Goal: Task Accomplishment & Management: Manage account settings

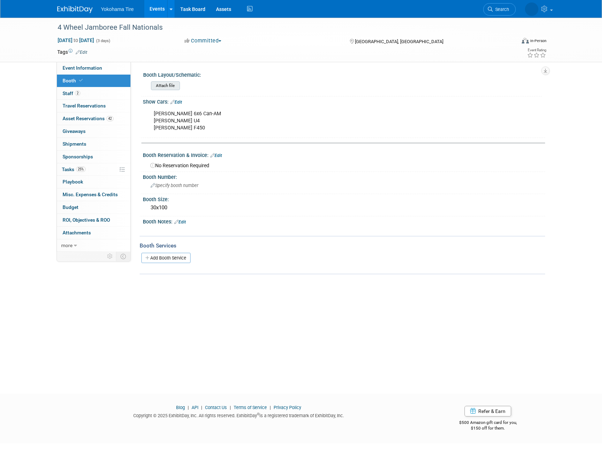
click at [160, 87] on input "file" at bounding box center [131, 86] width 96 height 8
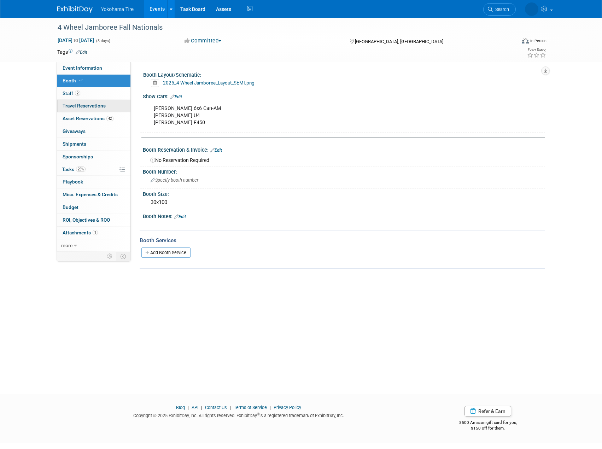
click at [71, 104] on span "Travel Reservations 0" at bounding box center [84, 106] width 43 height 6
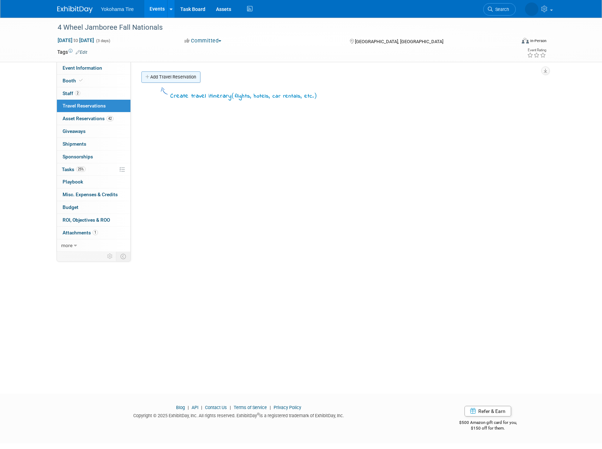
click at [173, 82] on link "Add Travel Reservation" at bounding box center [170, 76] width 59 height 11
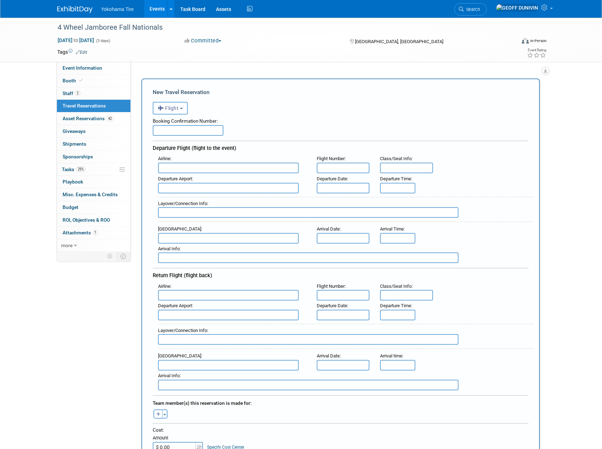
click at [170, 110] on span "Flight" at bounding box center [168, 108] width 21 height 6
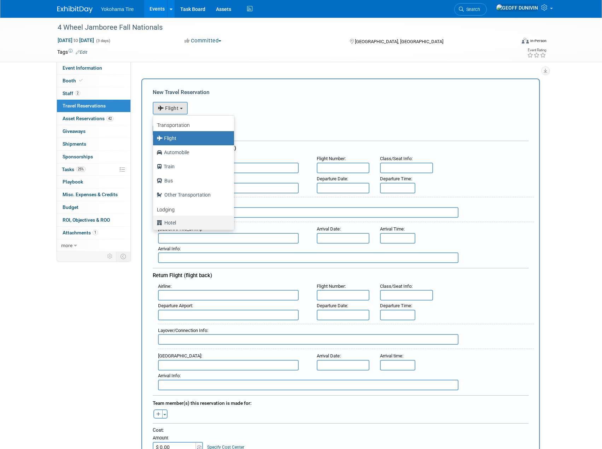
click at [174, 219] on label "Hotel" at bounding box center [192, 222] width 70 height 11
click at [154, 220] on input "Hotel" at bounding box center [152, 222] width 5 height 5
select select "6"
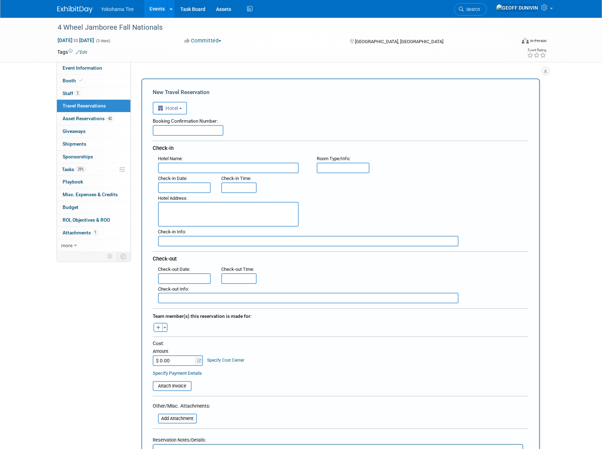
click at [180, 164] on input "text" at bounding box center [228, 168] width 141 height 11
type input "Hampton Inn Avon Indy"
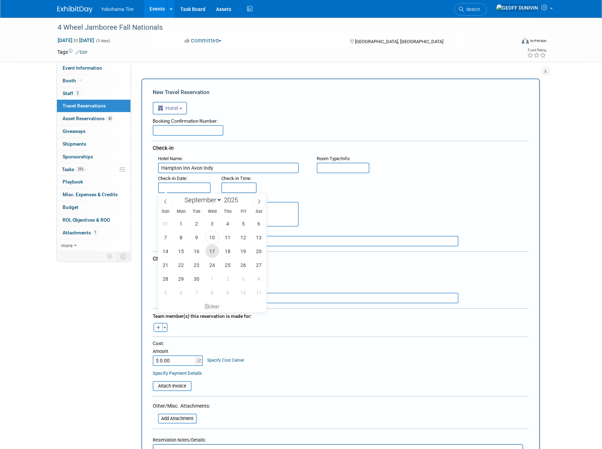
click at [217, 249] on span "17" at bounding box center [212, 251] width 14 height 14
type input "Sep 17, 2025"
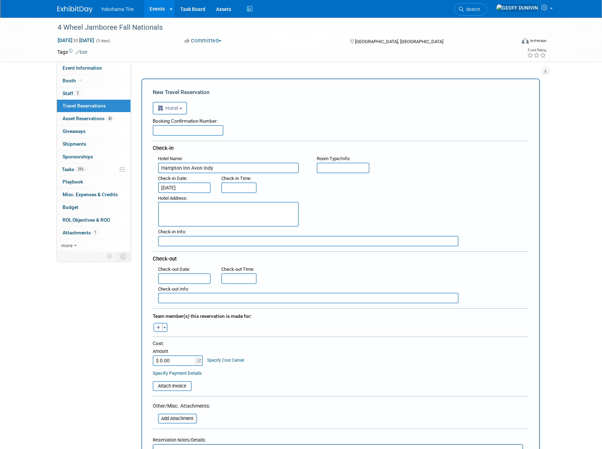
click at [228, 213] on textarea at bounding box center [228, 214] width 141 height 25
type textarea "193 Angelina Way Avon, IN 46123"
click at [177, 282] on body "Yokohama Tire Events Add Event Bulk Upload Events Shareable Event Boards Recent…" at bounding box center [301, 224] width 602 height 449
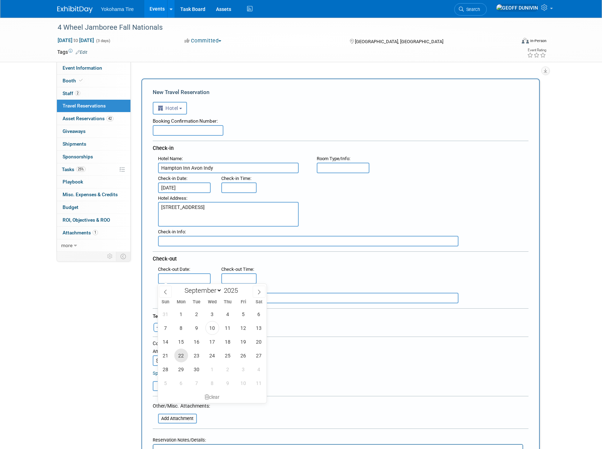
click at [180, 355] on span "22" at bounding box center [181, 356] width 14 height 14
type input "Sep 22, 2025"
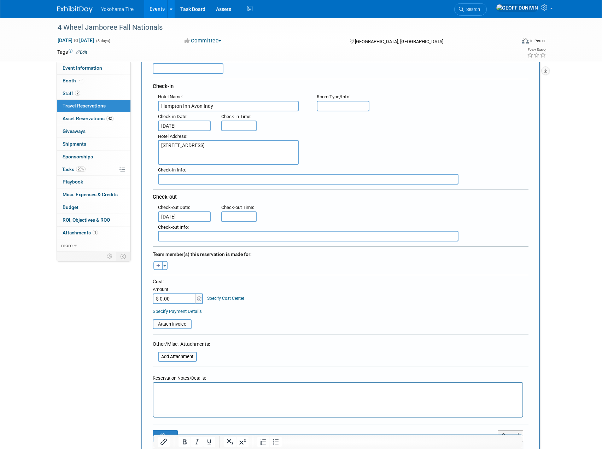
scroll to position [71, 0]
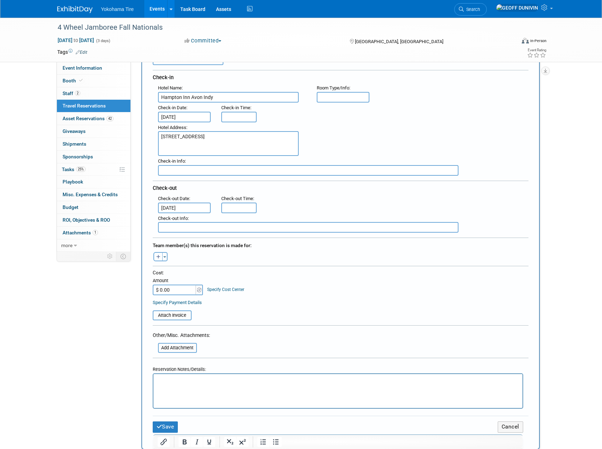
click at [160, 258] on icon "button" at bounding box center [158, 257] width 4 height 5
select select
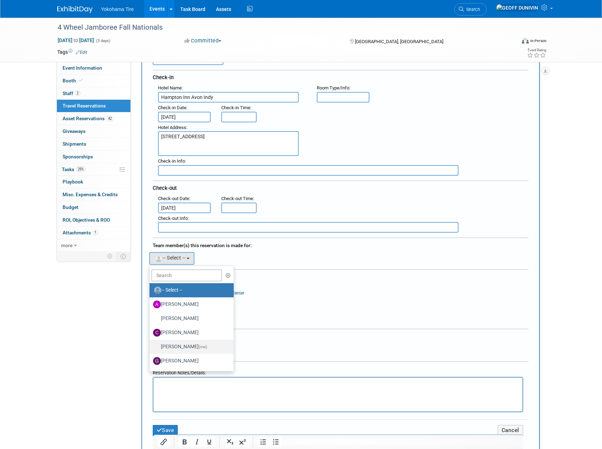
click at [178, 343] on label "GEOFF DUNIVIN (me)" at bounding box center [190, 346] width 74 height 11
click at [151, 344] on input "GEOFF DUNIVIN (me)" at bounding box center [148, 346] width 5 height 5
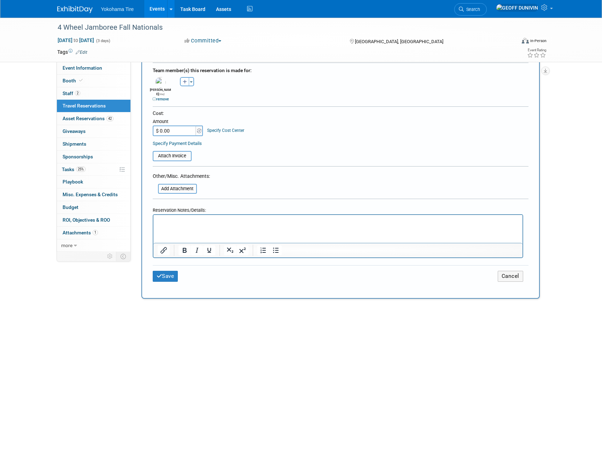
scroll to position [247, 0]
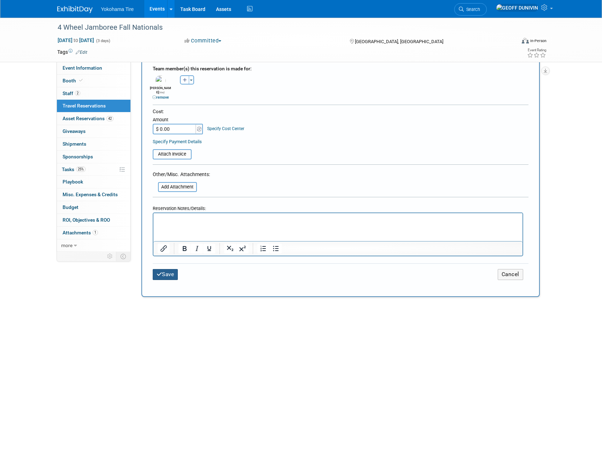
click at [177, 273] on button "Save" at bounding box center [165, 274] width 25 height 11
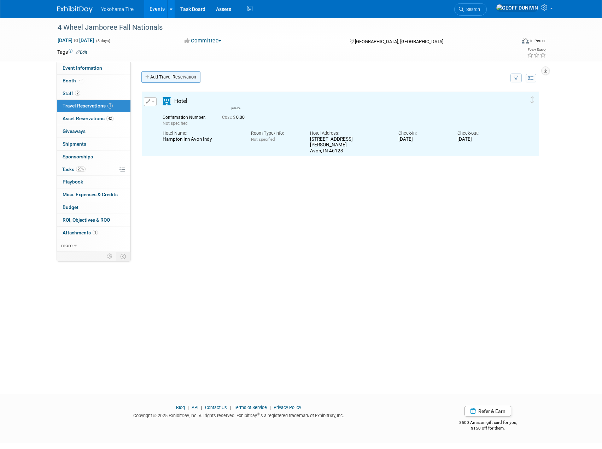
scroll to position [0, 0]
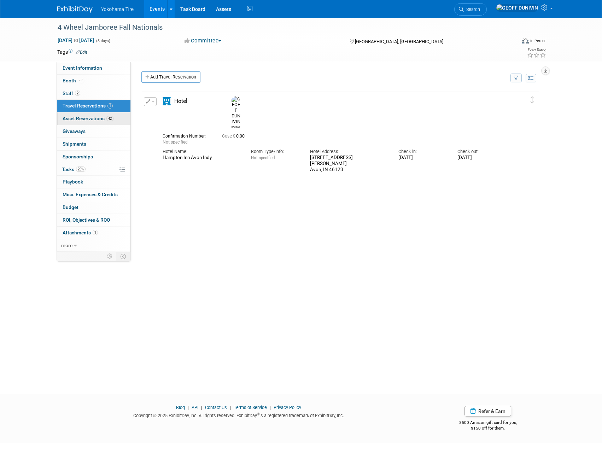
click at [97, 124] on link "42 Asset Reservations 42" at bounding box center [94, 118] width 74 height 12
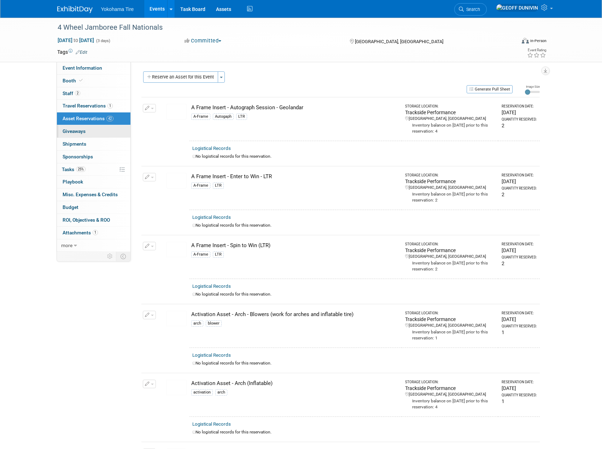
click at [66, 130] on span "Giveaways 0" at bounding box center [74, 131] width 23 height 6
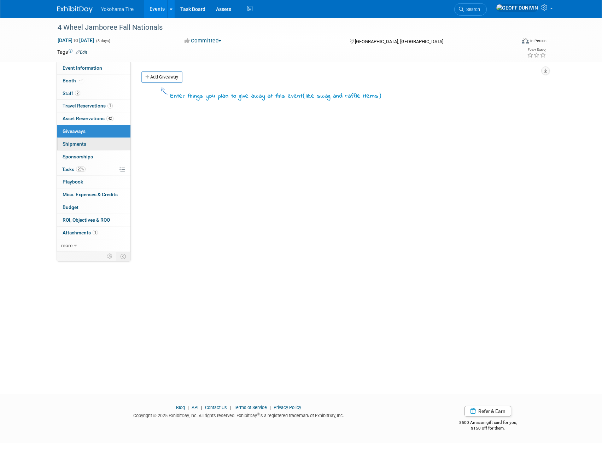
click at [70, 140] on link "0 Shipments 0" at bounding box center [94, 144] width 74 height 12
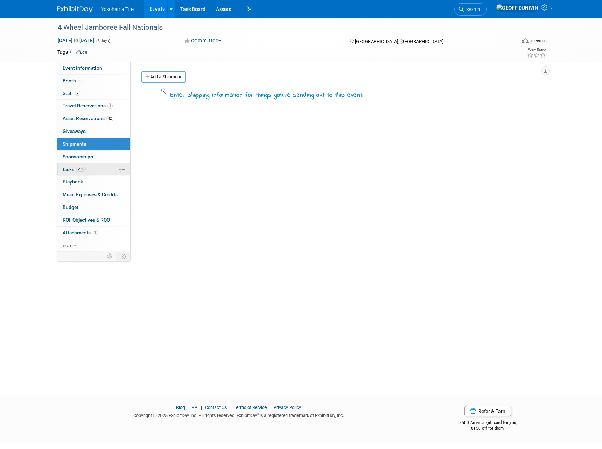
click at [78, 172] on span "Tasks 25%" at bounding box center [74, 170] width 24 height 6
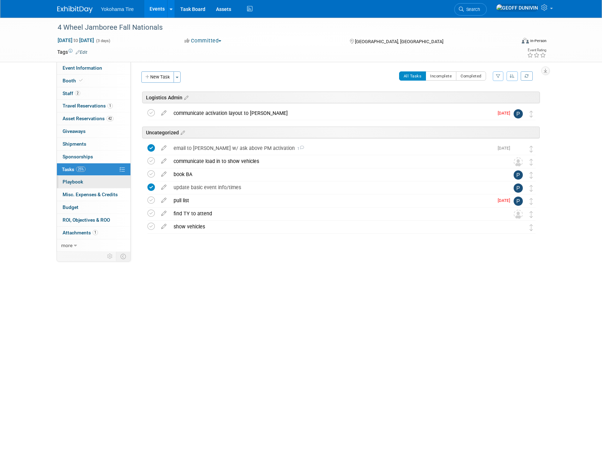
click at [89, 181] on link "0 Playbook 0" at bounding box center [94, 182] width 74 height 12
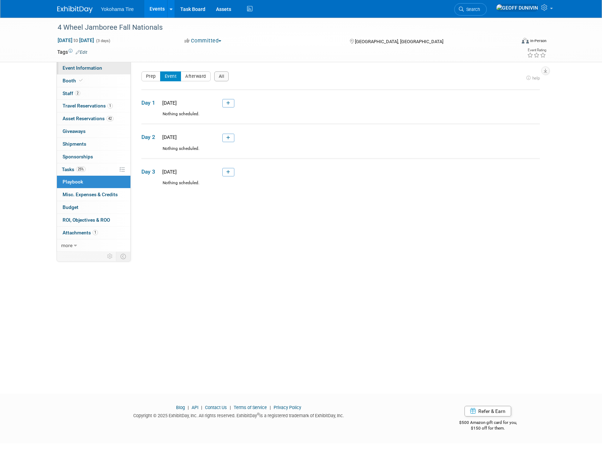
click at [101, 71] on link "Event Information" at bounding box center [94, 68] width 74 height 12
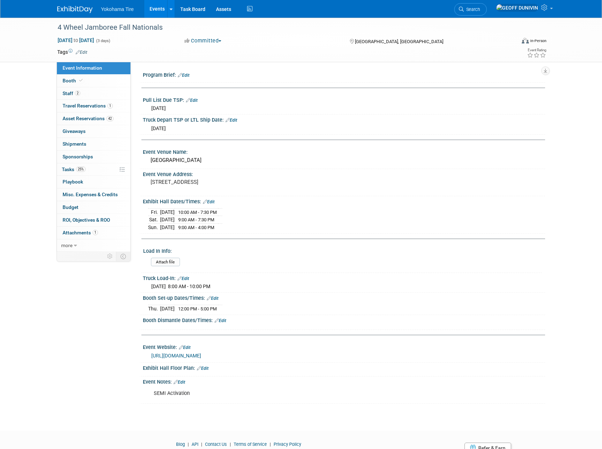
click at [225, 320] on link "Edit" at bounding box center [221, 320] width 12 height 5
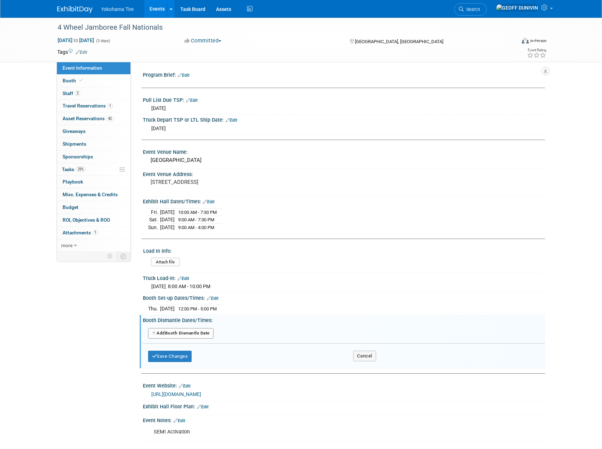
click at [186, 335] on button "Add Another Booth Dismantle Date" at bounding box center [180, 333] width 65 height 11
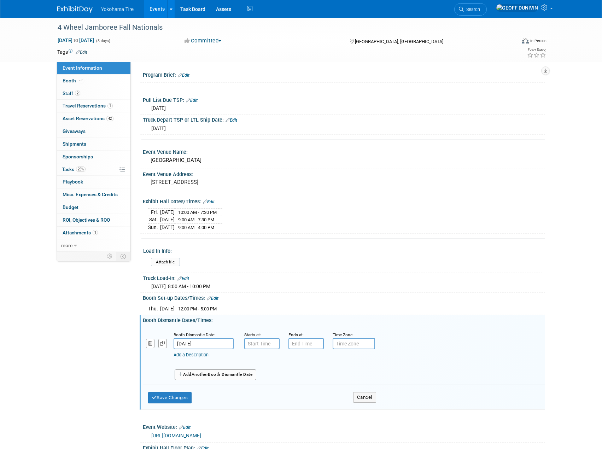
click at [188, 342] on input "[DATE]" at bounding box center [204, 343] width 60 height 11
click at [183, 305] on span "21" at bounding box center [181, 303] width 14 height 14
click at [268, 343] on input "7:00 AM" at bounding box center [261, 343] width 35 height 11
click at [263, 375] on span "07" at bounding box center [260, 376] width 13 height 13
click at [276, 377] on td "05" at bounding box center [280, 380] width 23 height 19
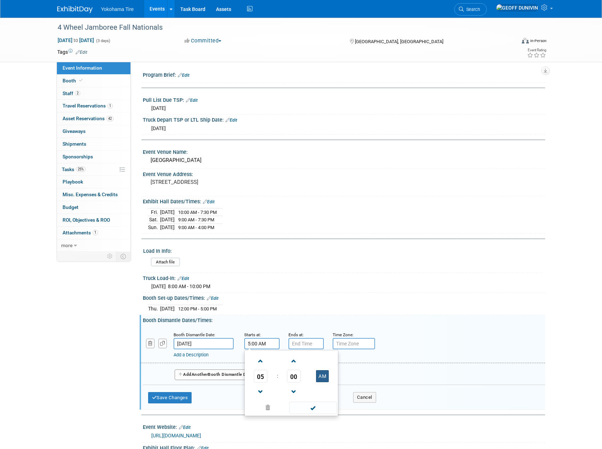
click at [325, 374] on button "AM" at bounding box center [322, 376] width 13 height 12
type input "5:00 PM"
drag, startPoint x: 327, startPoint y: 405, endPoint x: 327, endPoint y: 401, distance: 4.6
click at [327, 405] on span at bounding box center [313, 408] width 48 height 12
click at [307, 339] on input "7:00 PM" at bounding box center [305, 343] width 35 height 11
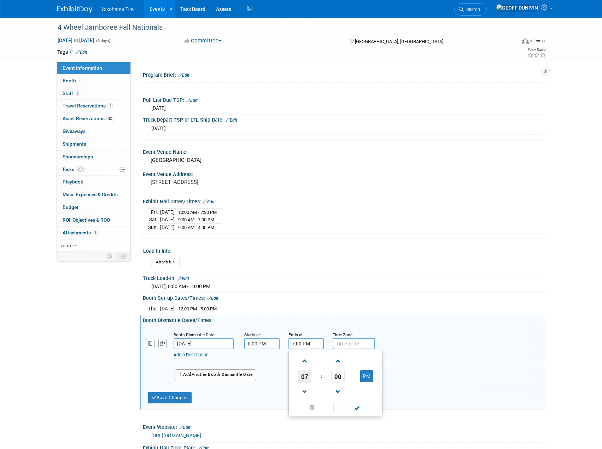
click at [305, 370] on span "07" at bounding box center [304, 376] width 13 height 13
click at [327, 400] on td "09" at bounding box center [324, 399] width 23 height 19
type input "9:00 PM"
click at [355, 407] on span at bounding box center [357, 408] width 48 height 12
click at [270, 346] on input "5:00 PM" at bounding box center [261, 343] width 35 height 11
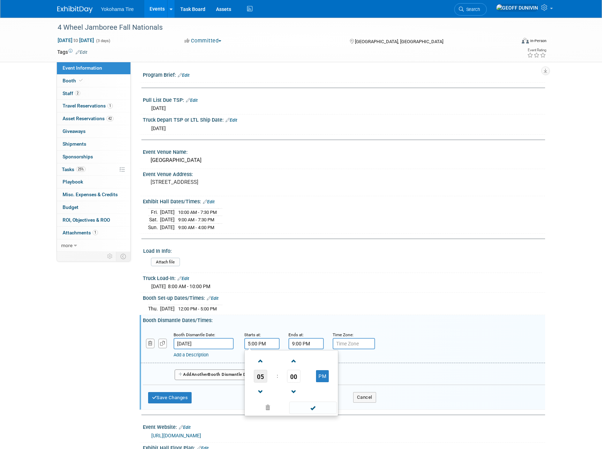
click at [260, 376] on span "05" at bounding box center [260, 376] width 13 height 13
click at [255, 377] on td "04" at bounding box center [257, 380] width 23 height 19
type input "4:00 PM"
click at [309, 405] on span at bounding box center [313, 408] width 48 height 12
click at [183, 396] on button "Save Changes" at bounding box center [170, 397] width 44 height 11
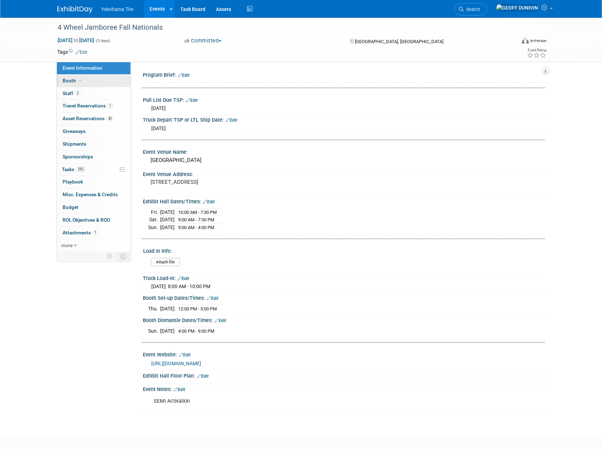
click at [78, 81] on span at bounding box center [81, 80] width 6 height 5
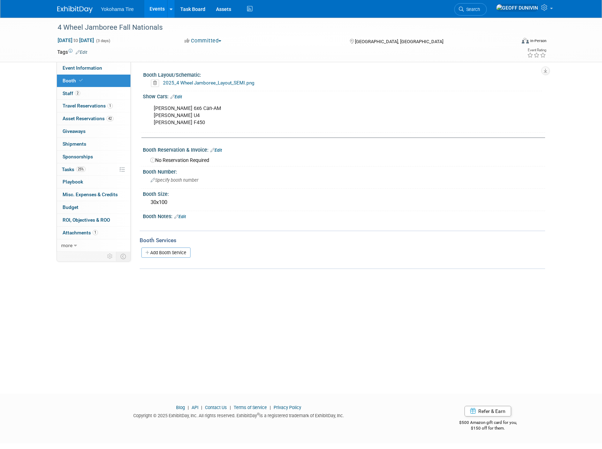
click at [159, 83] on icon at bounding box center [155, 83] width 8 height 7
click at [151, 113] on link "Yes" at bounding box center [147, 110] width 21 height 11
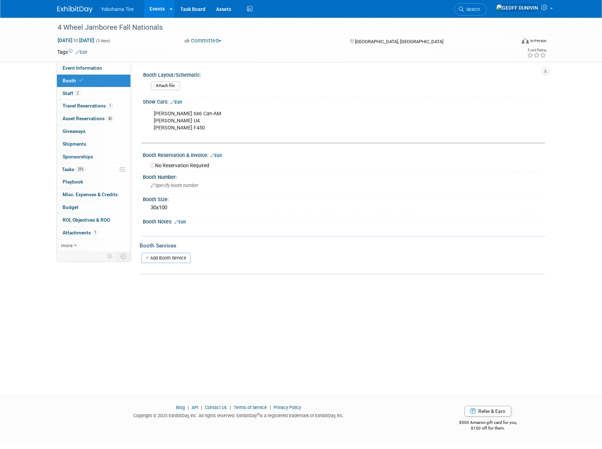
click at [161, 84] on input "file" at bounding box center [131, 86] width 96 height 8
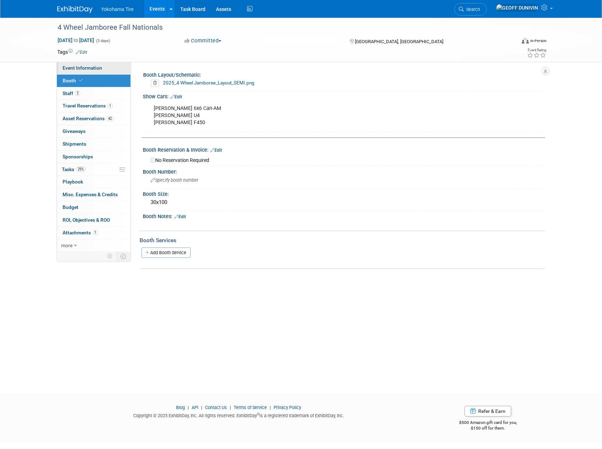
click at [112, 69] on link "Event Information" at bounding box center [94, 68] width 74 height 12
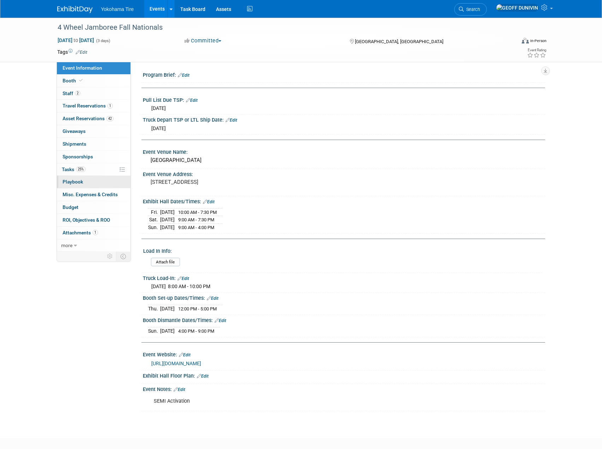
click at [106, 179] on link "0 Playbook 0" at bounding box center [94, 182] width 74 height 12
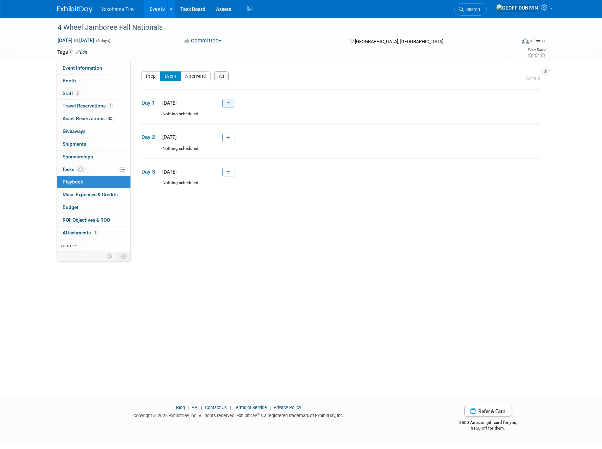
click at [226, 103] on link at bounding box center [228, 103] width 12 height 8
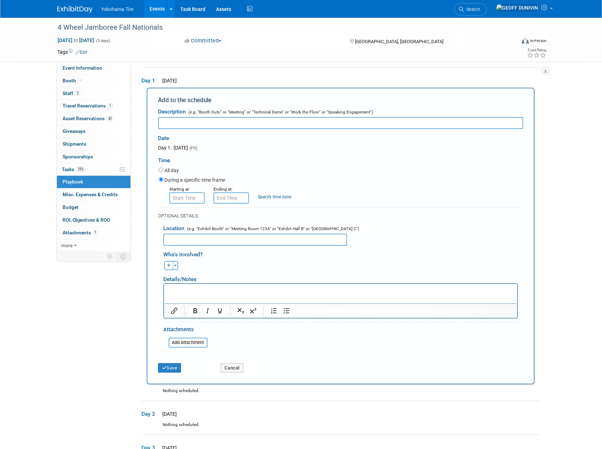
scroll to position [23, 0]
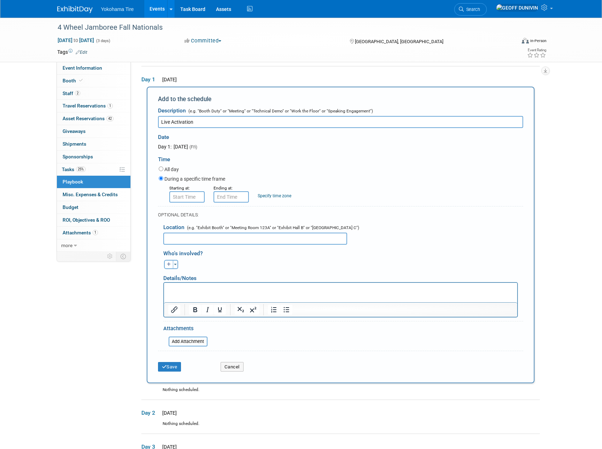
type input "Live Activation"
click at [194, 198] on input "8:00 AM" at bounding box center [186, 196] width 35 height 11
click at [186, 230] on span "08" at bounding box center [185, 229] width 13 height 13
click at [229, 253] on td "10" at bounding box center [227, 252] width 23 height 19
click at [217, 230] on span "00" at bounding box center [218, 229] width 13 height 13
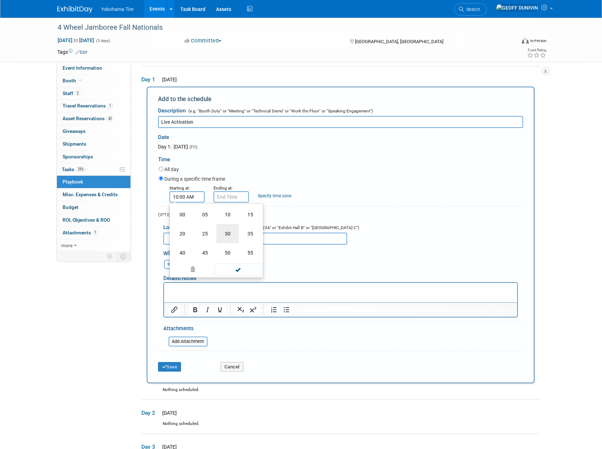
click at [223, 234] on td "30" at bounding box center [227, 233] width 23 height 19
type input "10:30 AM"
drag, startPoint x: 235, startPoint y: 252, endPoint x: 235, endPoint y: 258, distance: 5.7
click at [235, 253] on td at bounding box center [248, 245] width 28 height 18
click at [235, 258] on span at bounding box center [238, 261] width 48 height 12
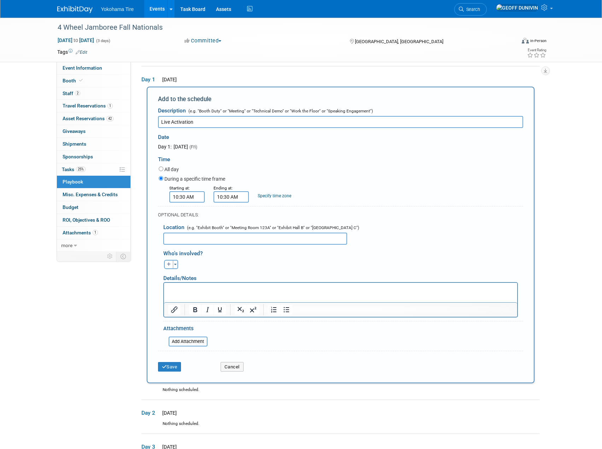
click at [232, 195] on input "10:30 AM" at bounding box center [231, 196] width 35 height 11
click at [230, 231] on span "10" at bounding box center [229, 229] width 13 height 13
click at [294, 229] on td "07" at bounding box center [294, 233] width 23 height 19
click at [264, 232] on span "30" at bounding box center [262, 229] width 13 height 13
click at [227, 209] on td "00" at bounding box center [226, 214] width 23 height 19
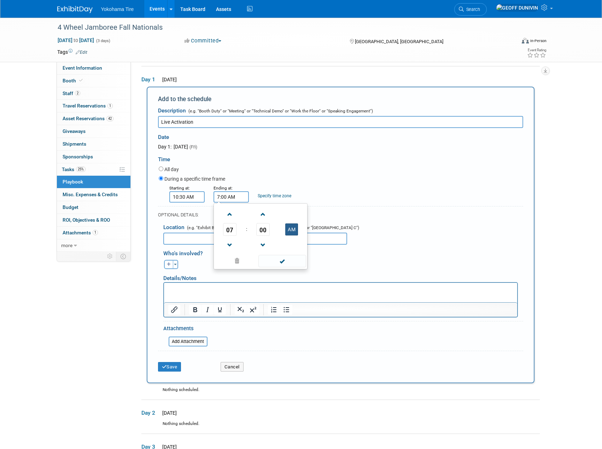
click at [286, 234] on button "AM" at bounding box center [291, 229] width 13 height 12
click at [289, 232] on button "PM" at bounding box center [291, 229] width 13 height 12
click at [289, 232] on button "AM" at bounding box center [291, 229] width 13 height 12
type input "7:00 PM"
click at [287, 261] on span at bounding box center [282, 261] width 48 height 12
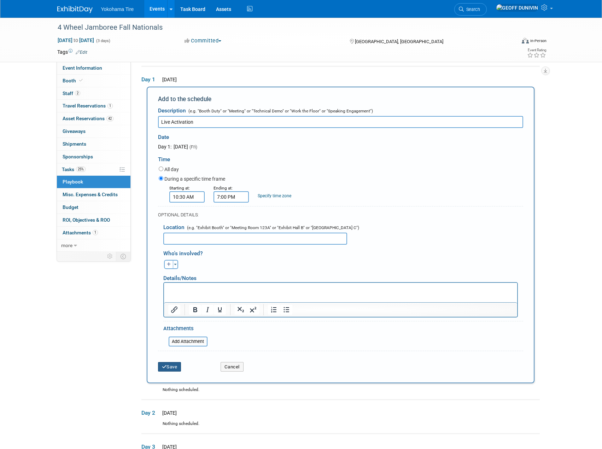
click at [164, 367] on icon "submit" at bounding box center [164, 366] width 5 height 5
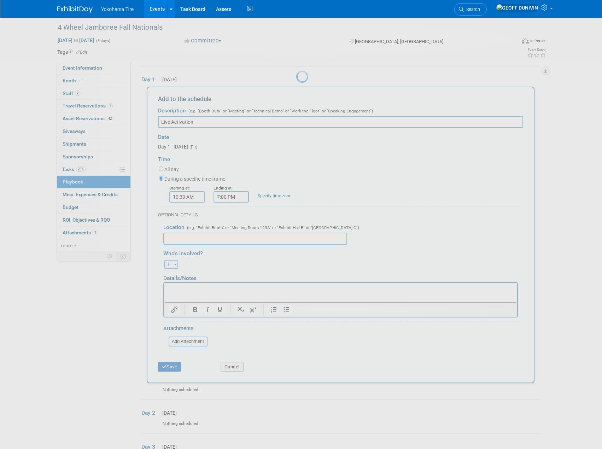
scroll to position [0, 0]
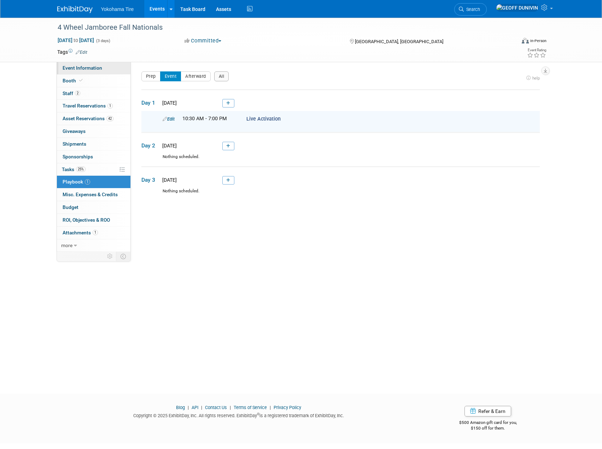
click at [97, 73] on link "Event Information" at bounding box center [94, 68] width 74 height 12
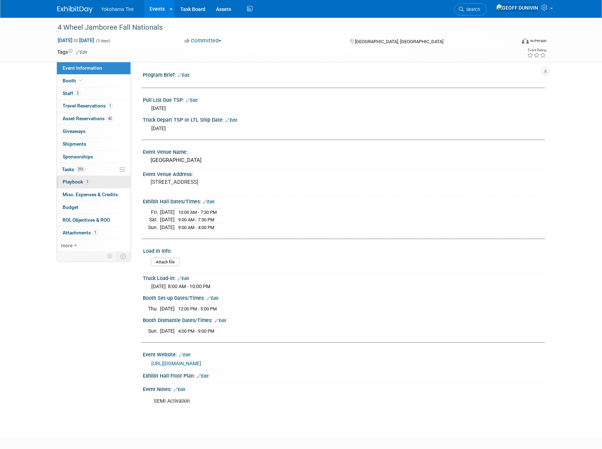
click at [104, 182] on link "1 Playbook 1" at bounding box center [94, 182] width 74 height 12
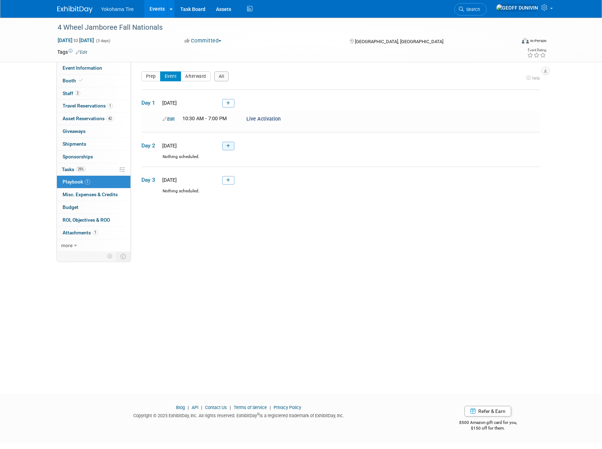
click at [227, 148] on link at bounding box center [228, 146] width 12 height 8
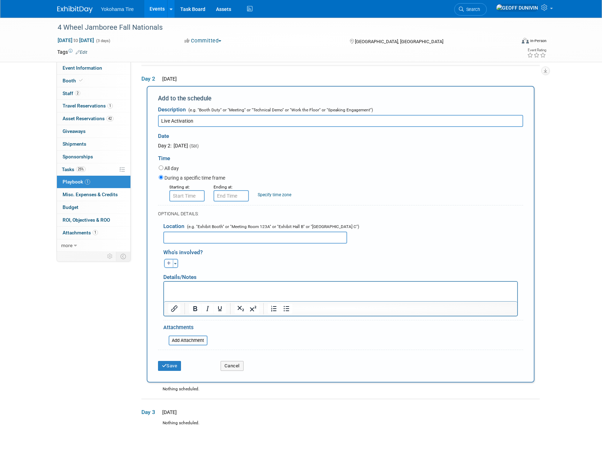
type input "Live Activation"
click at [192, 199] on input "8:00 AM" at bounding box center [186, 195] width 35 height 11
click at [188, 229] on span "08" at bounding box center [185, 228] width 13 height 13
click at [207, 252] on td "09" at bounding box center [205, 251] width 23 height 19
type input "9:00 AM"
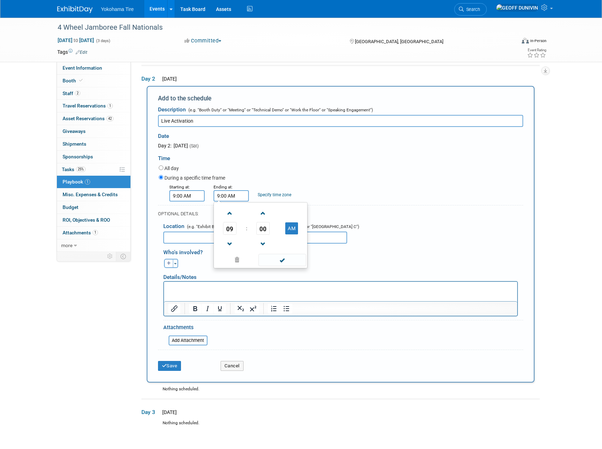
click at [234, 194] on input "9:00 AM" at bounding box center [231, 195] width 35 height 11
click at [229, 236] on link at bounding box center [229, 244] width 13 height 18
click at [233, 226] on span "08" at bounding box center [229, 228] width 13 height 13
click at [292, 233] on td "07" at bounding box center [294, 232] width 23 height 19
click at [268, 226] on span "00" at bounding box center [262, 228] width 13 height 13
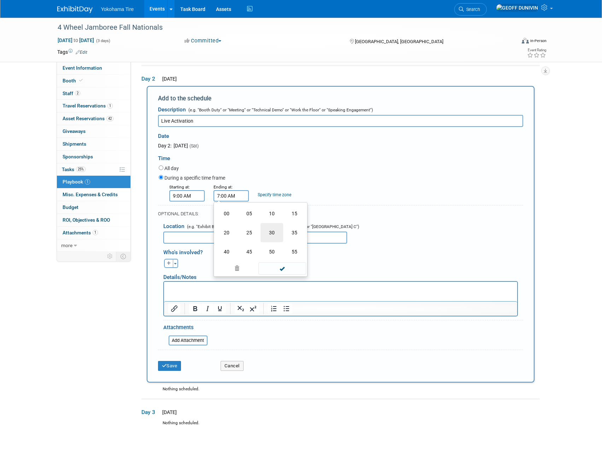
click at [267, 235] on td "30" at bounding box center [272, 232] width 23 height 19
click at [287, 227] on button "AM" at bounding box center [291, 228] width 13 height 12
type input "7:30 PM"
click at [279, 266] on span at bounding box center [282, 260] width 48 height 12
click at [171, 364] on button "Save" at bounding box center [169, 366] width 23 height 10
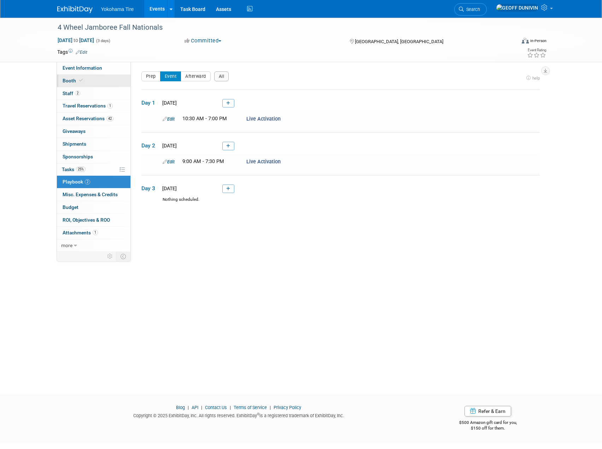
click at [96, 75] on link "Booth" at bounding box center [94, 81] width 74 height 12
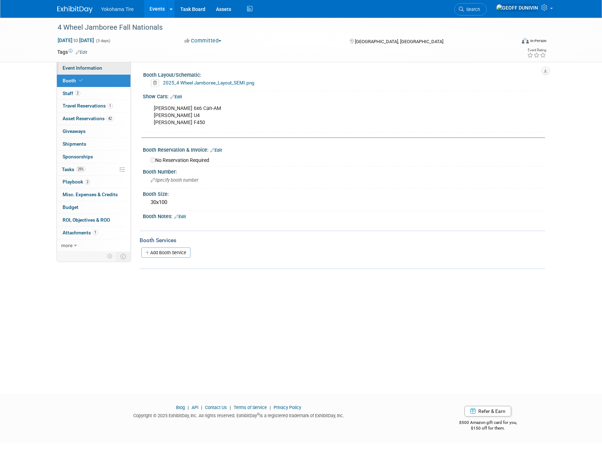
click at [99, 68] on span "Event Information" at bounding box center [83, 68] width 40 height 6
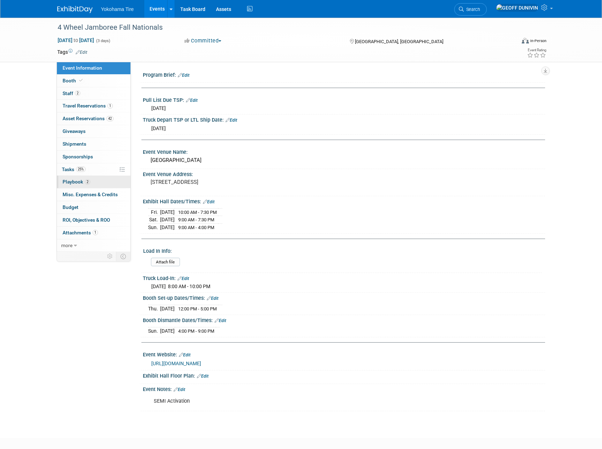
click at [97, 177] on link "2 Playbook 2" at bounding box center [94, 182] width 74 height 12
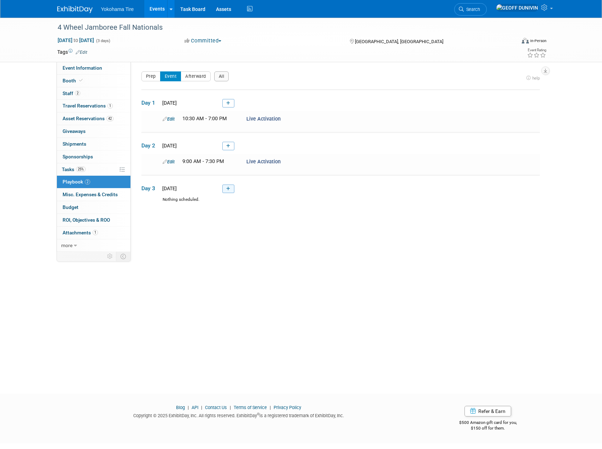
click at [232, 187] on link at bounding box center [228, 189] width 12 height 8
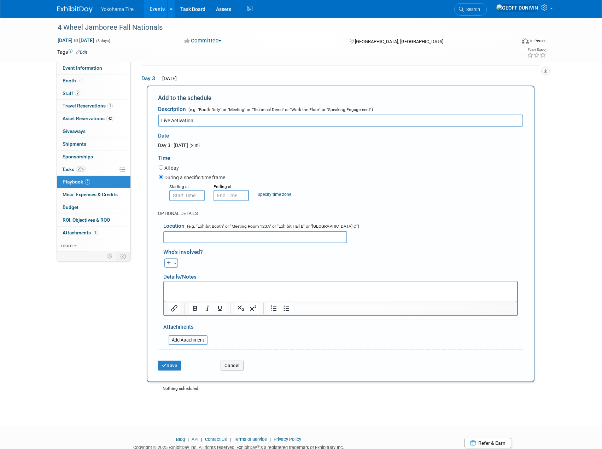
type input "Live Activation"
click at [179, 190] on input "8:00 AM" at bounding box center [186, 195] width 35 height 11
click at [190, 227] on span "08" at bounding box center [185, 228] width 13 height 13
click at [198, 245] on td "09" at bounding box center [205, 251] width 23 height 19
type input "9:00 AM"
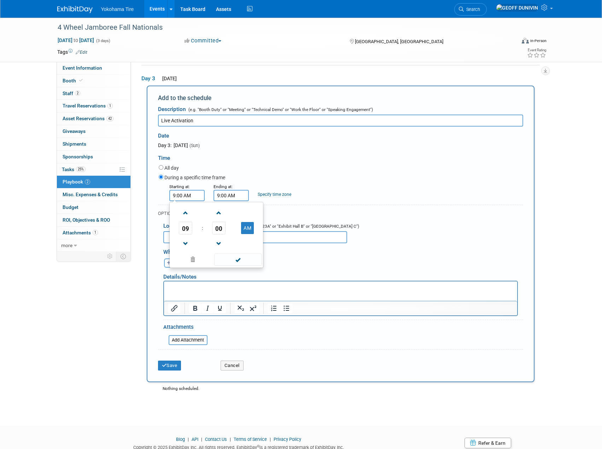
click at [240, 195] on input "9:00 AM" at bounding box center [231, 195] width 35 height 11
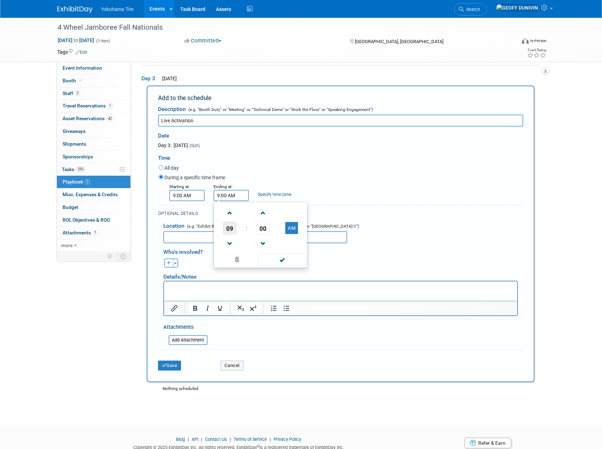
click at [230, 227] on span "09" at bounding box center [229, 228] width 13 height 13
drag, startPoint x: 226, startPoint y: 238, endPoint x: 230, endPoint y: 238, distance: 3.9
click at [226, 238] on td "04" at bounding box center [226, 232] width 23 height 19
click at [289, 227] on button "AM" at bounding box center [291, 228] width 13 height 12
type input "4:00 PM"
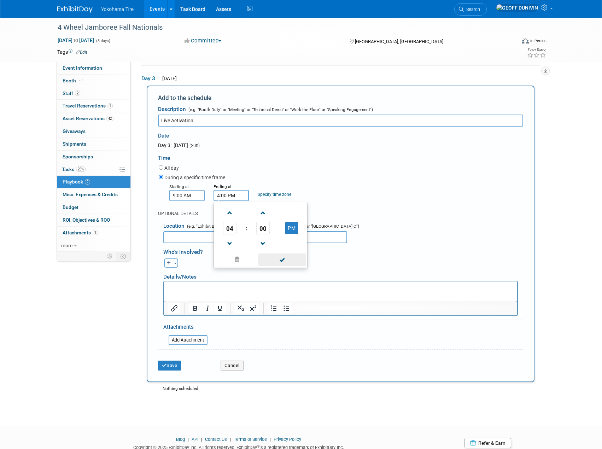
click at [291, 265] on span at bounding box center [282, 259] width 48 height 12
click at [169, 362] on button "Save" at bounding box center [169, 366] width 23 height 10
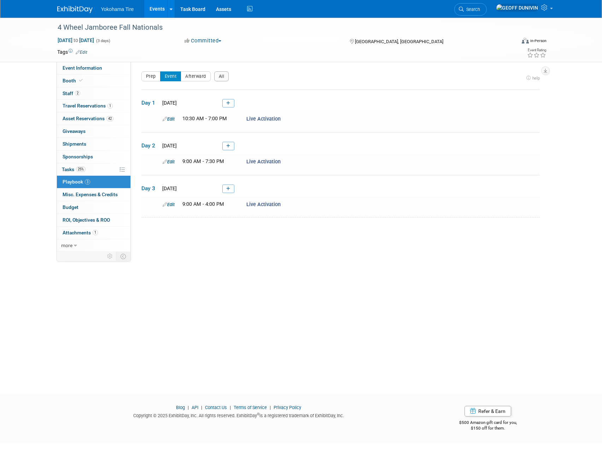
click at [147, 8] on link "Events" at bounding box center [157, 9] width 26 height 18
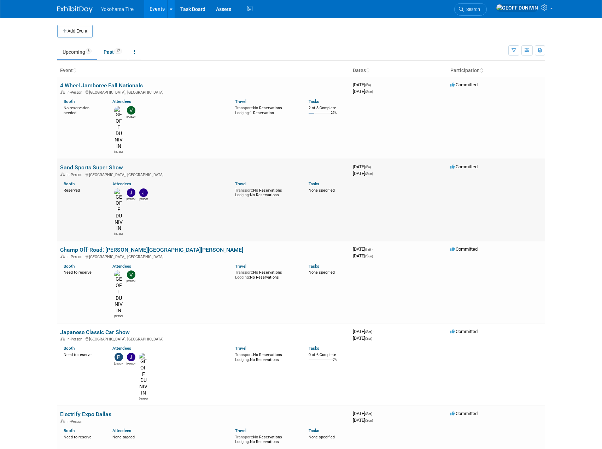
click at [97, 159] on td "Sand Sports Super Show In-Person Costa Mesa, CA Booth Reserved Attendees GEOFF …" at bounding box center [203, 200] width 293 height 82
click at [95, 164] on link "Sand Sports Super Show" at bounding box center [91, 167] width 63 height 7
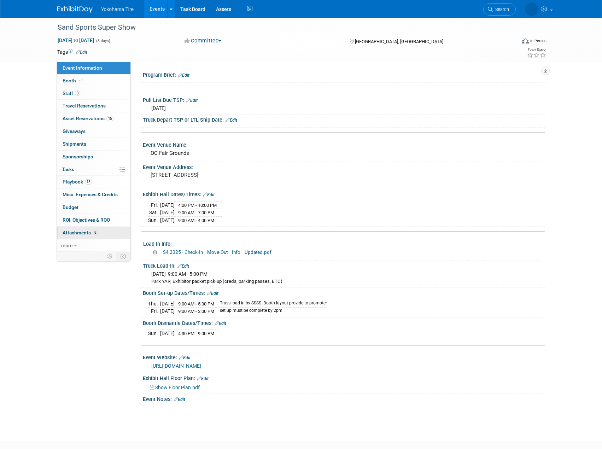
click at [81, 233] on span "Attachments 8" at bounding box center [80, 233] width 35 height 6
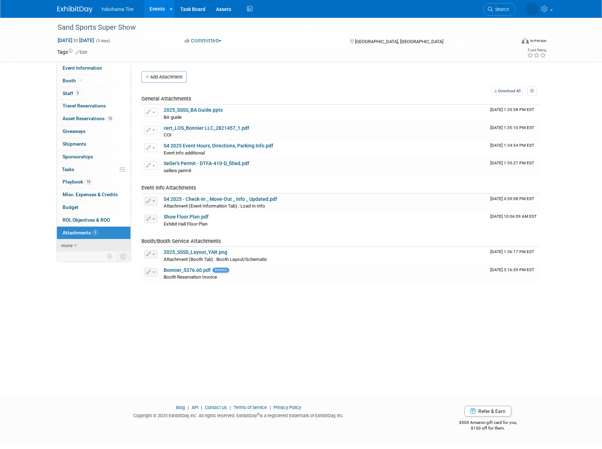
click at [72, 244] on span "more" at bounding box center [66, 246] width 11 height 6
click at [97, 260] on span "Event Binder (.pdf export)" at bounding box center [91, 258] width 57 height 6
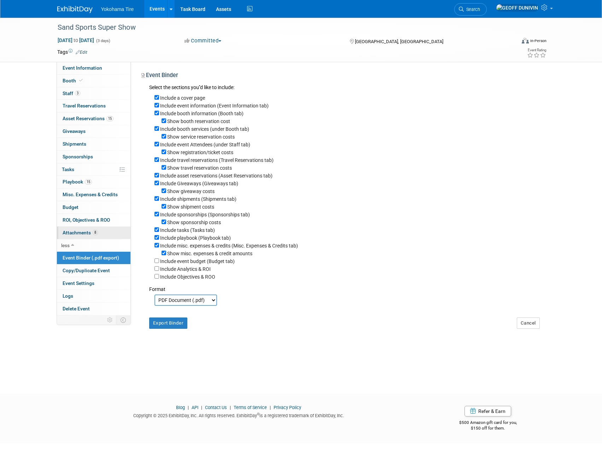
click at [97, 229] on link "8 Attachments 8" at bounding box center [94, 233] width 74 height 12
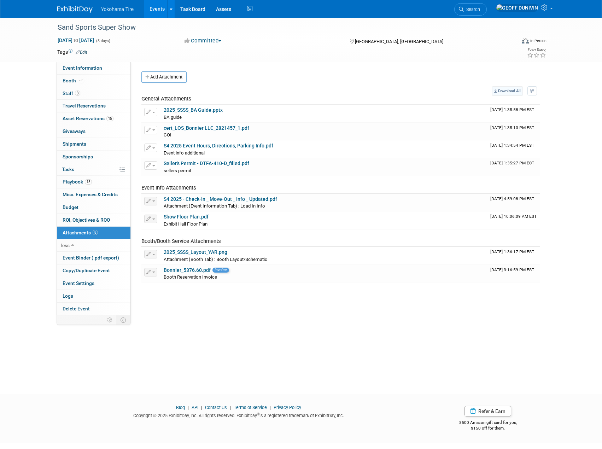
click at [498, 88] on link "Download All" at bounding box center [507, 91] width 31 height 10
click at [530, 92] on icon "button" at bounding box center [532, 91] width 5 height 4
click at [107, 258] on span "Event Binder (.pdf export)" at bounding box center [91, 258] width 57 height 6
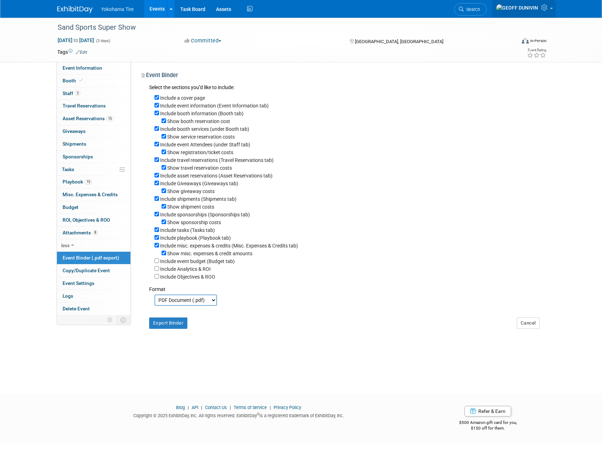
click at [554, 10] on link at bounding box center [524, 9] width 64 height 18
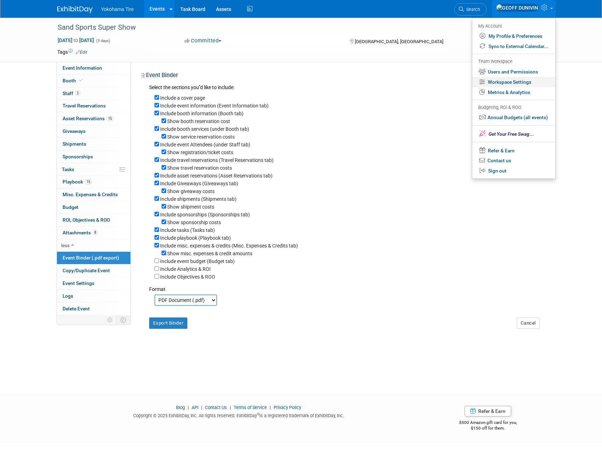
click at [520, 81] on link "Workspace Settings" at bounding box center [513, 82] width 83 height 10
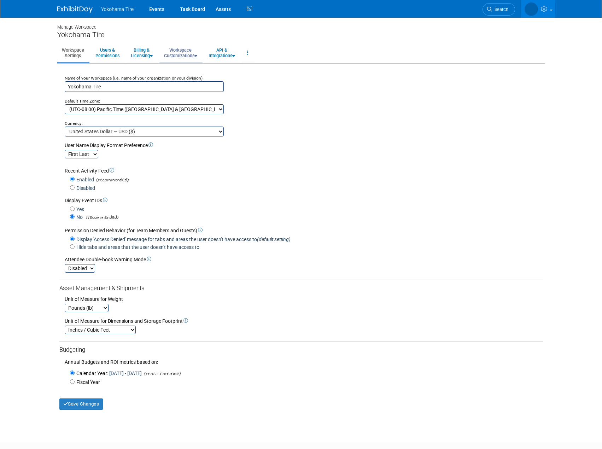
click at [181, 52] on link "Workspace Customizations" at bounding box center [180, 52] width 42 height 17
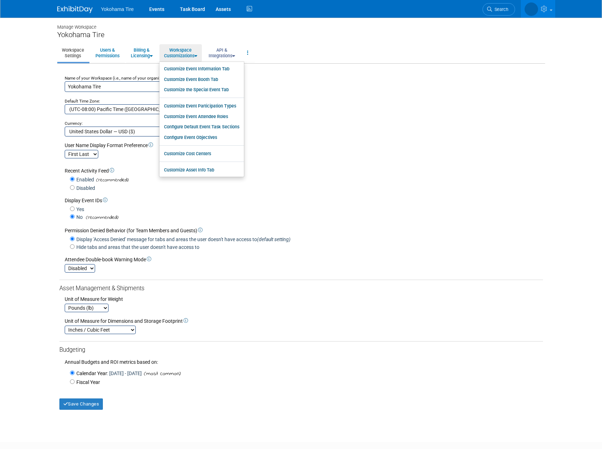
click at [222, 51] on link "API & Integrations" at bounding box center [222, 52] width 36 height 17
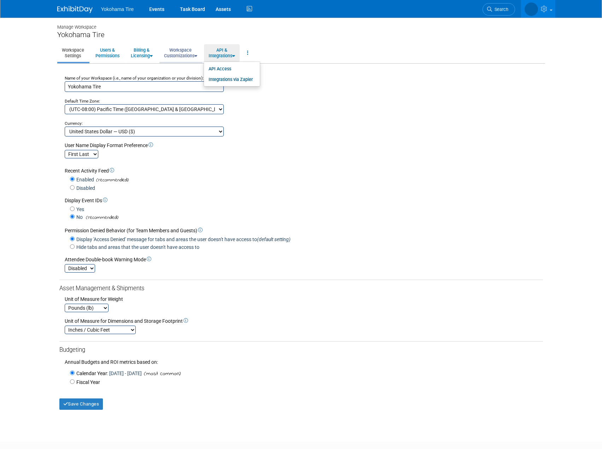
click at [197, 54] on link "Workspace Customizations" at bounding box center [180, 52] width 42 height 17
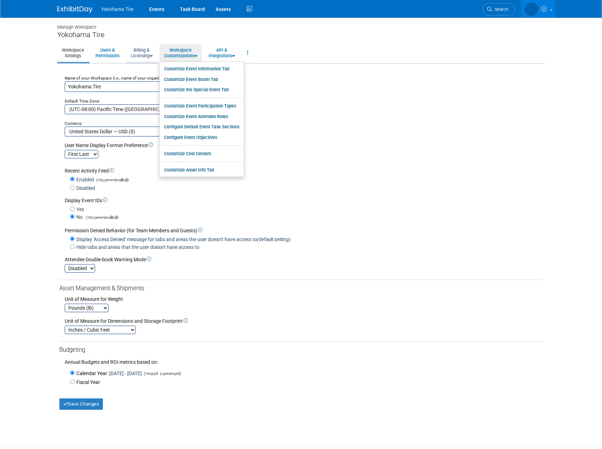
click at [138, 52] on link "Billing & Licensing" at bounding box center [141, 52] width 31 height 17
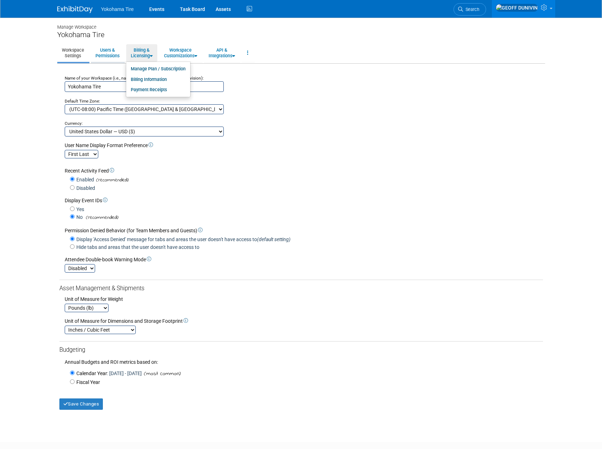
click at [112, 54] on link "Users & Permissions" at bounding box center [107, 52] width 33 height 17
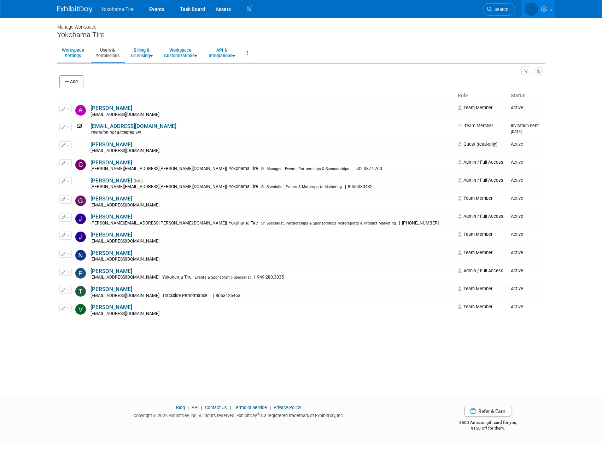
click at [80, 57] on link "Workspace Settings" at bounding box center [72, 52] width 31 height 17
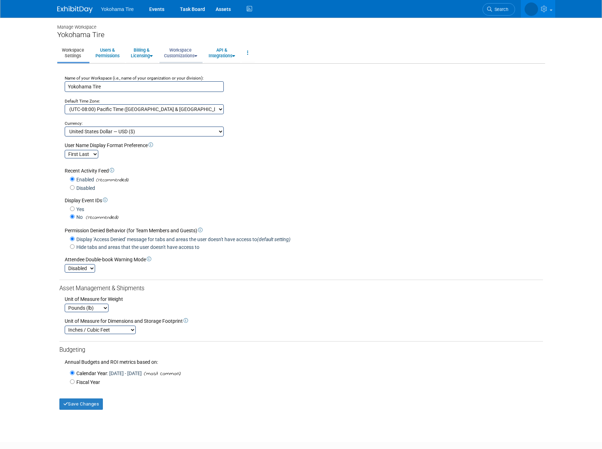
click at [187, 57] on link "Workspace Customizations" at bounding box center [180, 52] width 42 height 17
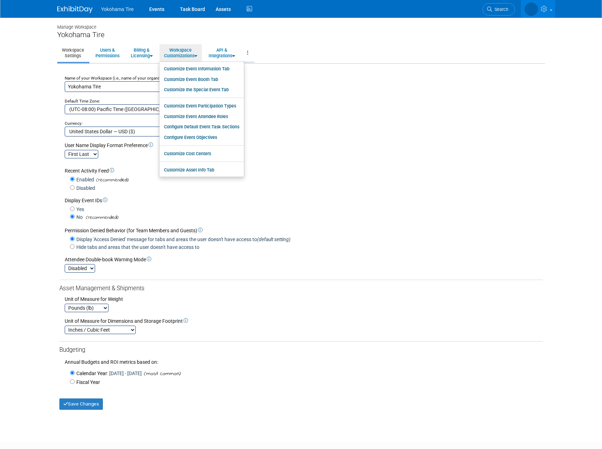
click at [254, 51] on link at bounding box center [248, 52] width 12 height 17
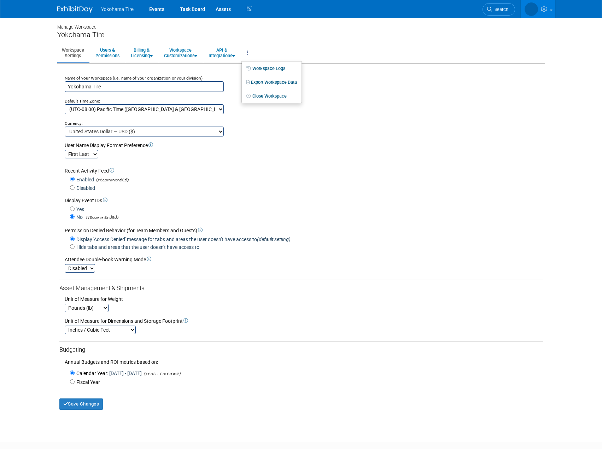
click at [254, 51] on link at bounding box center [248, 52] width 12 height 17
click at [548, 8] on icon at bounding box center [545, 9] width 8 height 6
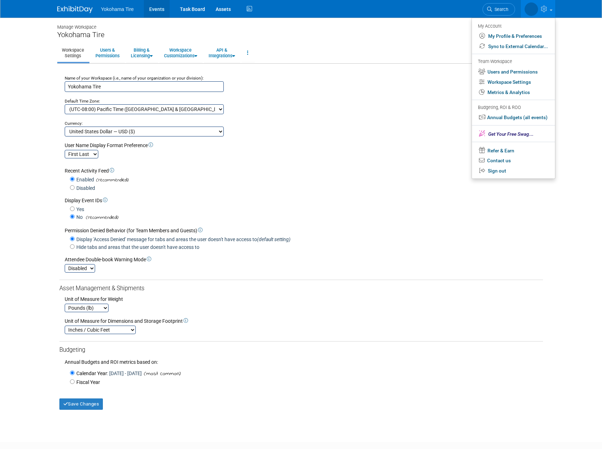
click at [158, 10] on link "Events" at bounding box center [157, 9] width 26 height 18
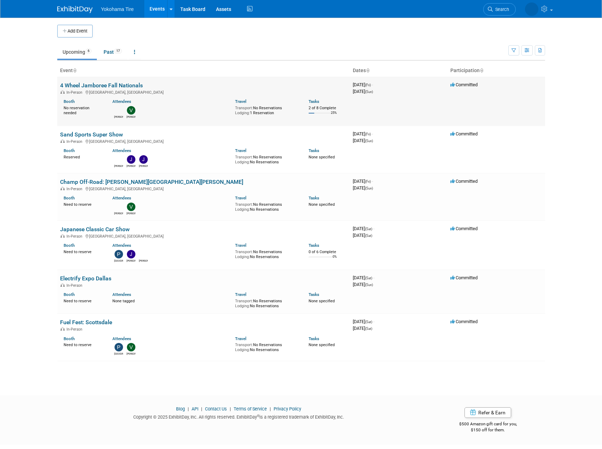
click at [121, 84] on link "4 Wheel Jamboree Fall Nationals" at bounding box center [101, 85] width 83 height 7
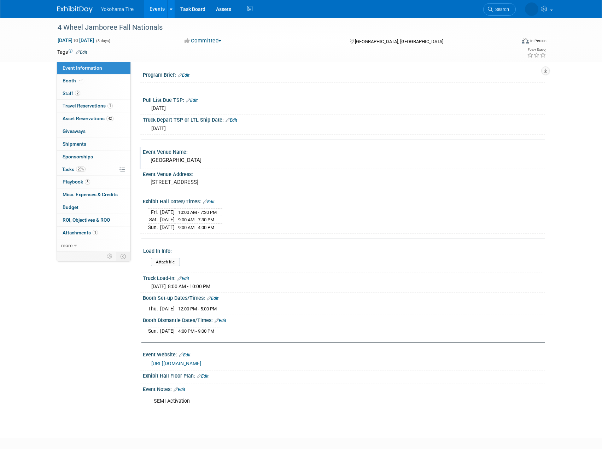
click at [290, 167] on div "Event Venue Name: HENDRICKS COUNTY Fairgrounds" at bounding box center [342, 158] width 405 height 22
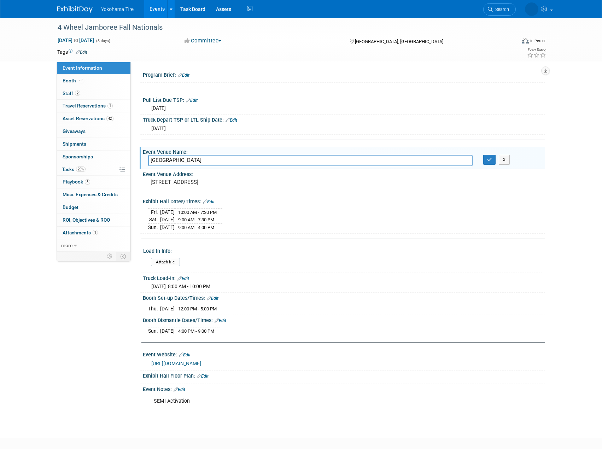
drag, startPoint x: 240, startPoint y: 158, endPoint x: 137, endPoint y: 161, distance: 103.3
click at [137, 161] on div "Program Brief: Edit Pull List Due TSP: Edit Mon. Sep 1, 2025 Truck Depart TSP o…" at bounding box center [338, 157] width 414 height 190
click at [235, 182] on pre "1900 E Main St, Danville, IN 46122" at bounding box center [227, 182] width 152 height 6
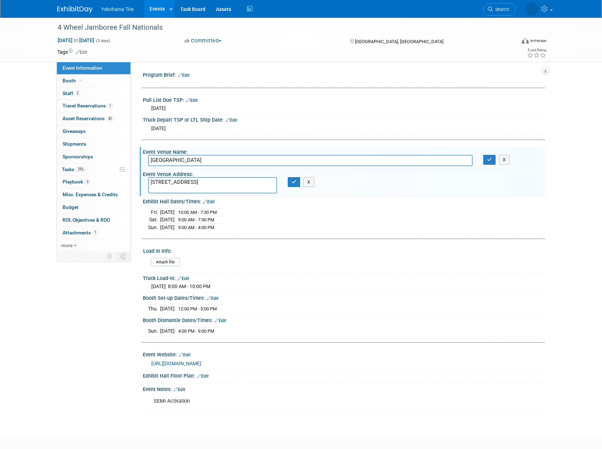
drag, startPoint x: 235, startPoint y: 182, endPoint x: 159, endPoint y: 180, distance: 76.0
click at [159, 180] on textarea "1900 E Main St, Danville, IN 46122" at bounding box center [212, 185] width 129 height 16
click at [295, 181] on icon "button" at bounding box center [294, 182] width 5 height 5
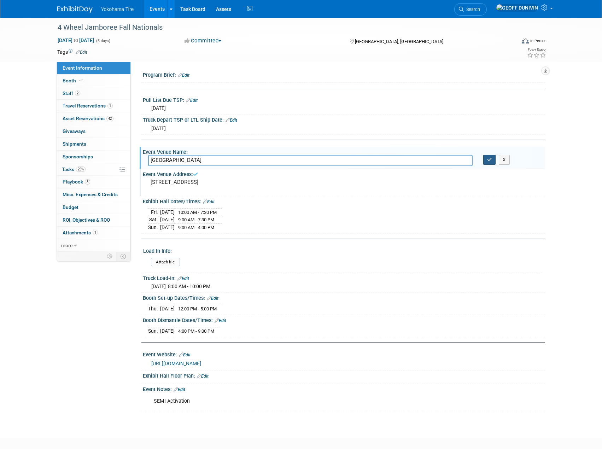
click at [487, 163] on button "button" at bounding box center [489, 160] width 13 height 10
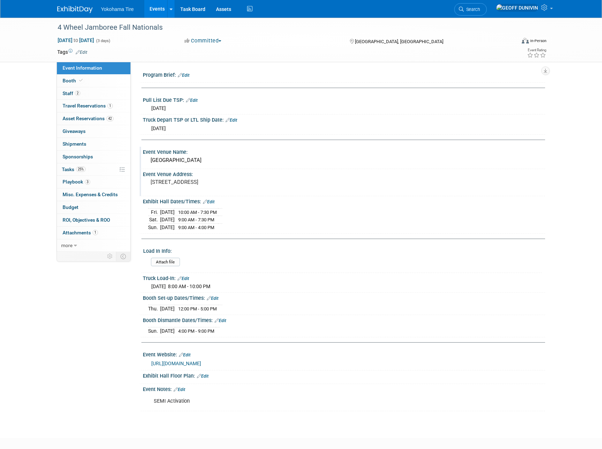
click at [154, 8] on link "Events" at bounding box center [157, 9] width 26 height 18
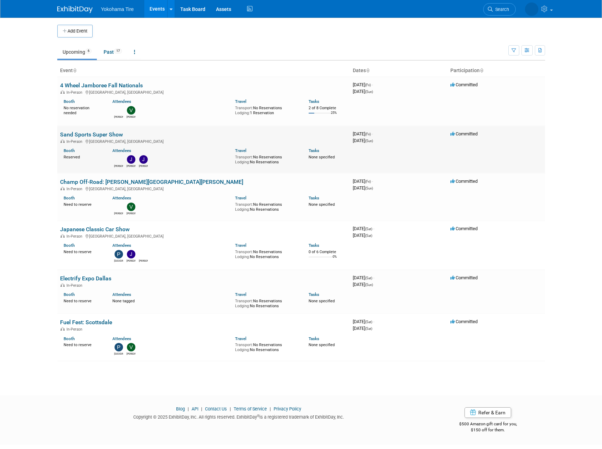
click at [98, 135] on link "Sand Sports Super Show" at bounding box center [91, 134] width 63 height 7
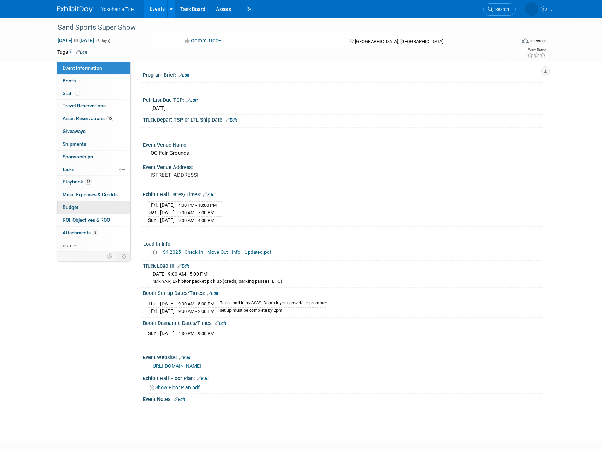
click at [104, 209] on link "Budget" at bounding box center [94, 207] width 74 height 12
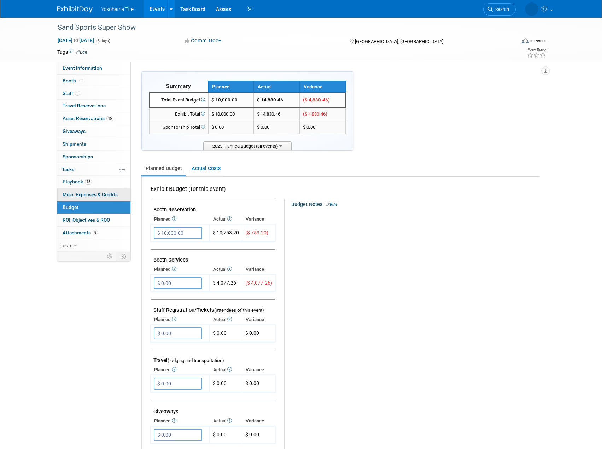
click at [99, 196] on span "Misc. Expenses & Credits 0" at bounding box center [90, 195] width 55 height 6
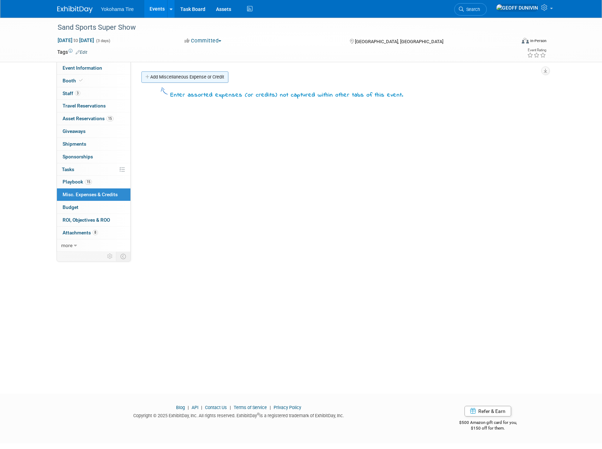
click at [189, 79] on link "Add Miscellaneous Expense or Credit" at bounding box center [184, 76] width 87 height 11
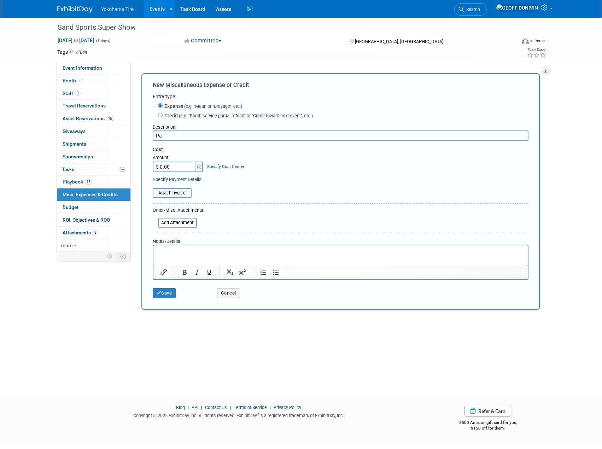
type input "P"
type input "Staff Parking"
click at [180, 222] on input "file" at bounding box center [154, 222] width 84 height 8
click at [188, 192] on input "file" at bounding box center [149, 193] width 84 height 8
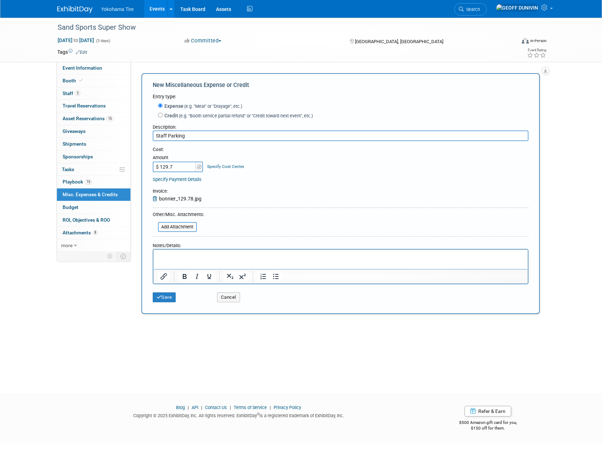
type input "$ 129.78"
click at [175, 300] on button "Save" at bounding box center [164, 297] width 23 height 10
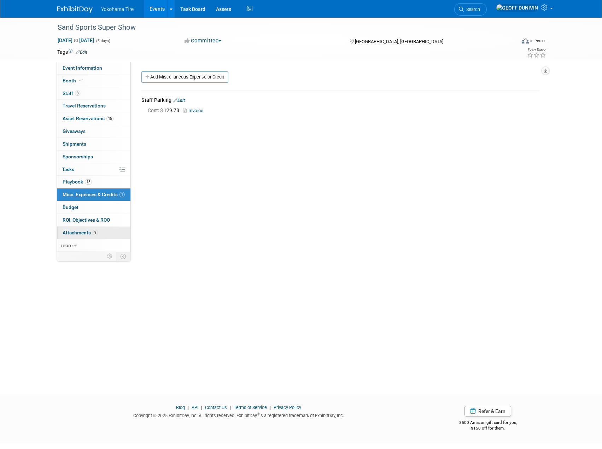
click at [99, 233] on link "9 Attachments 9" at bounding box center [94, 233] width 74 height 12
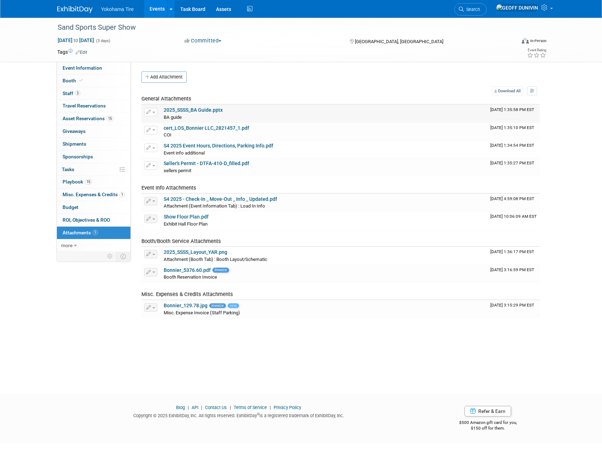
click at [153, 116] on button "button" at bounding box center [150, 112] width 13 height 8
click at [166, 147] on button "Delete Attachment" at bounding box center [176, 149] width 56 height 10
click at [229, 154] on link "Yes" at bounding box center [228, 157] width 21 height 11
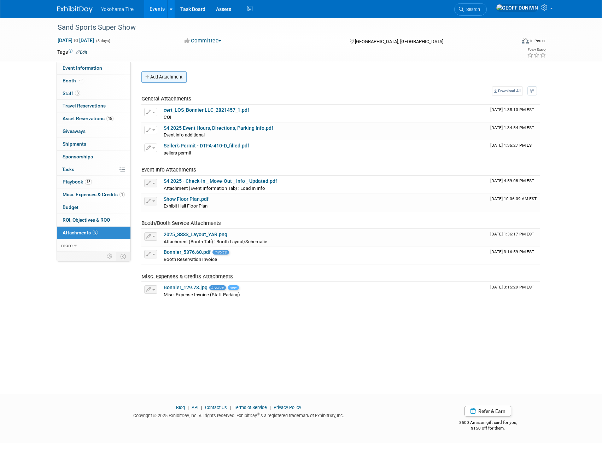
click at [173, 80] on button "Add Attachment" at bounding box center [163, 76] width 45 height 11
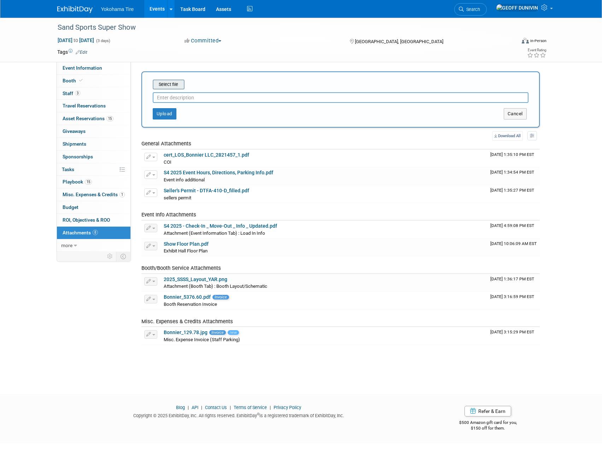
click at [175, 84] on input "file" at bounding box center [142, 84] width 84 height 8
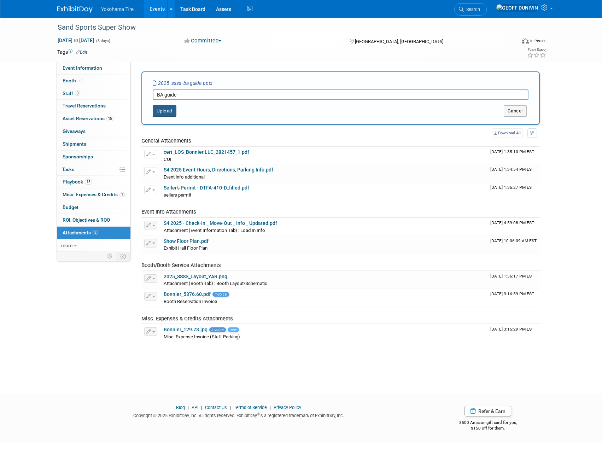
type input "BA guide"
click at [159, 108] on button "Upload" at bounding box center [165, 110] width 24 height 11
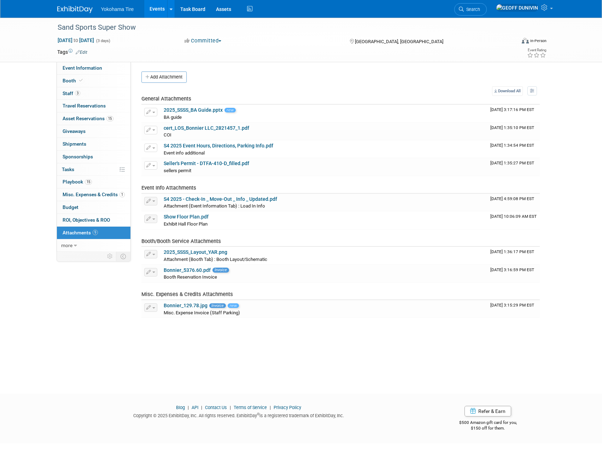
click at [156, 14] on link "Events" at bounding box center [157, 9] width 26 height 18
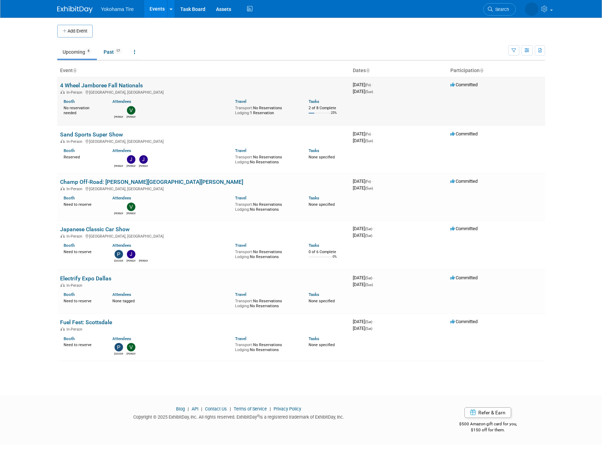
click at [112, 83] on link "4 Wheel Jamboree Fall Nationals" at bounding box center [101, 85] width 83 height 7
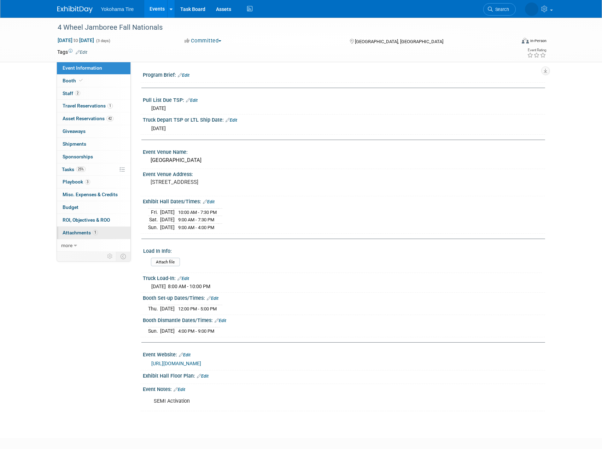
click at [101, 227] on link "1 Attachments 1" at bounding box center [94, 233] width 74 height 12
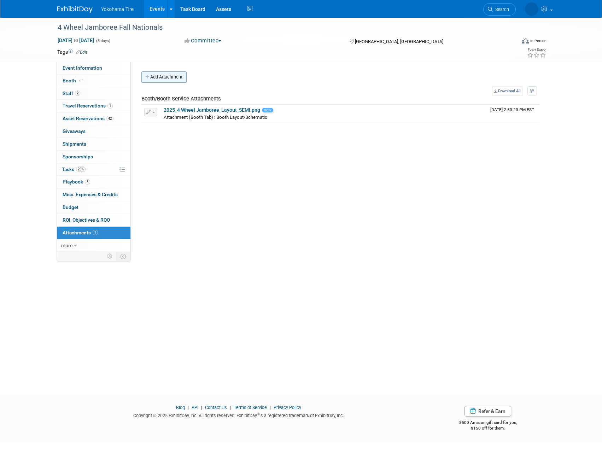
click at [177, 74] on button "Add Attachment" at bounding box center [163, 76] width 45 height 11
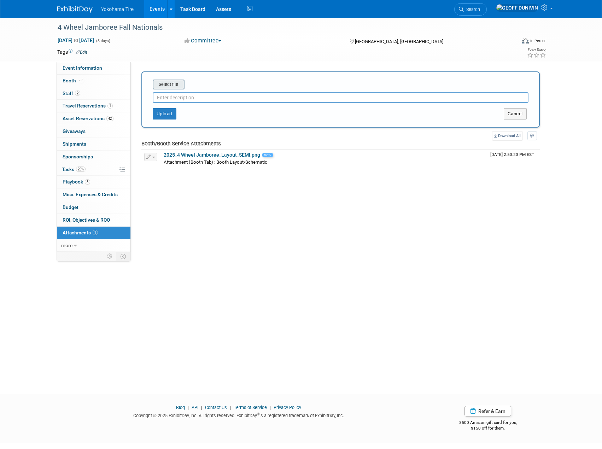
click at [177, 87] on input "file" at bounding box center [142, 84] width 84 height 8
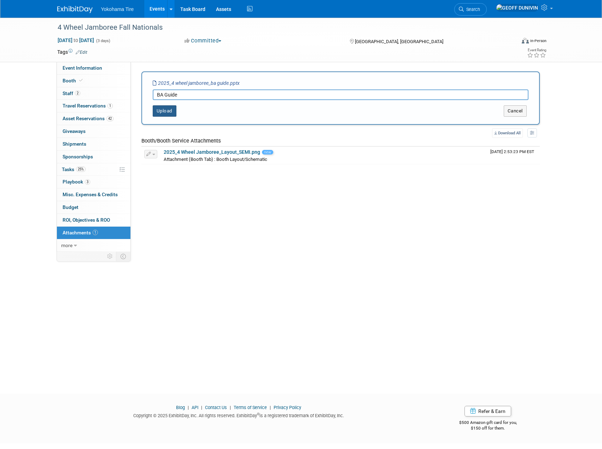
type input "BA Guide"
click at [171, 114] on button "Upload" at bounding box center [165, 110] width 24 height 11
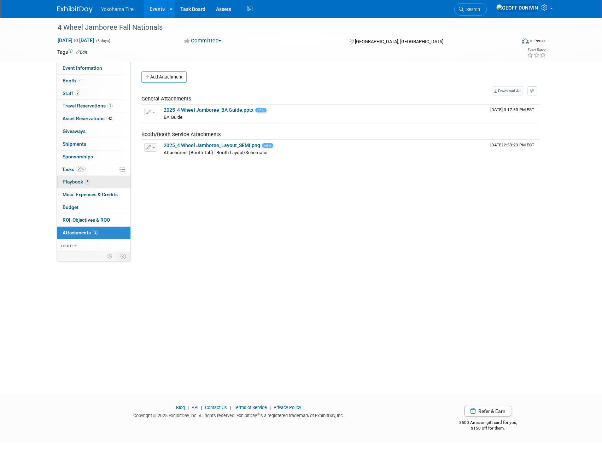
click at [91, 185] on link "3 Playbook 3" at bounding box center [94, 182] width 74 height 12
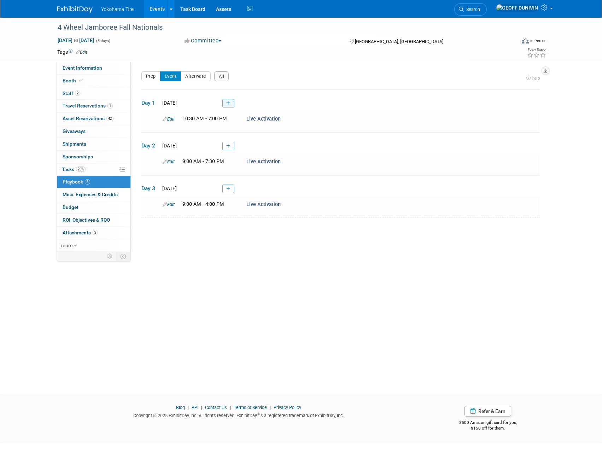
click at [229, 104] on icon at bounding box center [228, 103] width 4 height 4
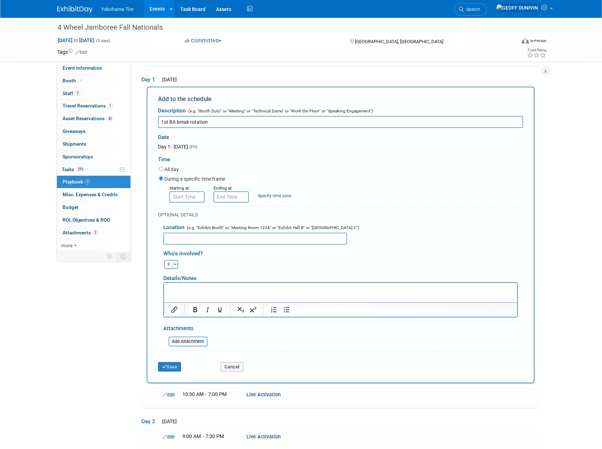
type input "1st BA break rotation"
click at [178, 198] on input "8:00 AM" at bounding box center [186, 196] width 35 height 11
click at [190, 235] on span "08" at bounding box center [185, 229] width 13 height 13
click at [188, 219] on td "12" at bounding box center [182, 214] width 23 height 19
click at [245, 230] on button "AM" at bounding box center [247, 229] width 13 height 12
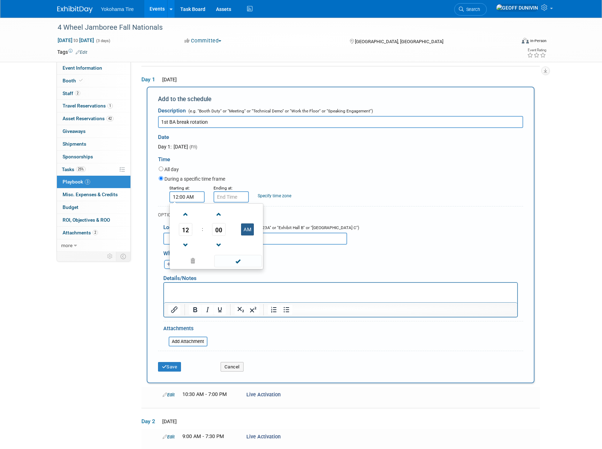
type input "12:00 PM"
click at [239, 202] on input "12:00 PM" at bounding box center [231, 196] width 35 height 11
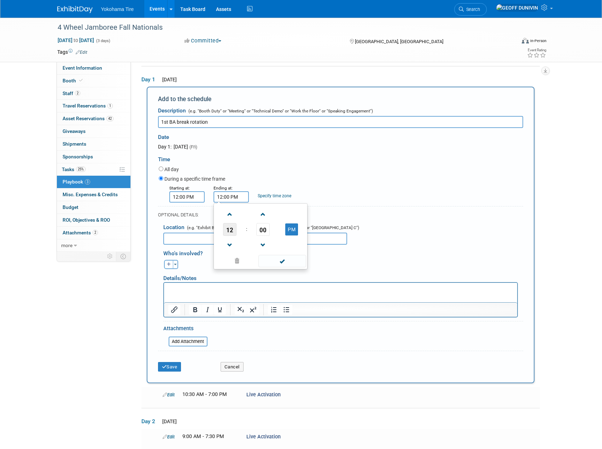
click at [229, 234] on span "12" at bounding box center [229, 229] width 13 height 13
click at [252, 214] on td "01" at bounding box center [249, 214] width 23 height 19
type input "1:00 PM"
click at [284, 268] on div "01 : 00 PM 12 01 02 03 04 05 06 07 08 09 10 11 00 05 10 15 20 25 30 35 40 45 50…" at bounding box center [261, 236] width 94 height 66
click at [286, 262] on span at bounding box center [282, 261] width 48 height 12
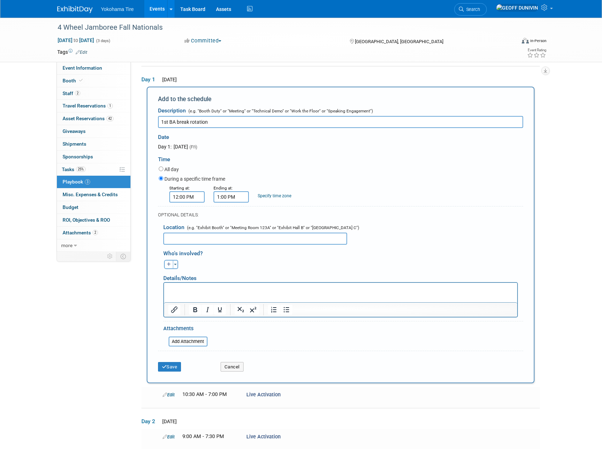
click at [231, 119] on input "1st BA break rotation" at bounding box center [340, 122] width 365 height 12
type input "1st BA break rotation - 30min each"
click at [179, 367] on button "Save" at bounding box center [169, 367] width 23 height 10
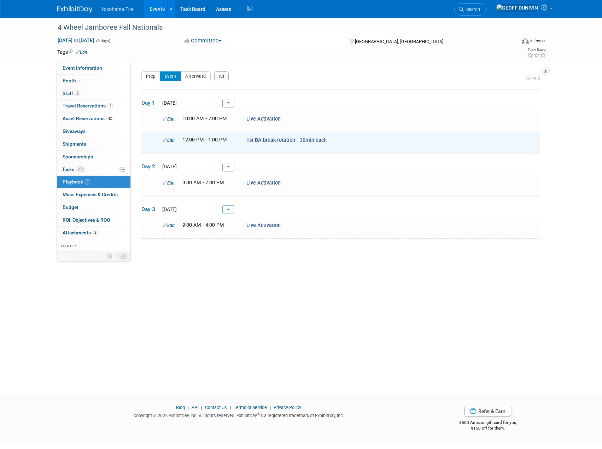
click at [230, 101] on link at bounding box center [228, 103] width 12 height 8
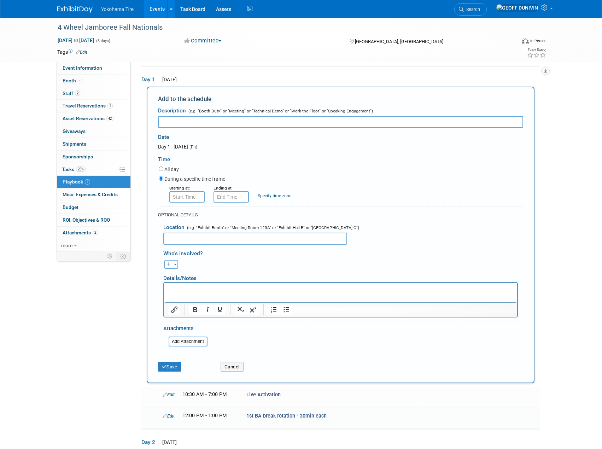
click at [227, 118] on input "text" at bounding box center [340, 122] width 365 height 12
type input "2nd BA break rotation - 30min each"
click at [189, 197] on input "8:00 AM" at bounding box center [186, 196] width 35 height 11
click at [190, 229] on span "08" at bounding box center [185, 229] width 13 height 13
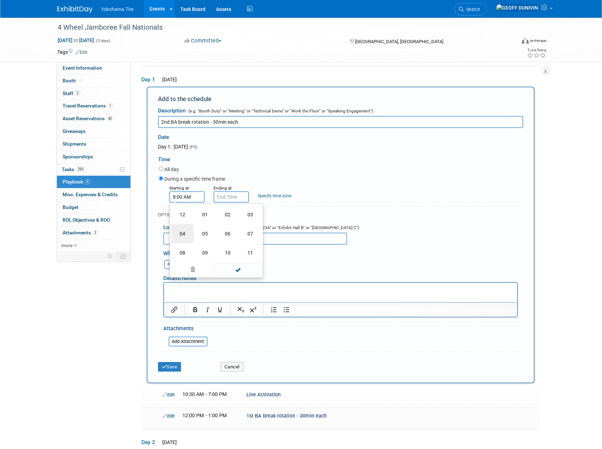
click at [188, 233] on td "04" at bounding box center [182, 233] width 23 height 19
click at [249, 228] on button "AM" at bounding box center [247, 229] width 13 height 12
type input "4:00 PM"
click at [236, 200] on input "4:00 PM" at bounding box center [231, 196] width 35 height 11
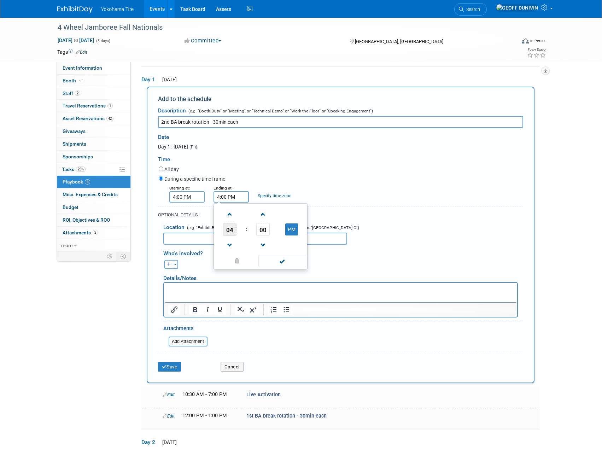
click at [228, 231] on span "04" at bounding box center [229, 229] width 13 height 13
click at [248, 234] on td "05" at bounding box center [249, 233] width 23 height 19
type input "5:00 PM"
click at [282, 258] on span at bounding box center [282, 261] width 48 height 12
click at [172, 369] on button "Save" at bounding box center [169, 367] width 23 height 10
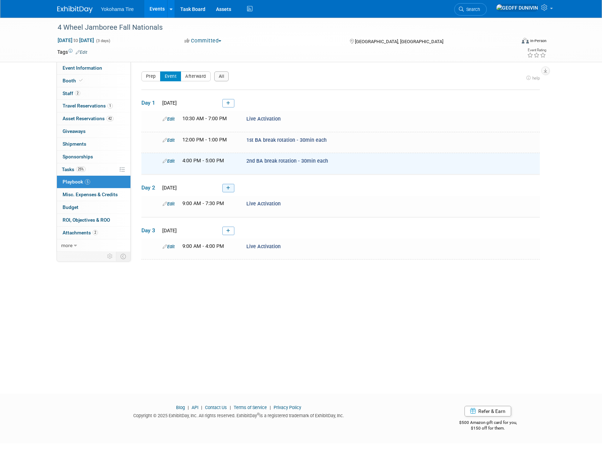
click at [234, 184] on link at bounding box center [228, 188] width 12 height 8
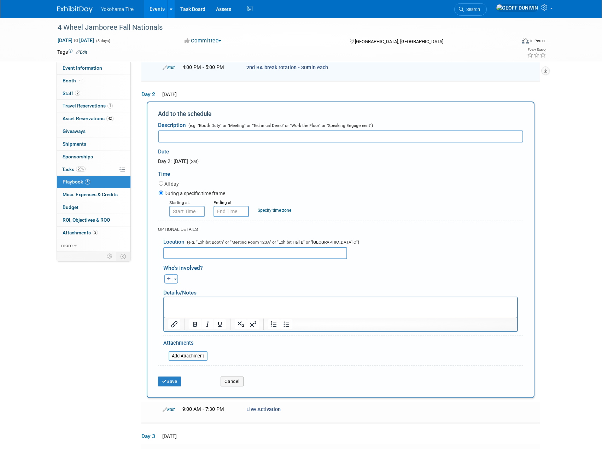
scroll to position [108, 0]
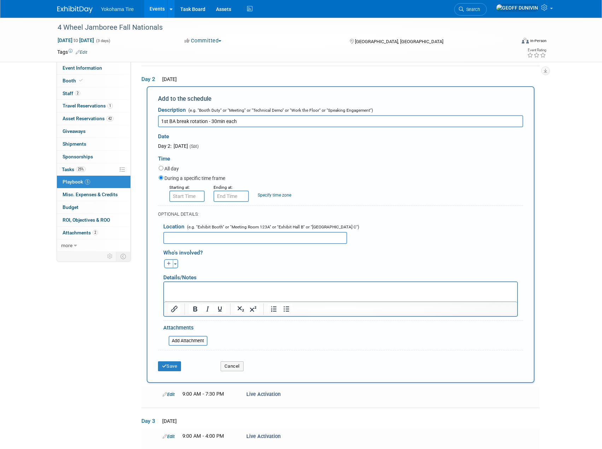
type input "1st BA break rotation - 30min each"
click at [181, 200] on input "8:00 AM" at bounding box center [186, 196] width 35 height 11
click at [186, 227] on span "08" at bounding box center [185, 228] width 13 height 13
click at [185, 217] on td "12" at bounding box center [182, 213] width 23 height 19
drag, startPoint x: 252, startPoint y: 229, endPoint x: 244, endPoint y: 213, distance: 17.2
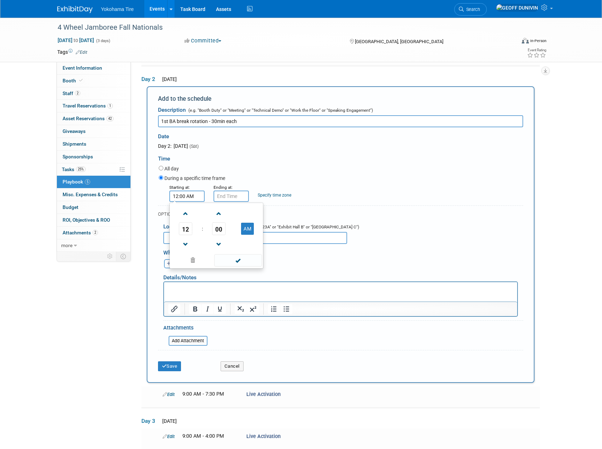
click at [252, 228] on button "AM" at bounding box center [247, 229] width 13 height 12
type input "12:00 PM"
click at [238, 203] on div "12 : 00 PM 12 01 02 03 04 05 06 07 08 09 10 11 00 05 10 15 20 25 30 35 40 45 50…" at bounding box center [216, 236] width 94 height 66
click at [238, 194] on input "12:00 PM" at bounding box center [231, 196] width 35 height 11
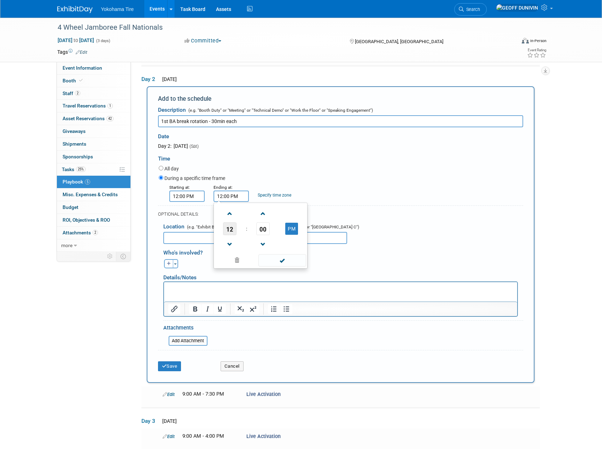
click at [232, 229] on span "12" at bounding box center [229, 228] width 13 height 13
click at [241, 212] on td "01" at bounding box center [249, 213] width 23 height 19
type input "1:00 PM"
click at [281, 259] on span at bounding box center [282, 260] width 48 height 12
click at [178, 367] on button "Save" at bounding box center [169, 366] width 23 height 10
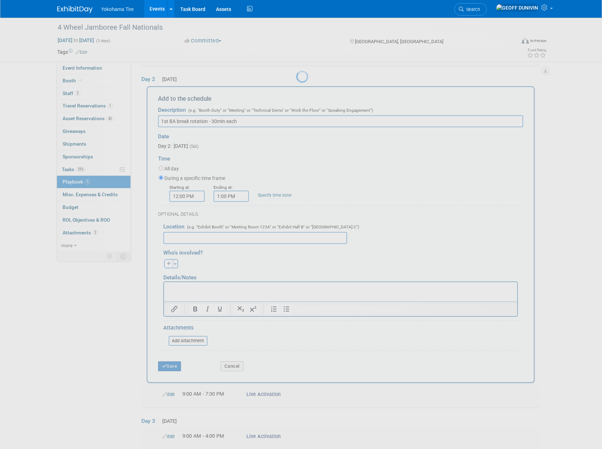
scroll to position [0, 0]
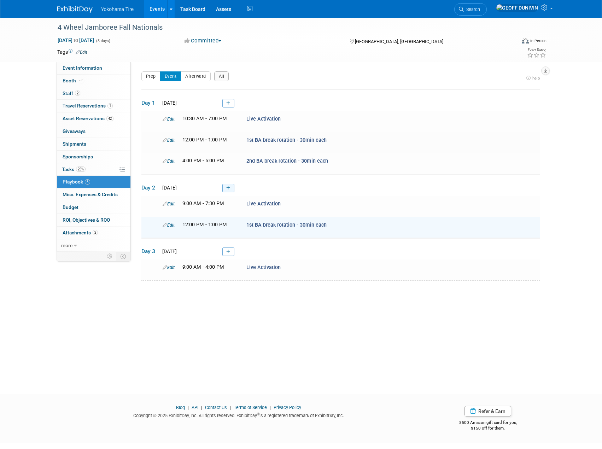
click at [227, 188] on icon at bounding box center [228, 188] width 4 height 4
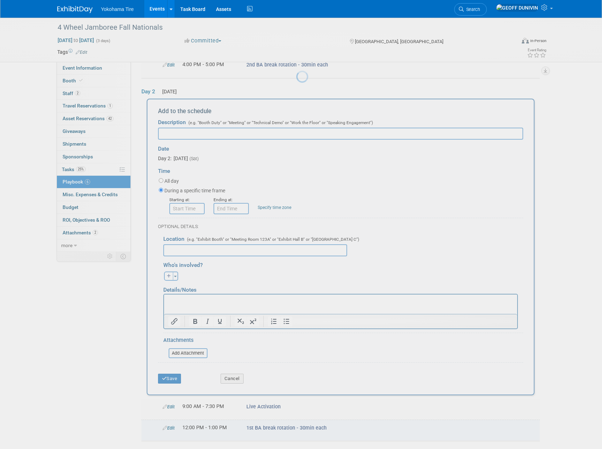
scroll to position [108, 0]
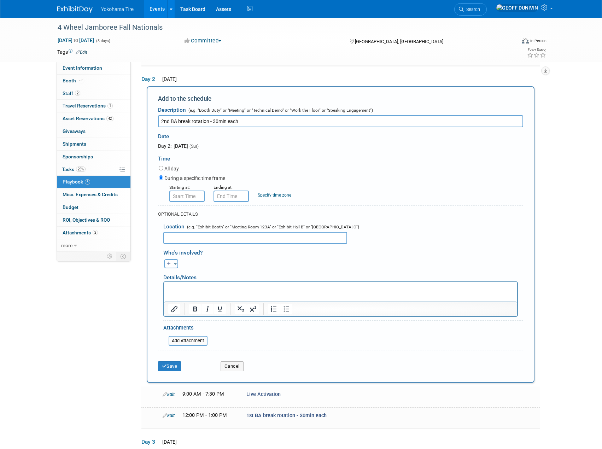
type input "2nd BA break rotation - 30min each"
click at [193, 196] on input "8:00 AM" at bounding box center [186, 196] width 35 height 11
click at [187, 228] on span "08" at bounding box center [185, 228] width 13 height 13
click at [185, 234] on td "04" at bounding box center [182, 232] width 23 height 19
click at [244, 230] on button "AM" at bounding box center [247, 229] width 13 height 12
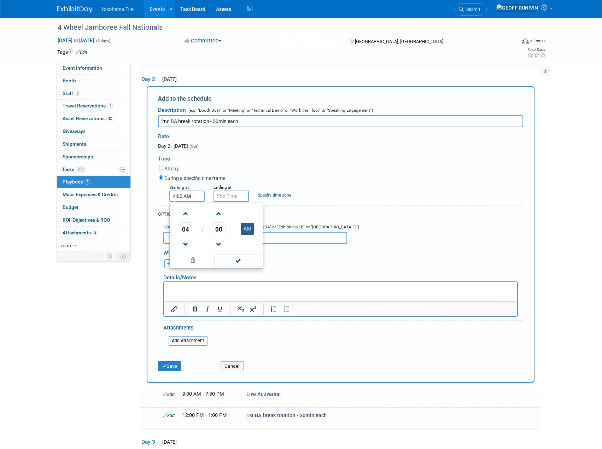
type input "4:00 PM"
click at [240, 199] on input "4:00 PM" at bounding box center [231, 196] width 35 height 11
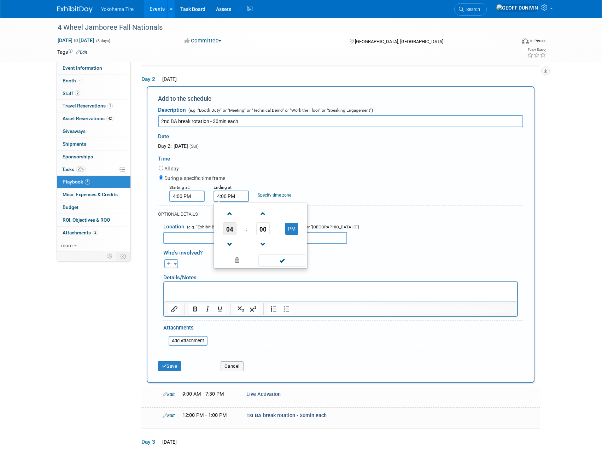
click at [228, 228] on span "04" at bounding box center [229, 228] width 13 height 13
click at [243, 232] on td "05" at bounding box center [249, 232] width 23 height 19
type input "5:00 PM"
click at [279, 259] on span at bounding box center [282, 260] width 48 height 12
click at [174, 370] on button "Save" at bounding box center [169, 366] width 23 height 10
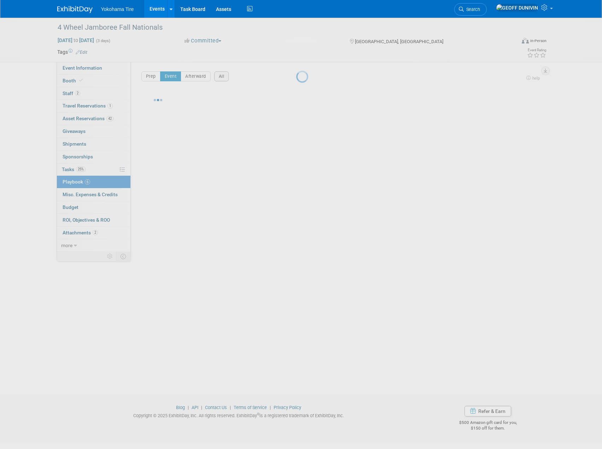
scroll to position [0, 0]
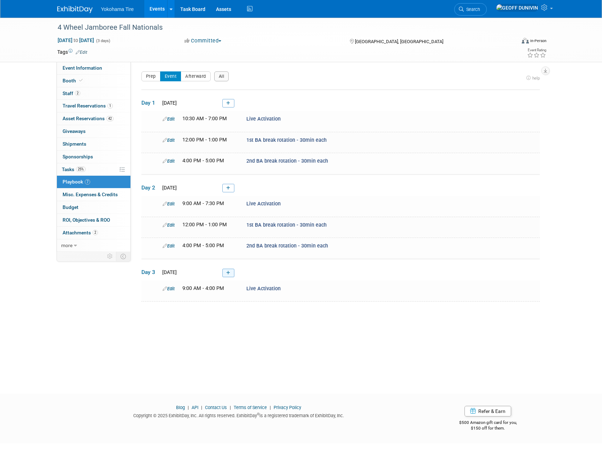
click at [229, 271] on icon at bounding box center [228, 273] width 4 height 4
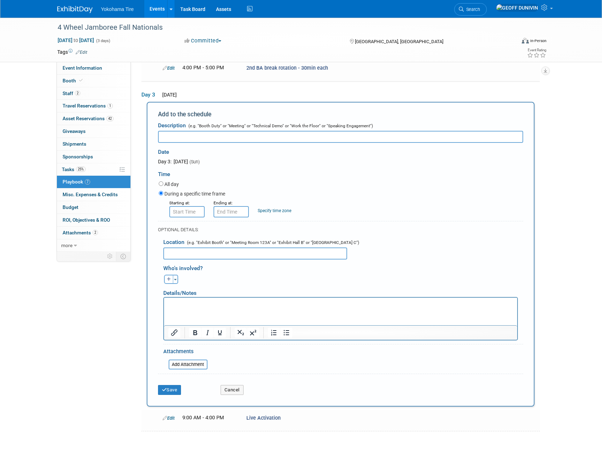
scroll to position [192, 0]
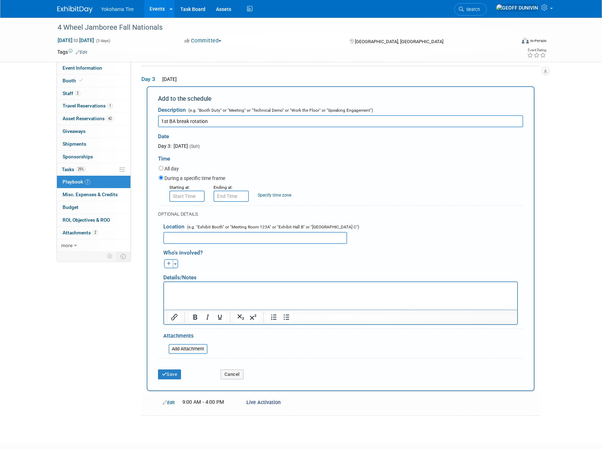
type input "1st BA break rotation"
click at [183, 191] on input "8:00 AM" at bounding box center [186, 196] width 35 height 11
click at [184, 226] on span "08" at bounding box center [185, 228] width 13 height 13
click at [247, 252] on td "11" at bounding box center [250, 252] width 23 height 19
type input "11:00 AM"
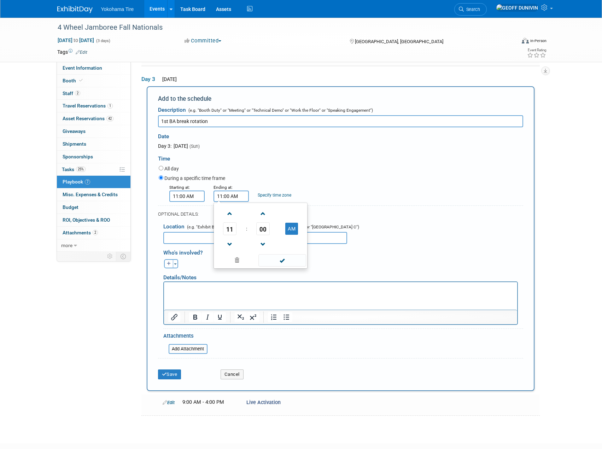
click at [241, 195] on input "11:00 AM" at bounding box center [231, 196] width 35 height 11
click at [230, 235] on link at bounding box center [229, 244] width 13 height 18
click at [227, 211] on span at bounding box center [230, 214] width 12 height 12
type input "12:00 PM"
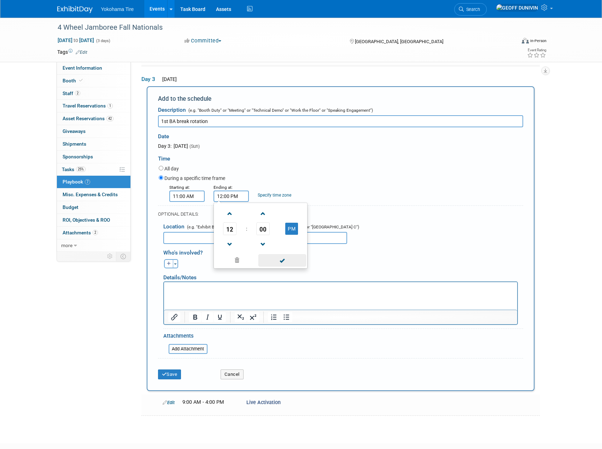
click at [275, 259] on span at bounding box center [282, 260] width 48 height 12
click at [234, 117] on input "1st BA break rotation" at bounding box center [340, 121] width 365 height 12
type input "1st BA break rotation - 30min each"
click at [173, 372] on button "Save" at bounding box center [169, 374] width 23 height 10
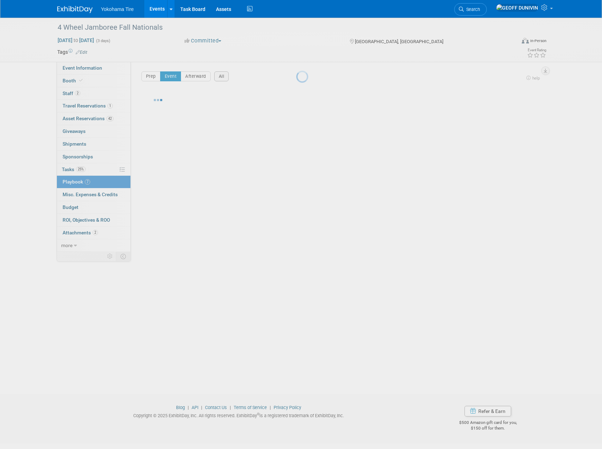
scroll to position [0, 0]
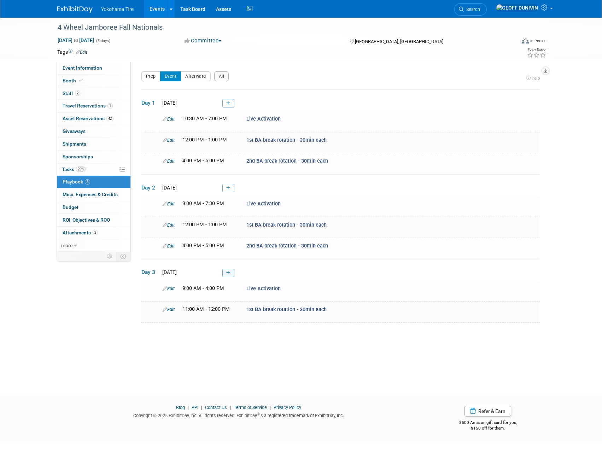
click at [228, 273] on icon at bounding box center [228, 273] width 4 height 4
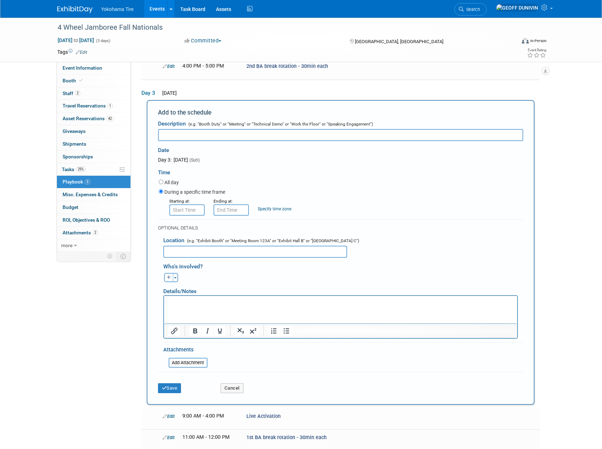
scroll to position [192, 0]
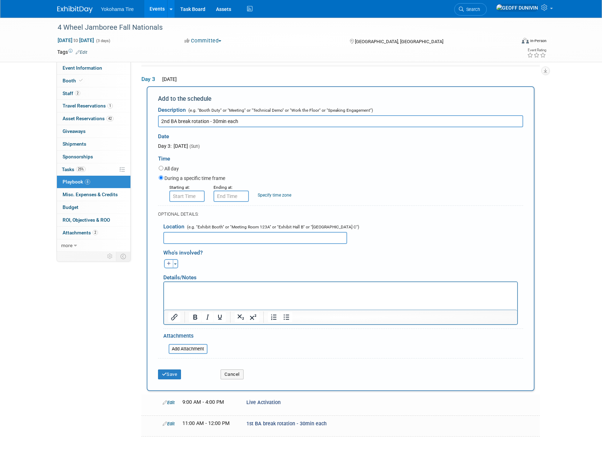
type input "2nd BA break rotation - 30min each"
click at [192, 197] on input "8:00 AM" at bounding box center [186, 196] width 35 height 11
click at [190, 225] on span "08" at bounding box center [185, 228] width 13 height 13
click at [216, 212] on td "01" at bounding box center [205, 213] width 23 height 19
click at [187, 229] on span "01" at bounding box center [185, 228] width 13 height 13
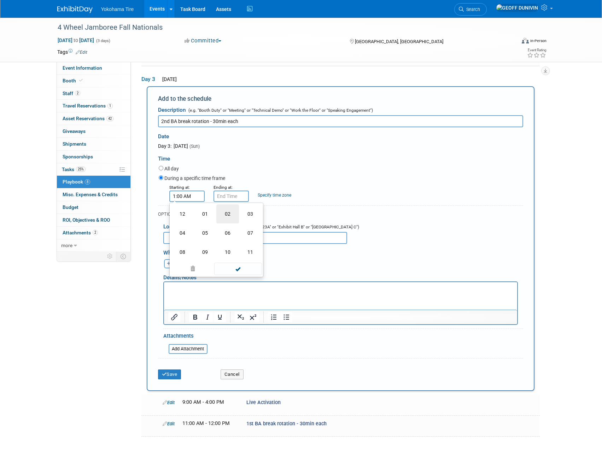
click at [227, 212] on td "02" at bounding box center [227, 213] width 23 height 19
click at [247, 223] on button "AM" at bounding box center [247, 229] width 13 height 12
type input "2:00 PM"
click at [232, 197] on input "2:00 PM" at bounding box center [231, 196] width 35 height 11
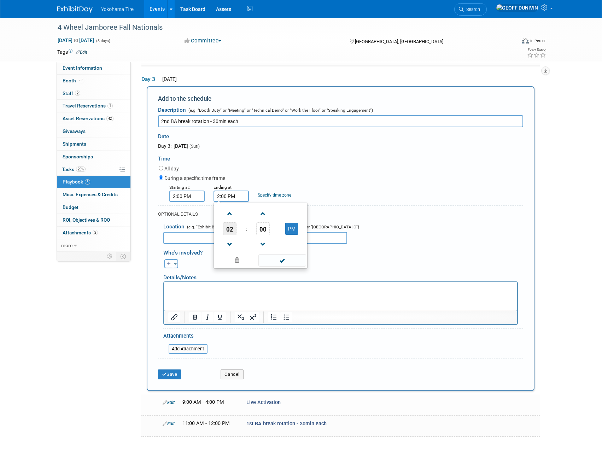
click at [228, 231] on span "02" at bounding box center [229, 228] width 13 height 13
click at [295, 212] on td "03" at bounding box center [294, 213] width 23 height 19
type input "3:00 PM"
click at [272, 260] on span at bounding box center [282, 260] width 48 height 12
click at [176, 373] on button "Save" at bounding box center [169, 374] width 23 height 10
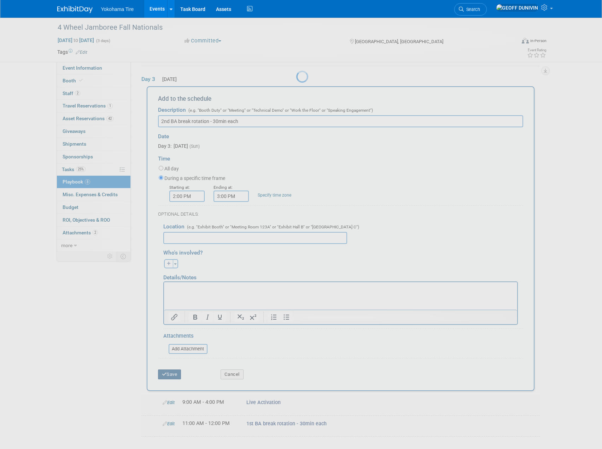
scroll to position [0, 0]
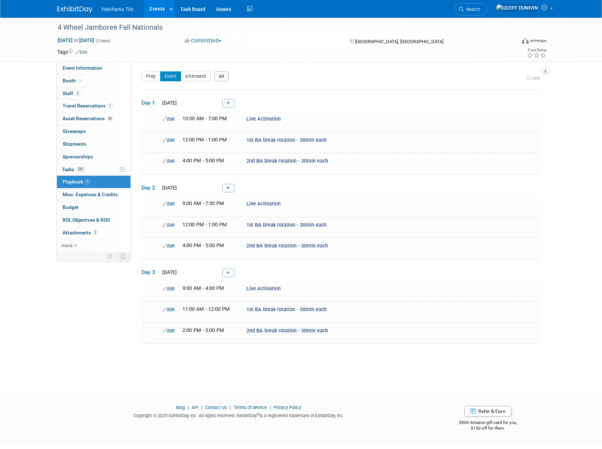
click at [226, 74] on button "All" at bounding box center [221, 76] width 15 height 10
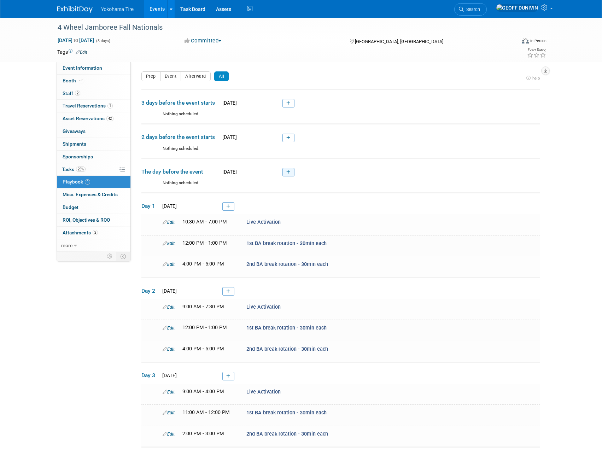
click at [292, 173] on link at bounding box center [288, 172] width 12 height 8
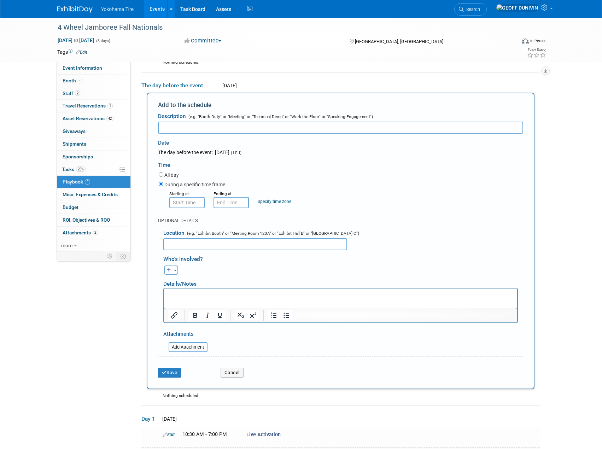
scroll to position [92, 0]
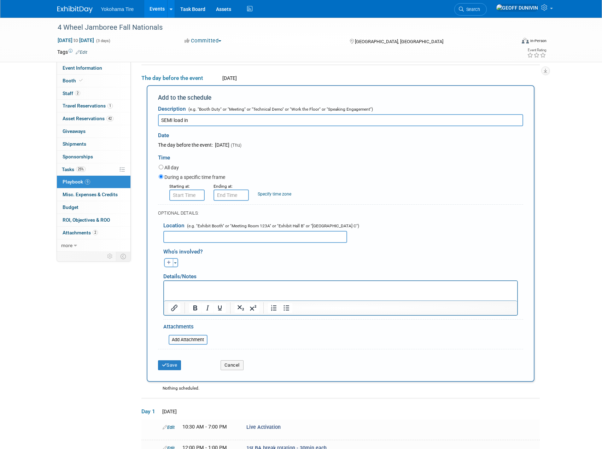
type input "SEMI load in"
type input "8:00 AM"
click at [195, 198] on input "8:00 AM" at bounding box center [186, 194] width 35 height 11
type input "8:00 AM"
click at [238, 193] on input "8:00 AM" at bounding box center [231, 194] width 35 height 11
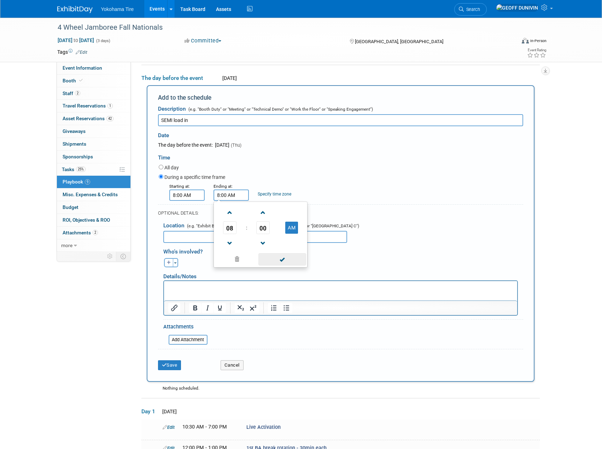
click at [275, 261] on span at bounding box center [282, 259] width 48 height 12
click at [174, 363] on button "Save" at bounding box center [169, 365] width 23 height 10
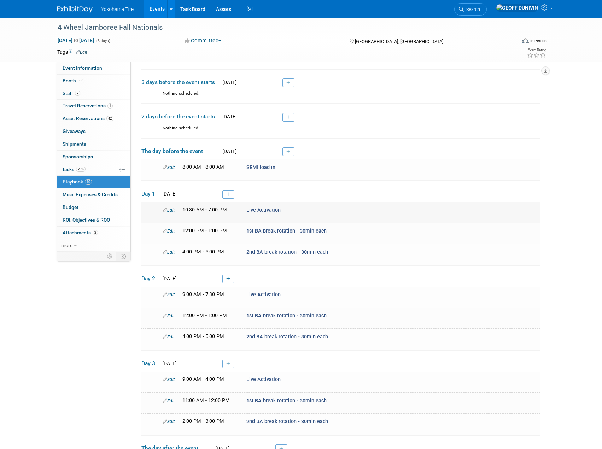
scroll to position [92, 0]
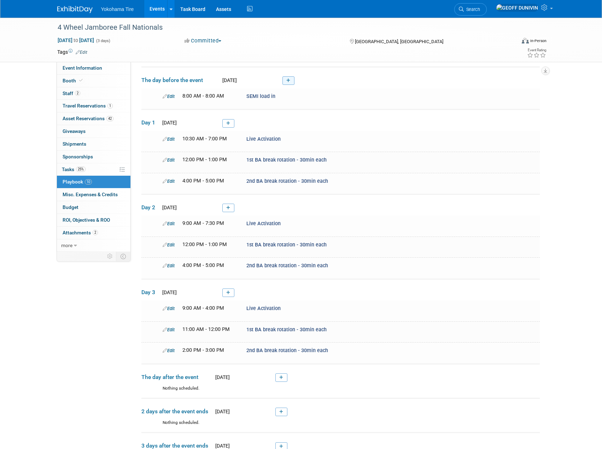
click at [291, 81] on link at bounding box center [288, 80] width 12 height 8
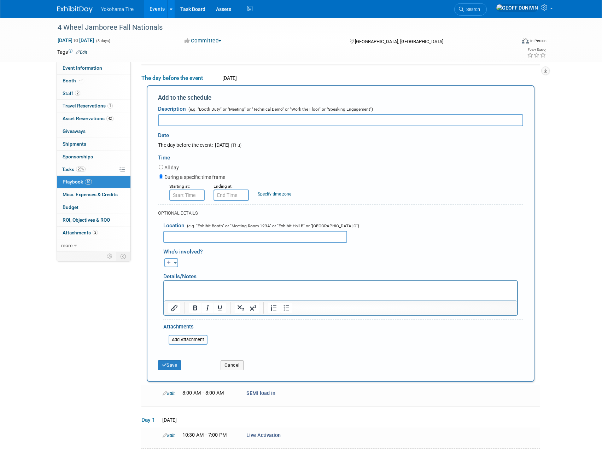
scroll to position [0, 0]
type input "s"
type input "Show car load in"
click at [188, 195] on input "8:00 AM" at bounding box center [186, 194] width 35 height 11
click at [189, 233] on span "08" at bounding box center [185, 227] width 13 height 13
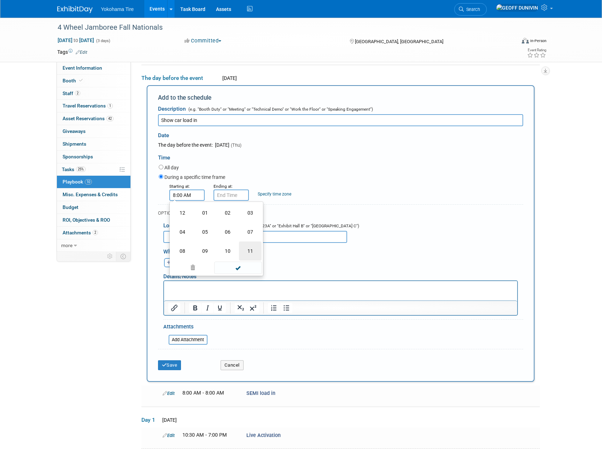
click at [252, 250] on td "11" at bounding box center [250, 250] width 23 height 19
type input "11:00 AM"
click at [239, 192] on input "11:00 AM" at bounding box center [231, 194] width 35 height 11
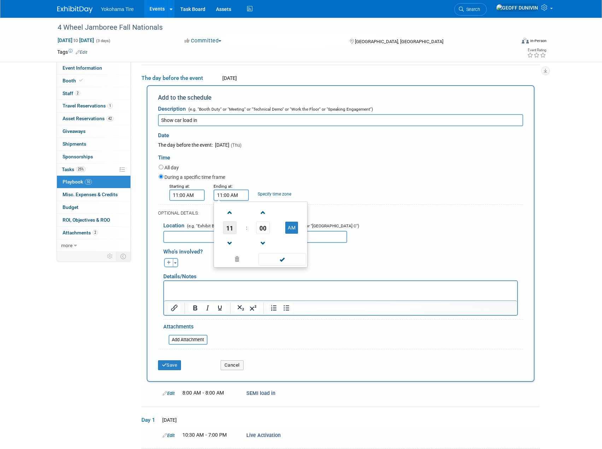
click at [233, 230] on span "11" at bounding box center [229, 227] width 13 height 13
click at [274, 211] on td "02" at bounding box center [272, 212] width 23 height 19
click at [291, 230] on button "AM" at bounding box center [291, 228] width 13 height 12
type input "2:00 PM"
drag, startPoint x: 260, startPoint y: 226, endPoint x: 274, endPoint y: 227, distance: 14.3
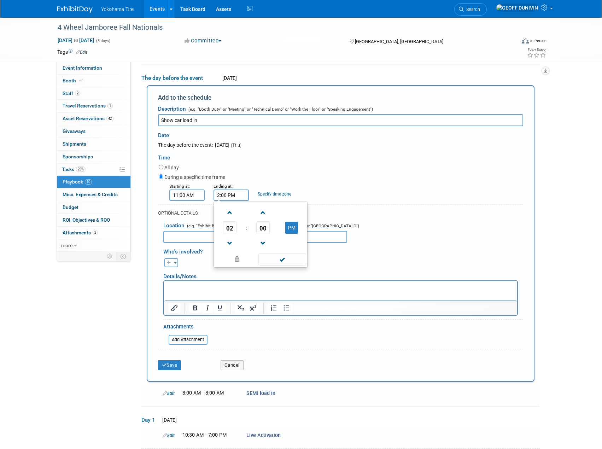
click at [260, 225] on span "00" at bounding box center [262, 227] width 13 height 13
click at [238, 269] on span at bounding box center [237, 268] width 43 height 12
click at [229, 196] on input "text" at bounding box center [231, 194] width 35 height 11
click at [268, 264] on span at bounding box center [282, 268] width 48 height 12
click at [239, 195] on input "11:00 AM" at bounding box center [231, 194] width 35 height 11
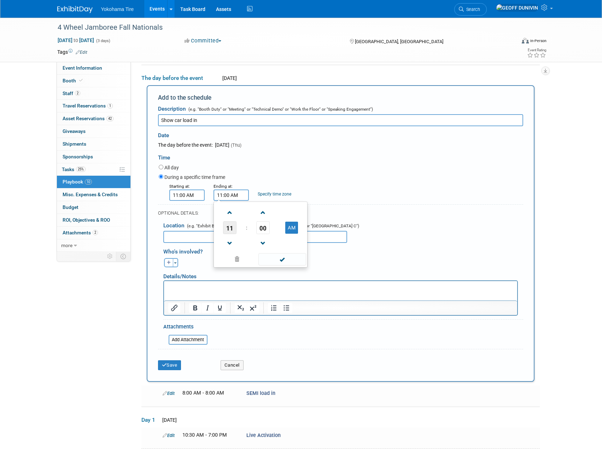
click at [228, 233] on span "11" at bounding box center [229, 227] width 13 height 13
click at [292, 215] on td "03" at bounding box center [294, 212] width 23 height 19
click at [292, 227] on button "AM" at bounding box center [291, 228] width 13 height 12
type input "3:00 PM"
click at [291, 260] on span at bounding box center [282, 259] width 48 height 12
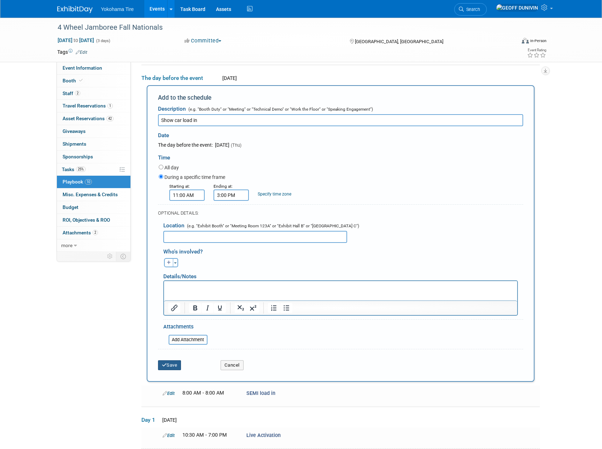
click at [179, 364] on button "Save" at bounding box center [169, 365] width 23 height 10
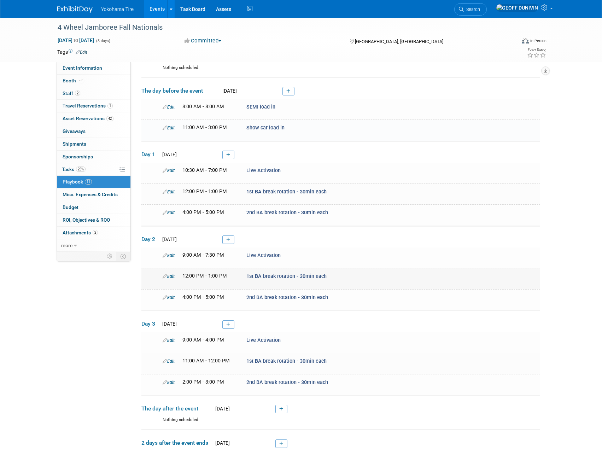
scroll to position [112, 0]
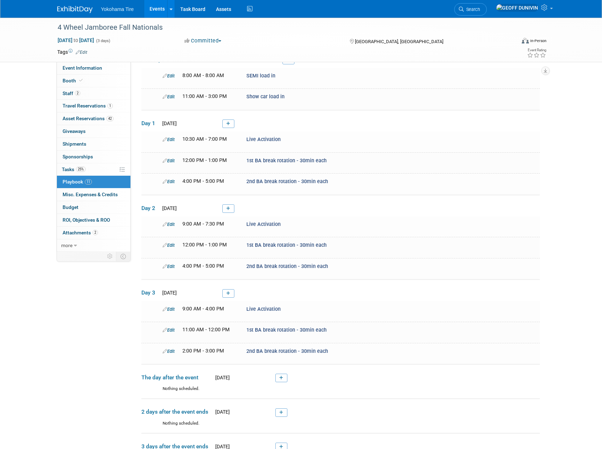
click at [155, 8] on link "Events" at bounding box center [157, 9] width 26 height 18
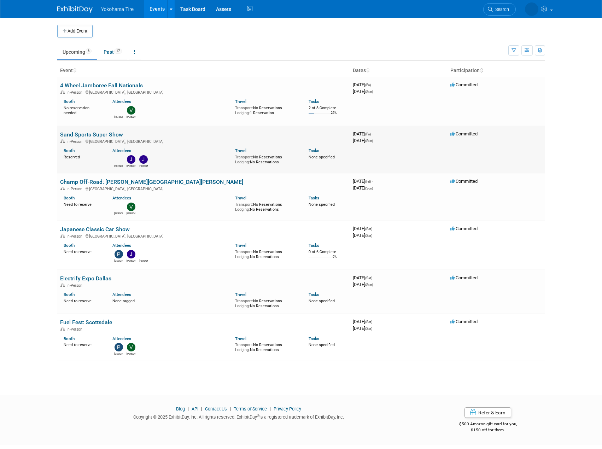
click at [113, 134] on link "Sand Sports Super Show" at bounding box center [91, 134] width 63 height 7
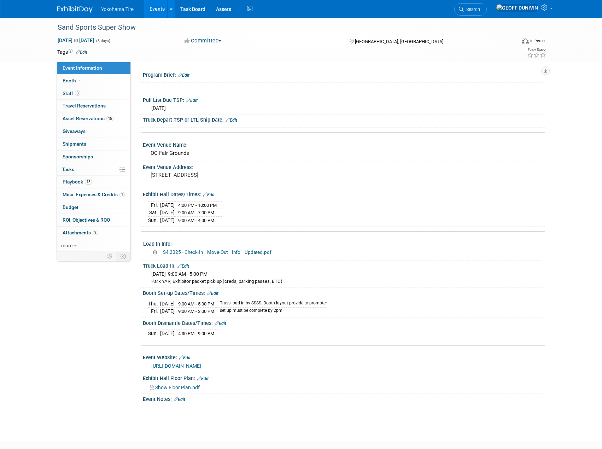
click at [215, 252] on link "S4 2025 - Check-In _ Move-Out _ Info _ Updated.pdf" at bounding box center [217, 252] width 109 height 6
click at [96, 231] on span "9" at bounding box center [95, 232] width 5 height 5
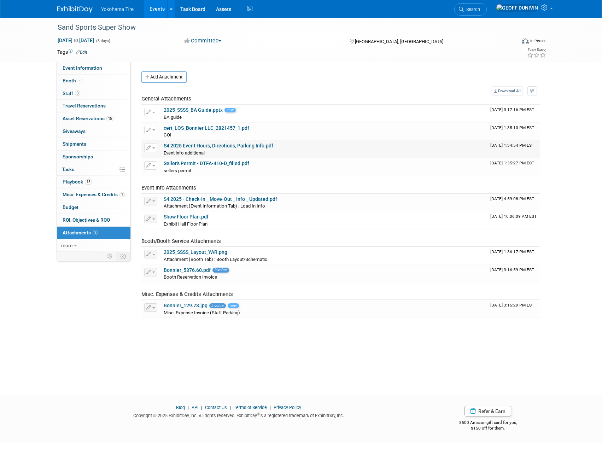
click at [233, 146] on link "S4 2025 Event Hours, Directions, Parking Info.pdf" at bounding box center [219, 146] width 110 height 6
click at [218, 200] on link "S4 2025 - Check-In _ Move-Out _ Info _ Updated.pdf" at bounding box center [220, 199] width 113 height 6
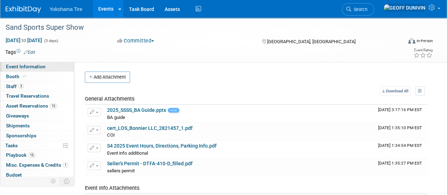
click at [29, 67] on span "Event Information" at bounding box center [26, 67] width 40 height 6
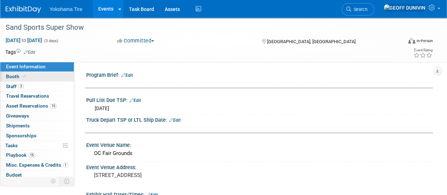
click at [51, 78] on link "Booth" at bounding box center [37, 77] width 74 height 10
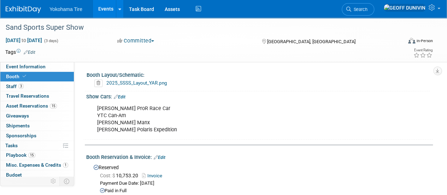
click at [117, 83] on link "2025_SSSS_Layout_YAR.png" at bounding box center [136, 83] width 61 height 6
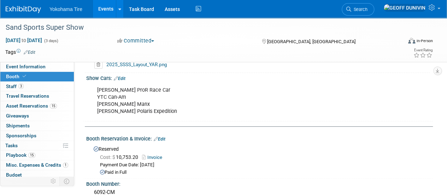
scroll to position [16, 0]
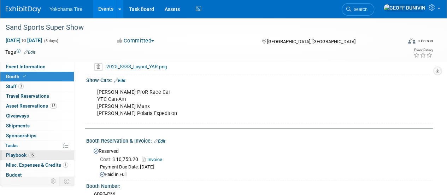
click at [26, 156] on span "Playbook 15" at bounding box center [20, 155] width 29 height 6
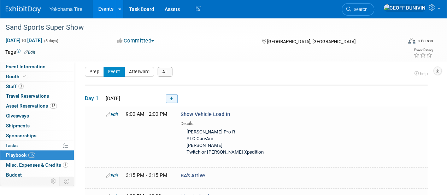
scroll to position [0, 0]
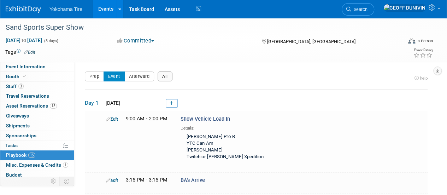
click at [164, 75] on button "All" at bounding box center [165, 76] width 15 height 10
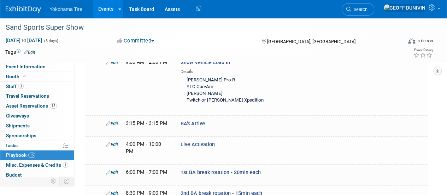
scroll to position [233, 0]
click at [15, 66] on span "Event Information" at bounding box center [26, 67] width 40 height 6
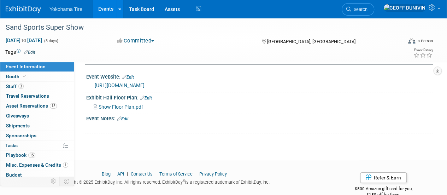
scroll to position [281, 0]
click at [126, 105] on span "Show Floor Plan.pdf" at bounding box center [121, 107] width 45 height 6
click at [20, 103] on span "Asset Reservations 15" at bounding box center [31, 106] width 51 height 6
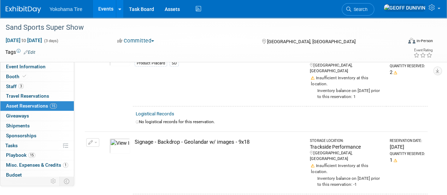
scroll to position [955, 0]
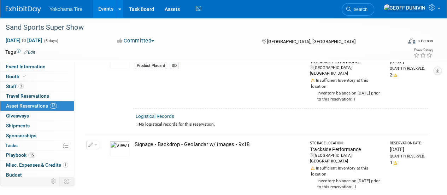
click at [125, 141] on img at bounding box center [120, 149] width 21 height 16
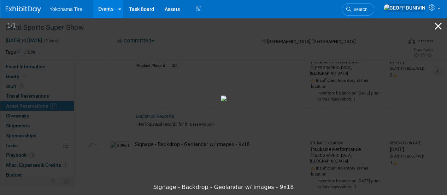
click at [440, 32] on button "Close gallery" at bounding box center [439, 26] width 18 height 17
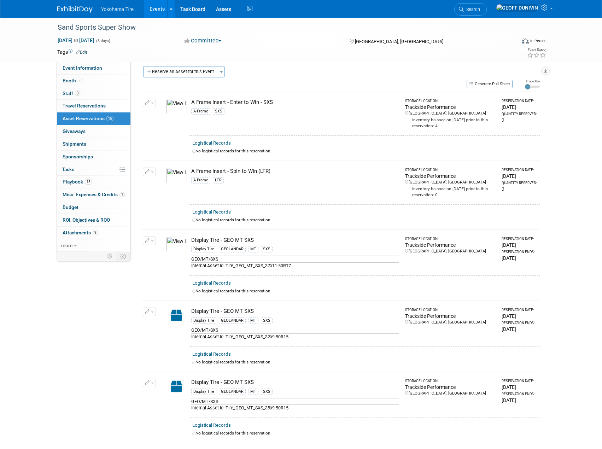
scroll to position [0, 0]
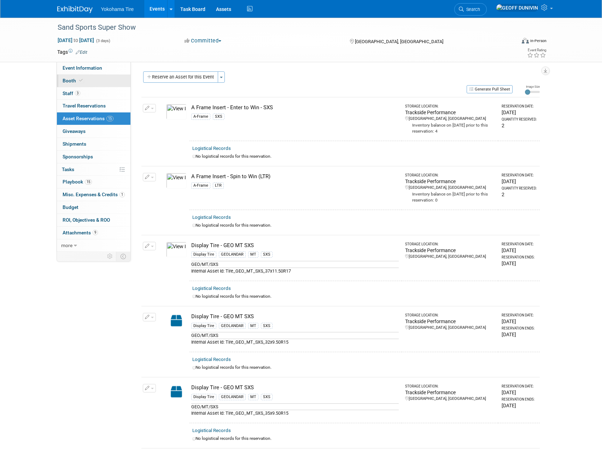
click at [108, 78] on link "Booth" at bounding box center [94, 81] width 74 height 12
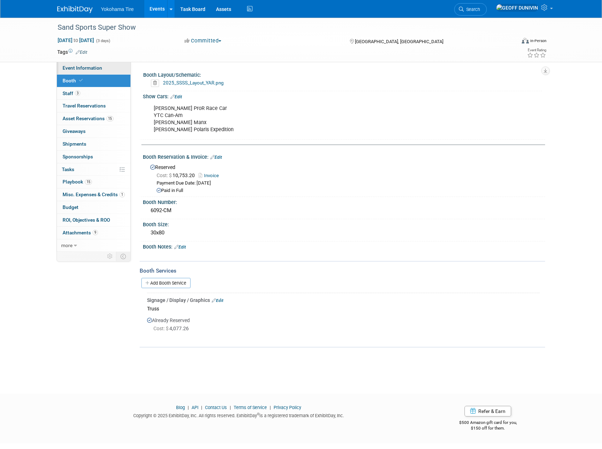
click at [105, 71] on link "Event Information" at bounding box center [94, 68] width 74 height 12
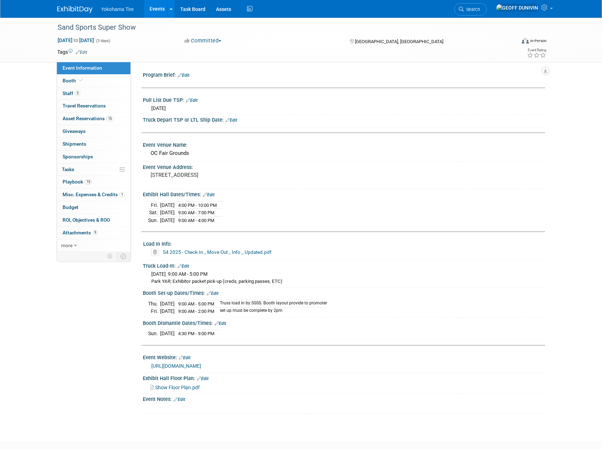
click at [184, 386] on span "Show Floor Plan.pdf" at bounding box center [177, 388] width 45 height 6
click at [85, 232] on span "Attachments 9" at bounding box center [80, 233] width 35 height 6
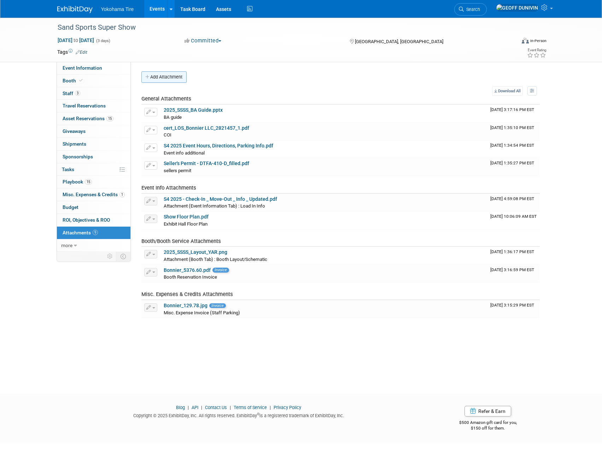
click at [164, 77] on button "Add Attachment" at bounding box center [163, 76] width 45 height 11
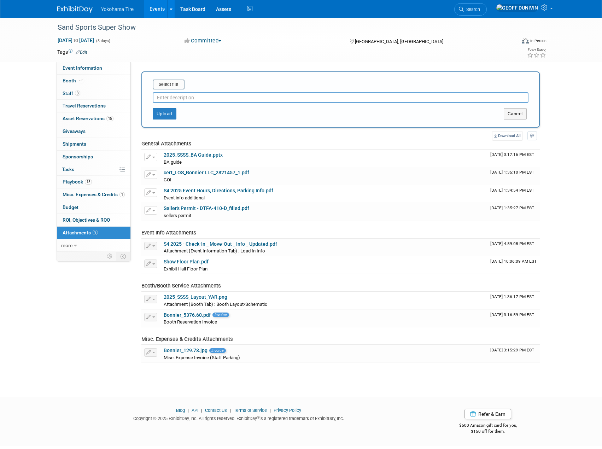
click at [192, 98] on input "text" at bounding box center [341, 97] width 376 height 11
type input "l"
click at [165, 84] on input "file" at bounding box center [142, 84] width 84 height 8
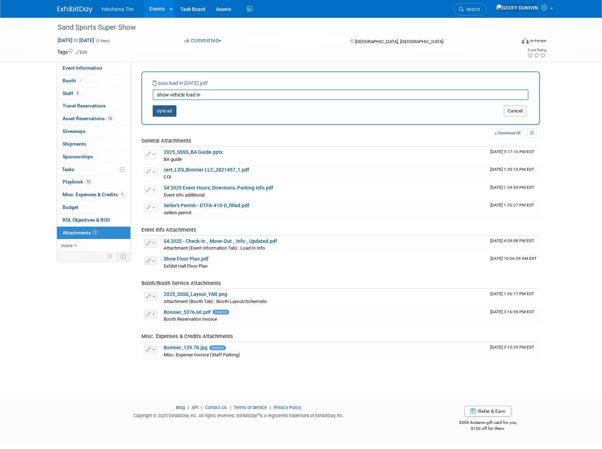
click at [170, 112] on button "Upload" at bounding box center [165, 110] width 24 height 11
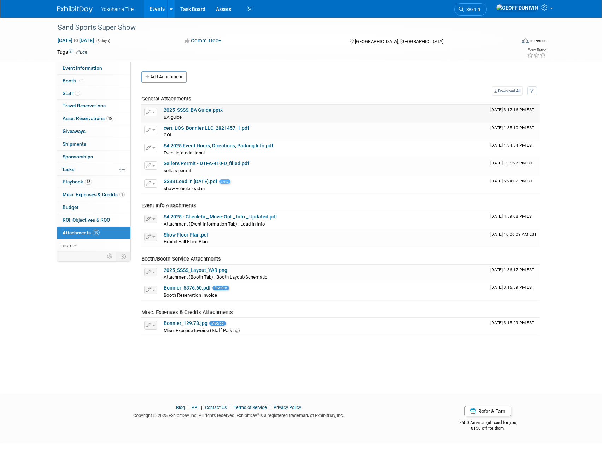
click at [154, 113] on button "button" at bounding box center [150, 112] width 13 height 8
click at [161, 124] on link "Download" at bounding box center [176, 123] width 62 height 10
click at [152, 110] on button "button" at bounding box center [150, 112] width 13 height 8
click at [167, 148] on button "Delete Attachment" at bounding box center [176, 149] width 56 height 10
click at [229, 158] on link "Yes" at bounding box center [228, 157] width 21 height 11
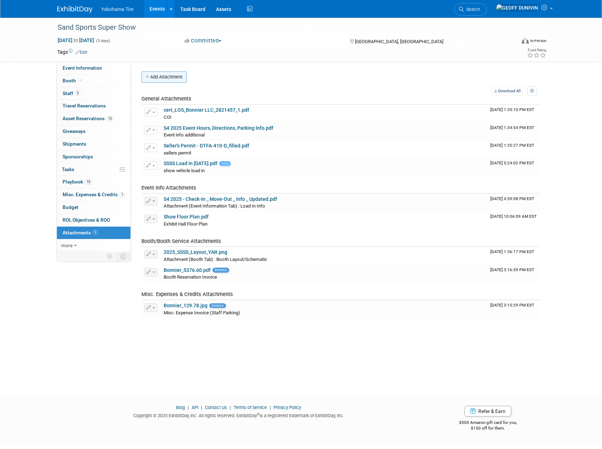
click at [162, 80] on button "Add Attachment" at bounding box center [163, 76] width 45 height 11
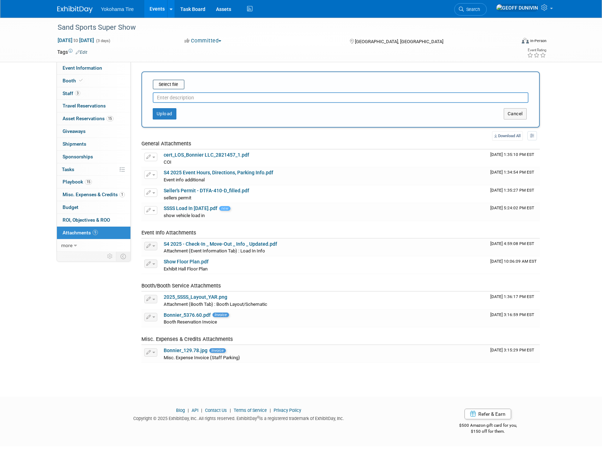
click at [179, 94] on input "text" at bounding box center [341, 97] width 376 height 11
type input "BA guide"
click at [174, 84] on input "file" at bounding box center [142, 84] width 84 height 8
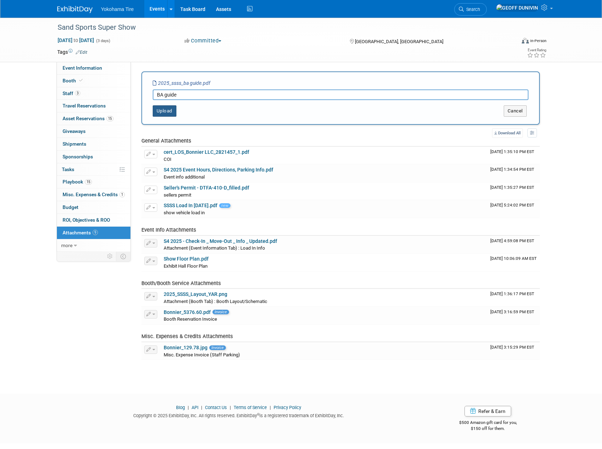
click at [160, 111] on button "Upload" at bounding box center [165, 110] width 24 height 11
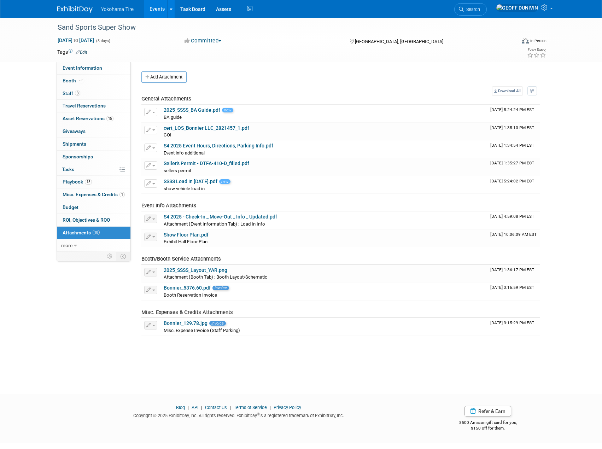
click at [345, 77] on div "Add Attachment" at bounding box center [340, 76] width 398 height 11
click at [200, 109] on link "2025_SSSS_BA Guide.pdf" at bounding box center [192, 110] width 57 height 6
click at [201, 127] on link "cert_LOS_Bonnier LLC_2821457_1.pdf" at bounding box center [207, 128] width 86 height 6
click at [197, 145] on link "S4 2025 Event Hours, Directions, Parking Info.pdf" at bounding box center [219, 146] width 110 height 6
click at [204, 164] on link "Seller's Permit - DTFA-410-D_filled.pdf" at bounding box center [207, 163] width 86 height 6
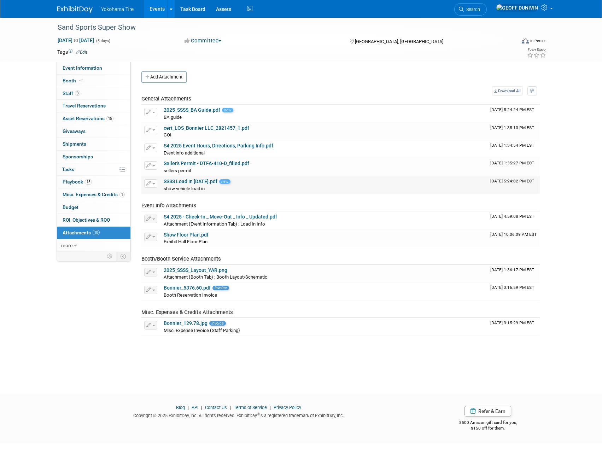
click at [205, 182] on link "SSSS Load In [DATE].pdf" at bounding box center [191, 182] width 54 height 6
click at [217, 217] on link "S4 2025 - Check-In _ Move-Out _ Info _ Updated.pdf" at bounding box center [220, 217] width 113 height 6
click at [196, 236] on link "Show Floor Plan.pdf" at bounding box center [186, 235] width 45 height 6
click at [219, 269] on link "2025_SSSS_Layout_YAR.png" at bounding box center [196, 270] width 64 height 6
click at [195, 322] on link "Bonnier_129.78.jpg" at bounding box center [186, 323] width 44 height 6
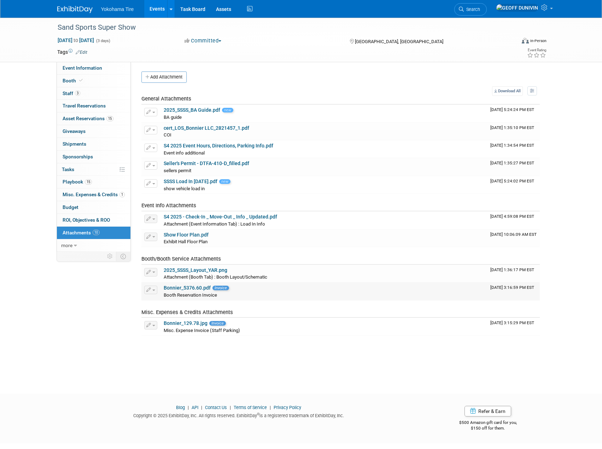
click at [200, 286] on link "Bonnier_5376.60.pdf" at bounding box center [187, 288] width 47 height 6
click at [102, 180] on link "15 Playbook 15" at bounding box center [94, 182] width 74 height 12
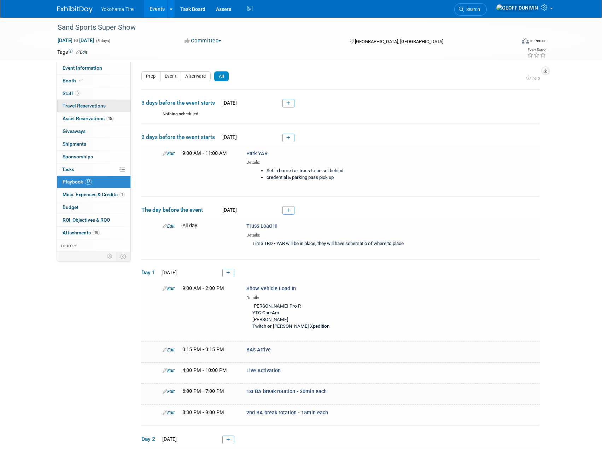
click at [110, 109] on link "0 Travel Reservations 0" at bounding box center [94, 106] width 74 height 12
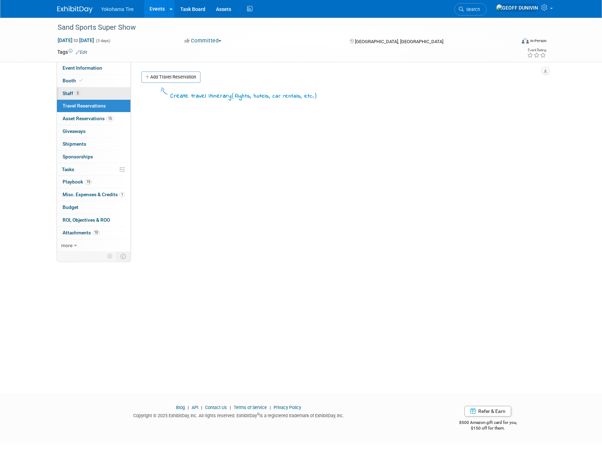
click at [110, 95] on link "3 Staff 3" at bounding box center [94, 93] width 74 height 12
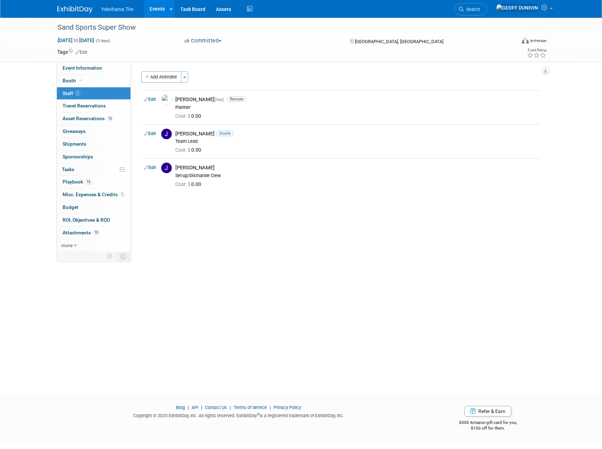
click at [164, 83] on div "Add Attendee Toggle Dropdown Quick -Tag Attendees Apply X select all cancel Edit" at bounding box center [340, 131] width 398 height 121
click at [167, 78] on button "Add Attendee" at bounding box center [161, 76] width 40 height 11
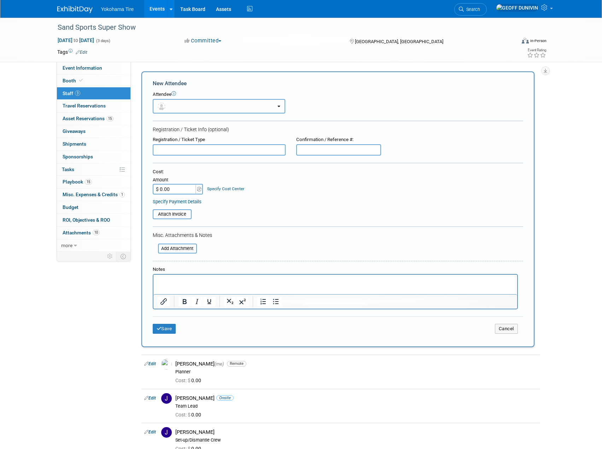
click at [177, 107] on button "button" at bounding box center [219, 106] width 133 height 14
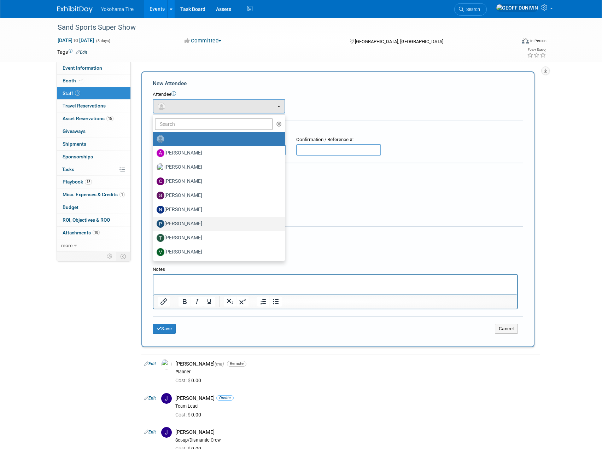
click at [200, 222] on label "[PERSON_NAME]" at bounding box center [217, 223] width 121 height 11
click at [154, 222] on input "[PERSON_NAME]" at bounding box center [152, 223] width 5 height 5
select select "511e58c8-658a-468f-815e-802c88763eae"
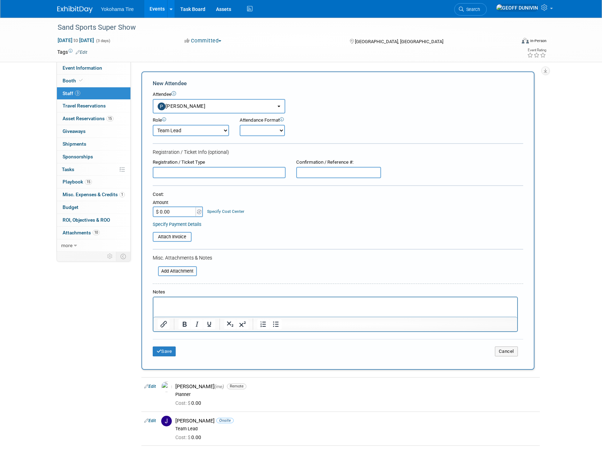
click at [217, 128] on select "Demonstrator Host Logistics Admin Onsite Event Staff Planner Presenter Sales Re…" at bounding box center [191, 130] width 76 height 11
select select "200"
click at [153, 125] on select "Demonstrator Host Logistics Admin Onsite Event Staff Planner Presenter Sales Re…" at bounding box center [191, 130] width 76 height 11
click at [246, 138] on form "New Attendee Attendee <img src="[URL][DOMAIN_NAME]" style="width: 22px; height:…" at bounding box center [338, 221] width 370 height 282
click at [250, 134] on select "Onsite Remote" at bounding box center [262, 130] width 45 height 11
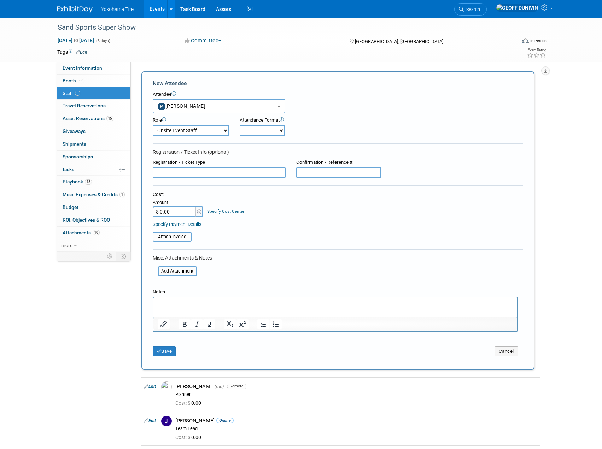
click at [250, 134] on select "Onsite Remote" at bounding box center [262, 130] width 45 height 11
click at [159, 351] on icon "submit" at bounding box center [159, 351] width 5 height 5
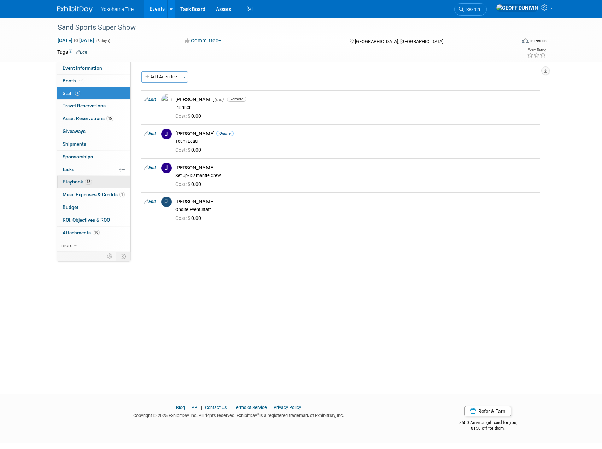
click at [88, 181] on span "15" at bounding box center [88, 181] width 7 height 5
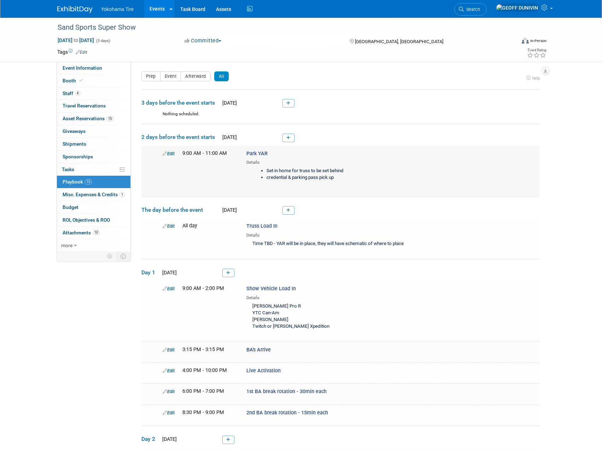
click at [273, 163] on div "Details:" at bounding box center [337, 161] width 182 height 8
click at [167, 153] on link "Edit" at bounding box center [169, 153] width 12 height 5
select select "aa8cea4e-b32e-4b1c-ab2c-084e4404eb3f"
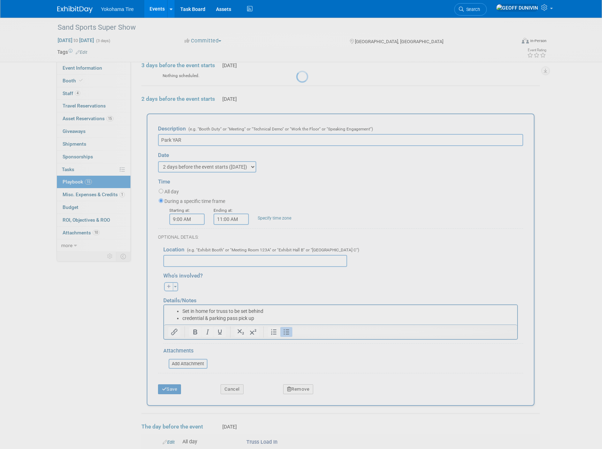
scroll to position [65, 0]
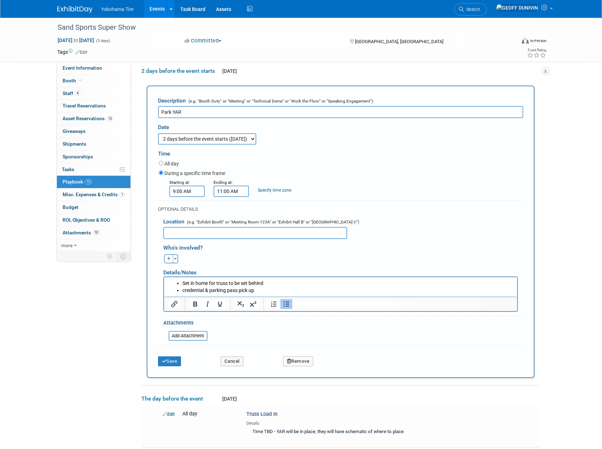
click at [166, 261] on button "button" at bounding box center [168, 258] width 9 height 9
select select
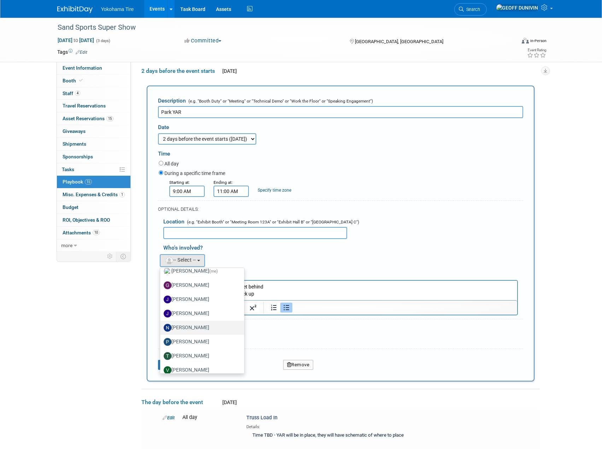
scroll to position [83, 0]
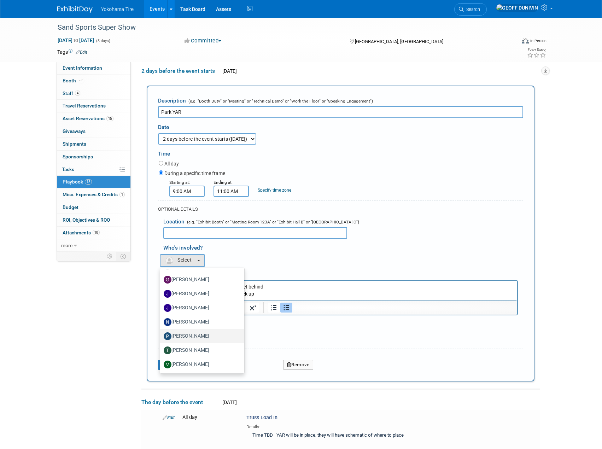
click at [199, 334] on label "[PERSON_NAME]" at bounding box center [201, 336] width 74 height 11
click at [161, 334] on input "[PERSON_NAME]" at bounding box center [159, 335] width 5 height 5
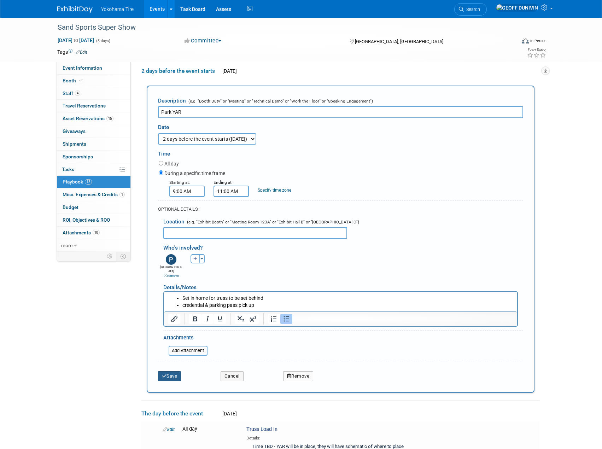
click at [172, 372] on button "Save" at bounding box center [169, 376] width 23 height 10
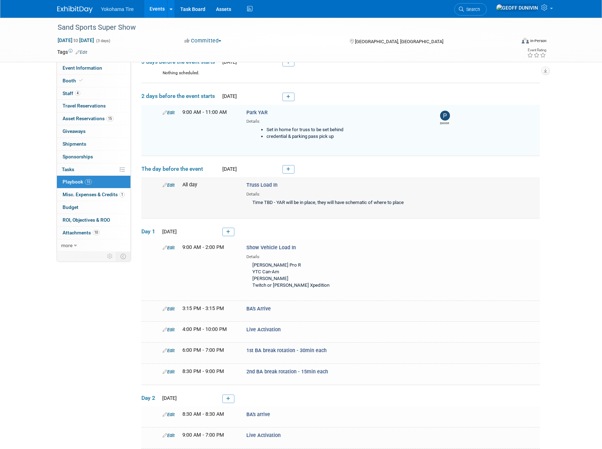
scroll to position [57, 0]
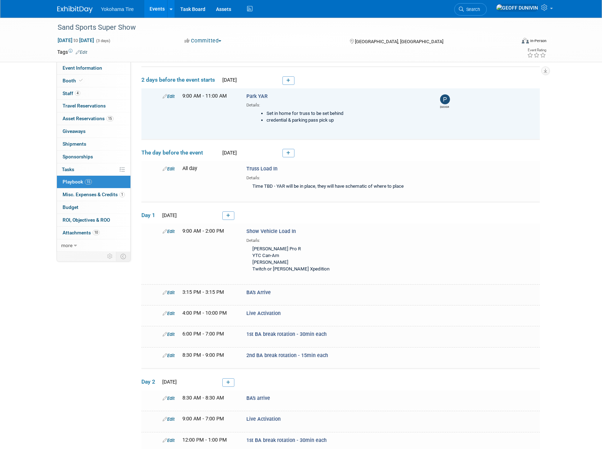
click at [176, 95] on div "Edit" at bounding box center [167, 96] width 20 height 7
click at [174, 97] on link "Edit" at bounding box center [169, 96] width 12 height 5
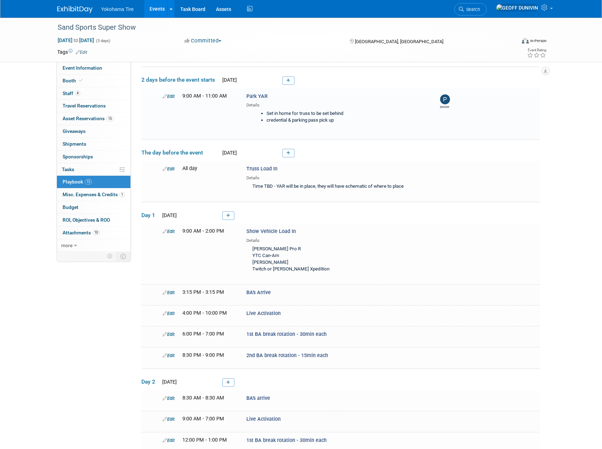
select select "aa8cea4e-b32e-4b1c-ab2c-084e4404eb3f"
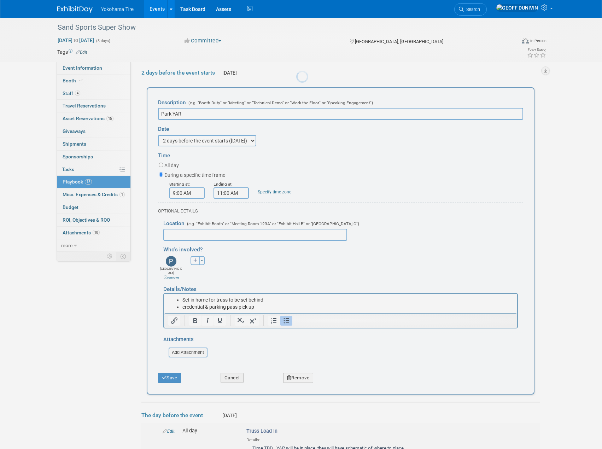
scroll to position [0, 0]
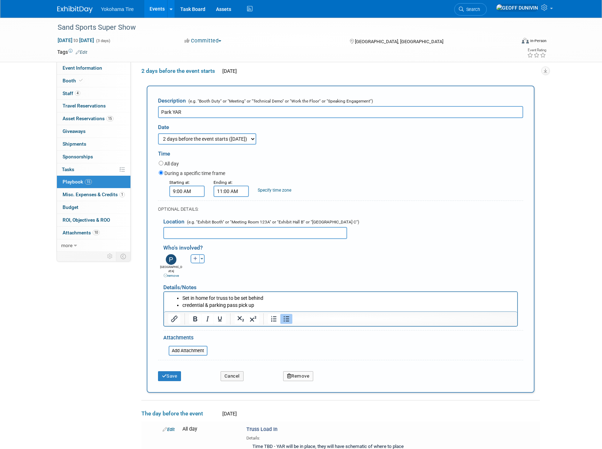
click at [192, 261] on button "button" at bounding box center [195, 258] width 9 height 9
select select
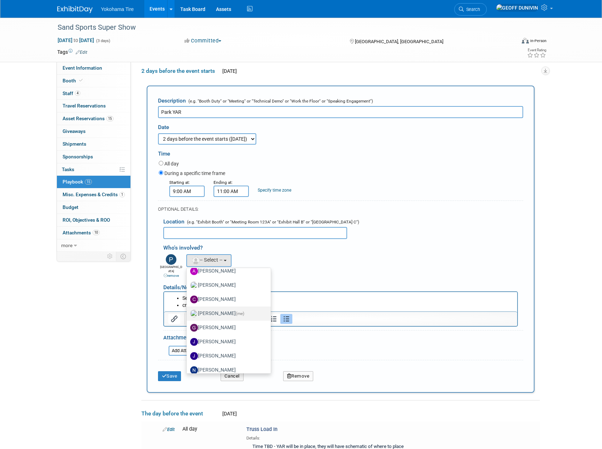
scroll to position [71, 0]
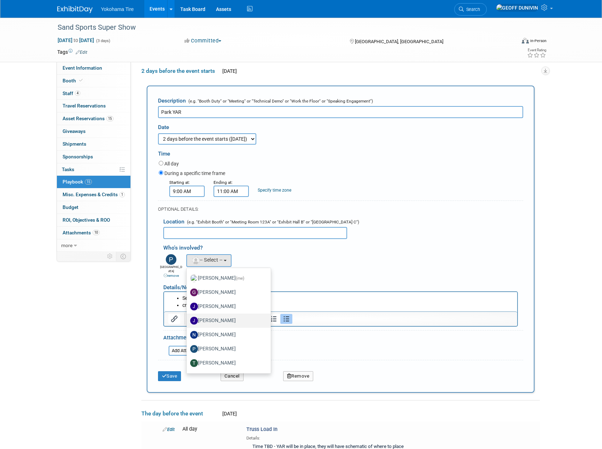
click at [224, 321] on label "[PERSON_NAME]" at bounding box center [227, 320] width 74 height 11
click at [188, 321] on input "[PERSON_NAME]" at bounding box center [185, 319] width 5 height 5
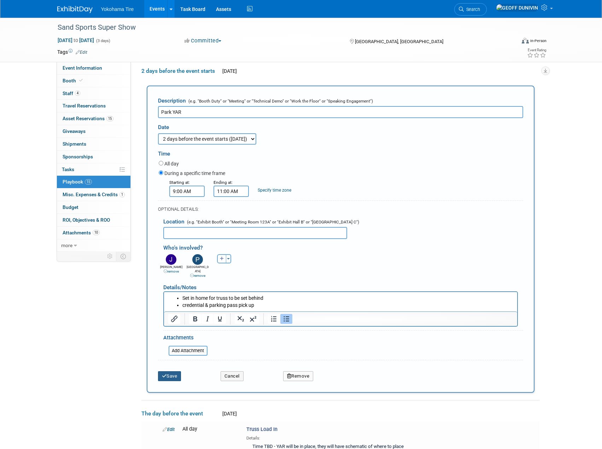
click at [169, 372] on button "Save" at bounding box center [169, 376] width 23 height 10
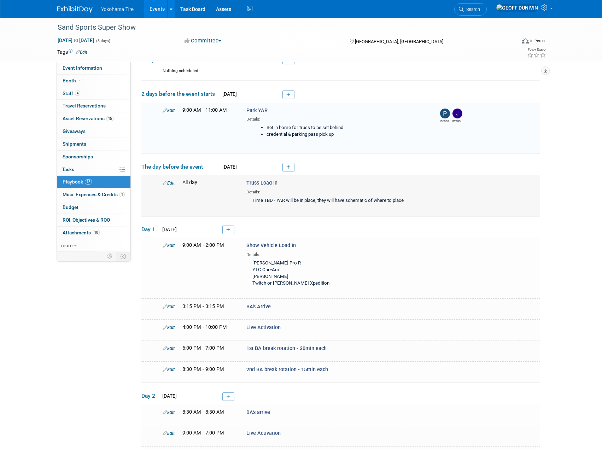
scroll to position [57, 0]
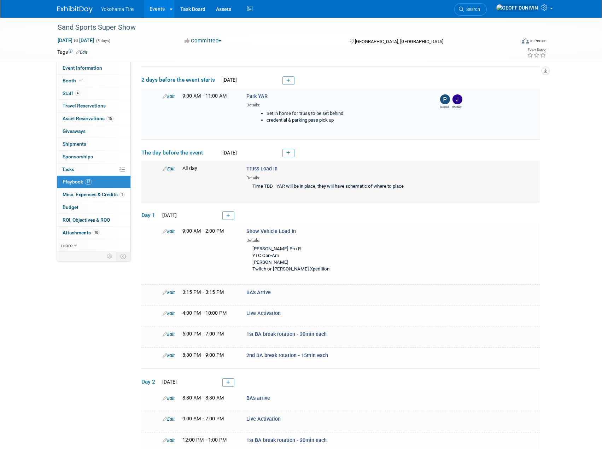
click at [168, 167] on link "Edit" at bounding box center [169, 168] width 12 height 5
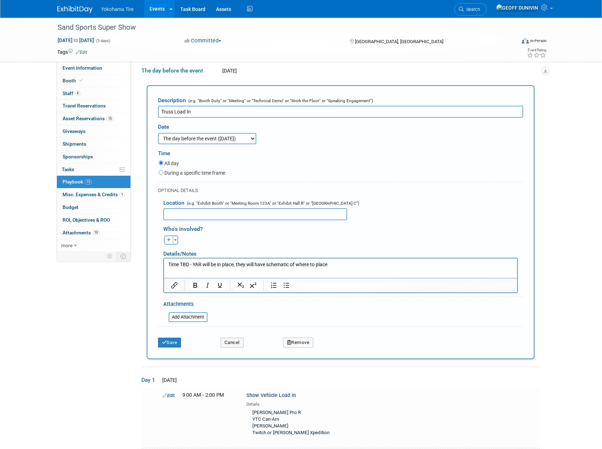
scroll to position [0, 0]
click at [169, 238] on button "button" at bounding box center [168, 239] width 9 height 9
select select
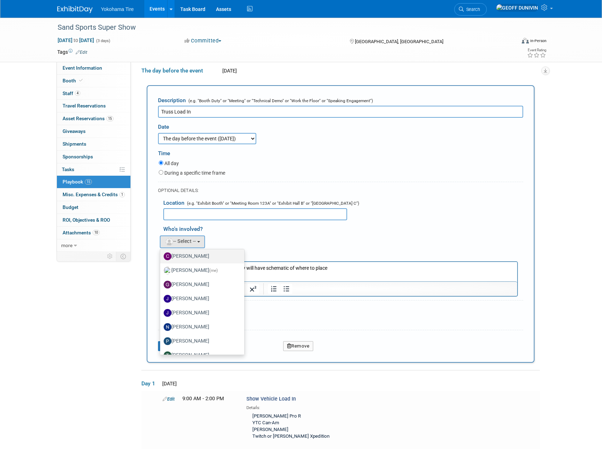
scroll to position [71, 0]
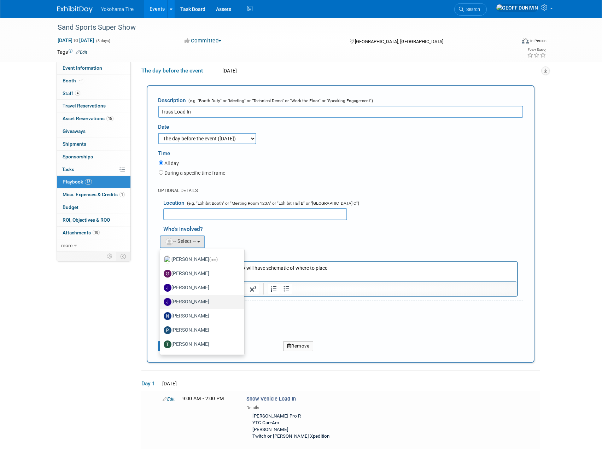
click at [204, 306] on label "[PERSON_NAME]" at bounding box center [201, 301] width 74 height 11
click at [161, 303] on input "[PERSON_NAME]" at bounding box center [159, 301] width 5 height 5
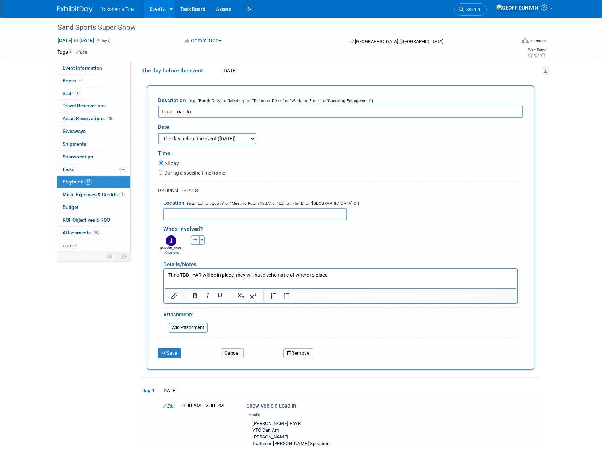
click at [195, 239] on icon "button" at bounding box center [195, 240] width 4 height 4
select select
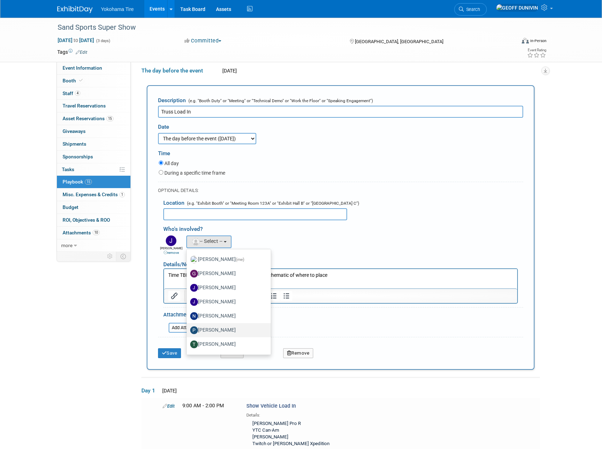
click at [214, 326] on label "[PERSON_NAME]" at bounding box center [227, 330] width 74 height 11
click at [188, 327] on input "[PERSON_NAME]" at bounding box center [185, 329] width 5 height 5
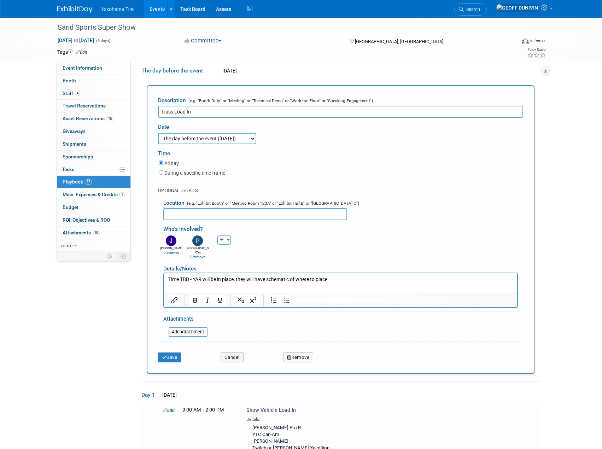
click at [180, 349] on div "Save" at bounding box center [184, 355] width 63 height 14
click at [177, 352] on button "Save" at bounding box center [169, 357] width 23 height 10
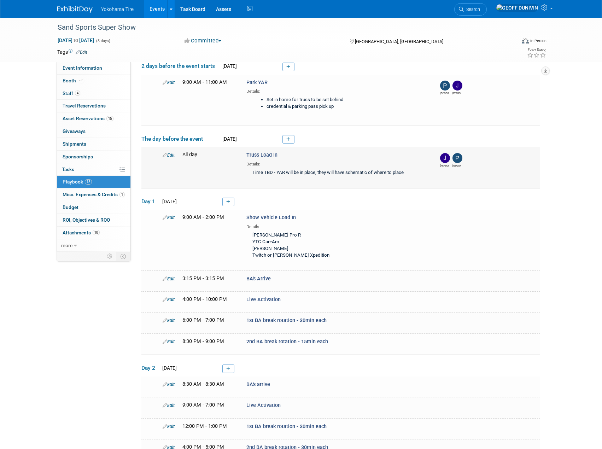
scroll to position [130, 0]
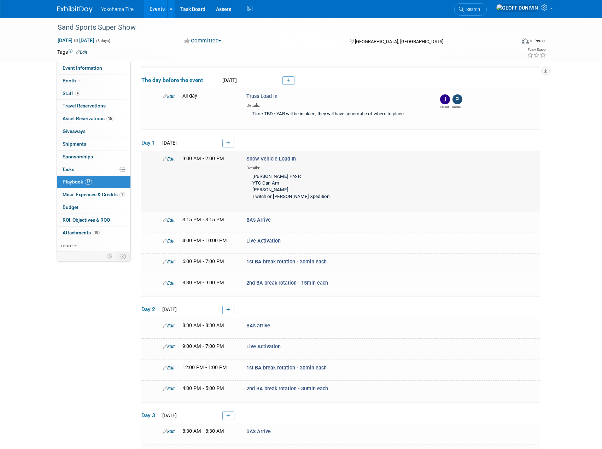
click at [168, 159] on link "Edit" at bounding box center [169, 158] width 12 height 5
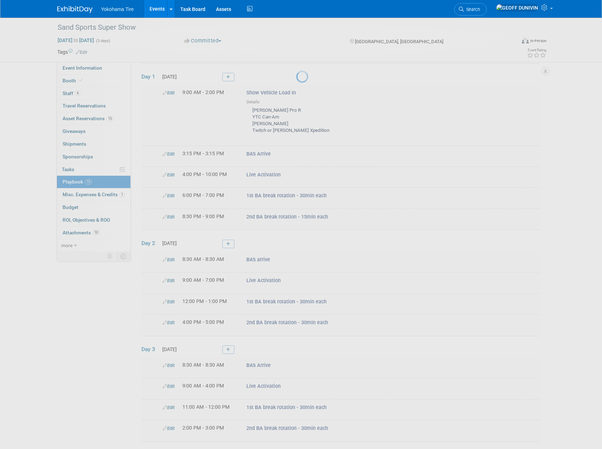
select select "aa8cea4e-b32e-4b1c-ab2c-084e4404eb3f"
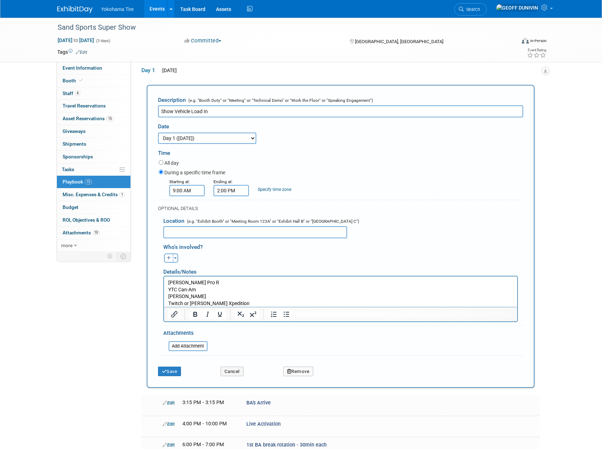
scroll to position [0, 0]
click at [172, 259] on button "button" at bounding box center [168, 257] width 9 height 9
select select
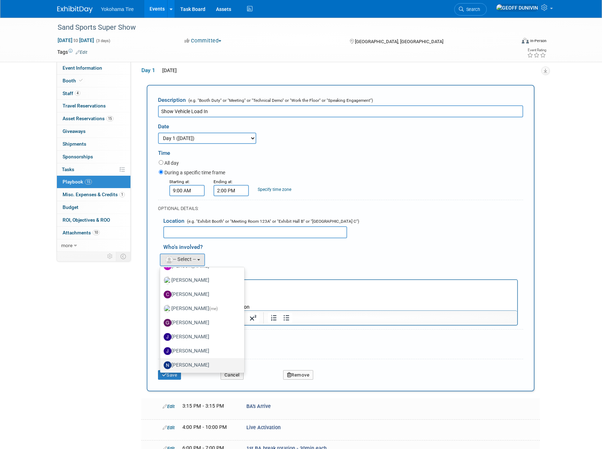
scroll to position [83, 0]
click at [205, 333] on label "[PERSON_NAME]" at bounding box center [201, 335] width 74 height 11
click at [161, 333] on input "[PERSON_NAME]" at bounding box center [159, 334] width 5 height 5
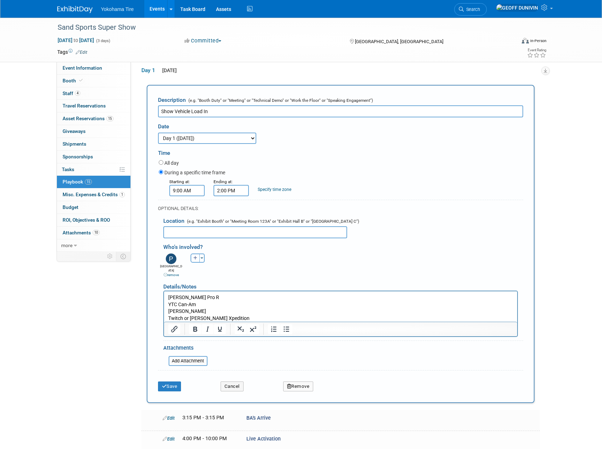
click at [192, 259] on button "button" at bounding box center [195, 257] width 9 height 9
select select
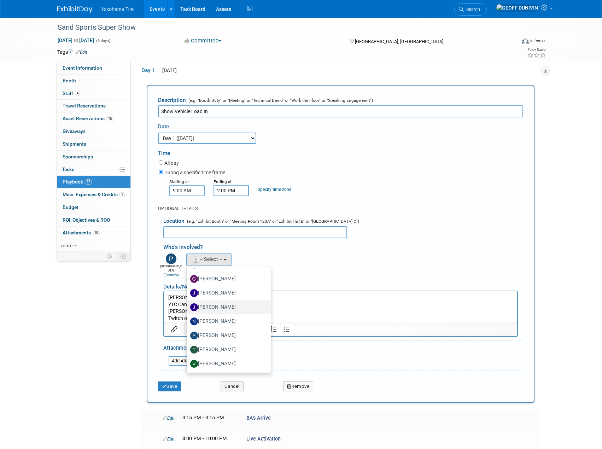
click at [223, 306] on label "[PERSON_NAME]" at bounding box center [227, 307] width 74 height 11
click at [188, 306] on input "[PERSON_NAME]" at bounding box center [185, 306] width 5 height 5
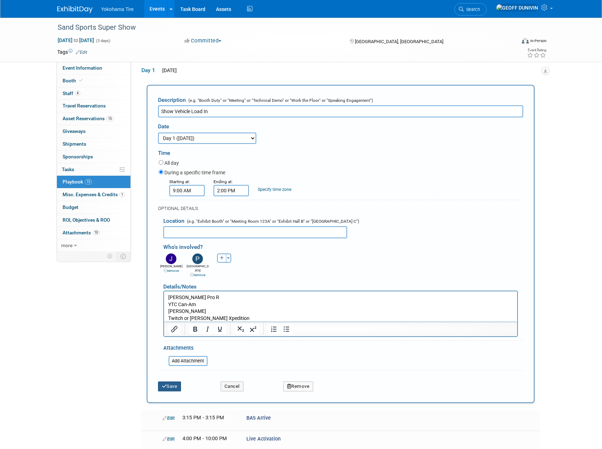
click at [181, 381] on button "Save" at bounding box center [169, 386] width 23 height 10
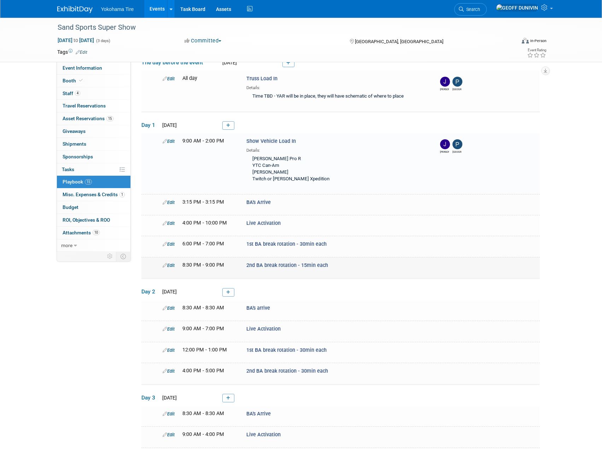
scroll to position [192, 0]
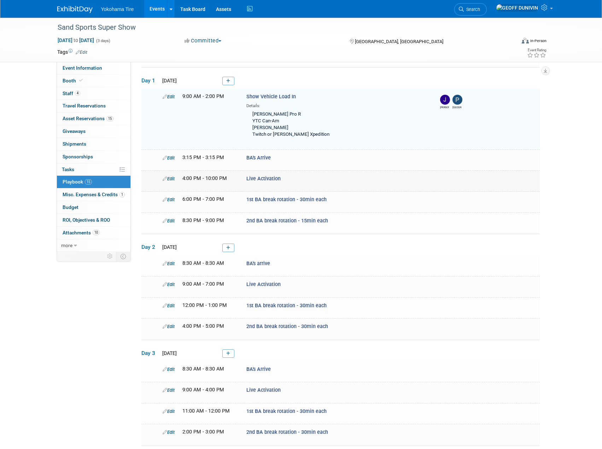
click at [173, 180] on link "Edit" at bounding box center [169, 178] width 12 height 5
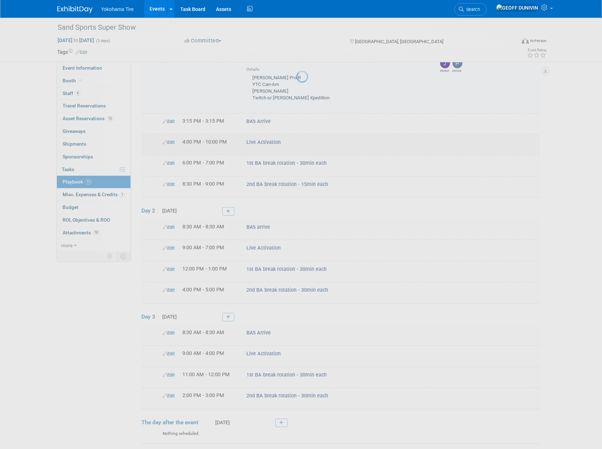
select select "aa8cea4e-b32e-4b1c-ab2c-084e4404eb3f"
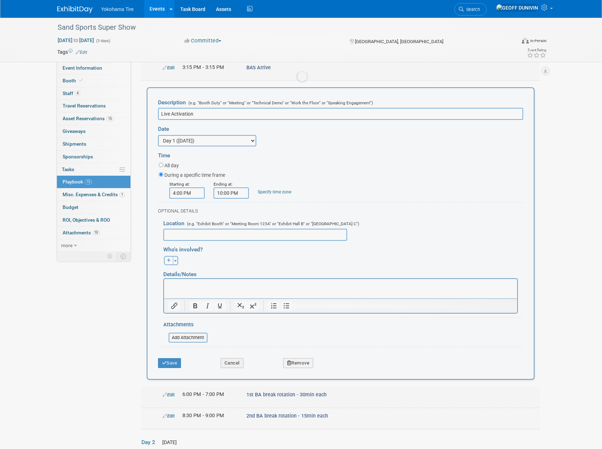
scroll to position [282, 0]
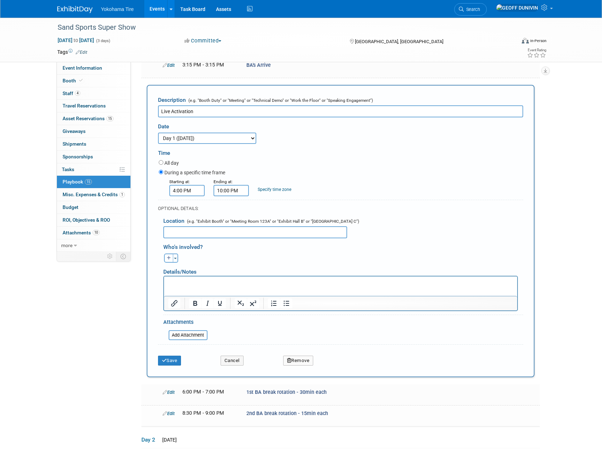
click at [170, 258] on icon "button" at bounding box center [169, 258] width 4 height 4
select select
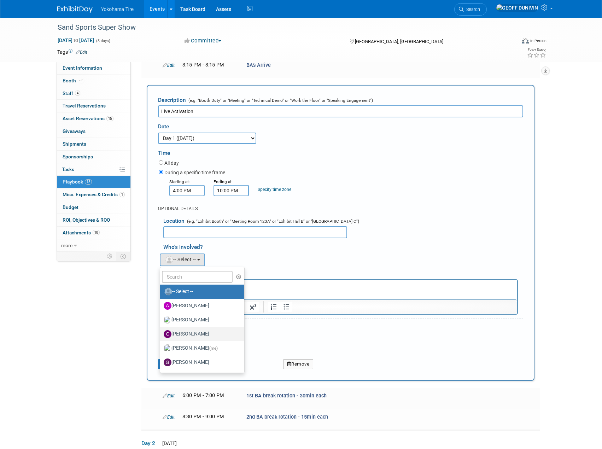
click at [198, 332] on label "[PERSON_NAME]" at bounding box center [201, 333] width 74 height 11
click at [161, 332] on input "[PERSON_NAME]" at bounding box center [159, 333] width 5 height 5
select select "d5abdbe4-9eb0-4ced-b948-2fb8a22fd5a5"
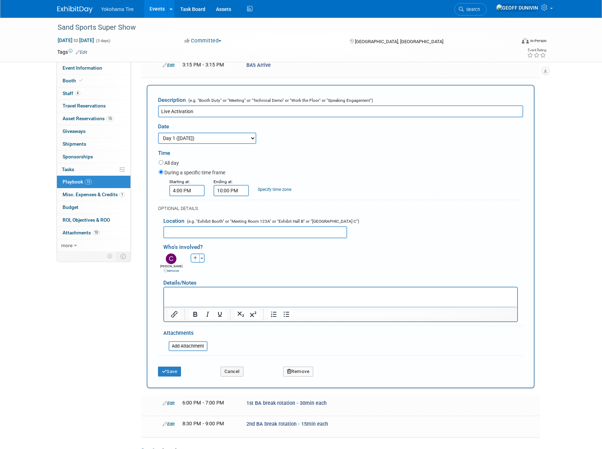
click at [196, 255] on button "button" at bounding box center [195, 257] width 9 height 9
select select
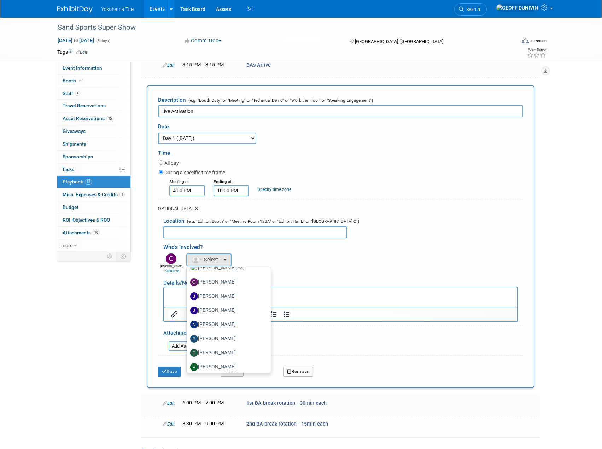
scroll to position [83, 0]
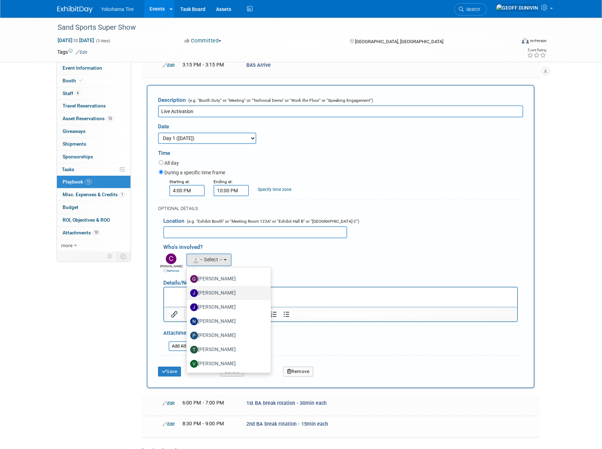
click at [226, 296] on label "[PERSON_NAME]" at bounding box center [227, 292] width 74 height 11
click at [188, 294] on input "[PERSON_NAME]" at bounding box center [185, 292] width 5 height 5
select select "f5696d2e-0ad3-4dd7-864f-798822e054b8"
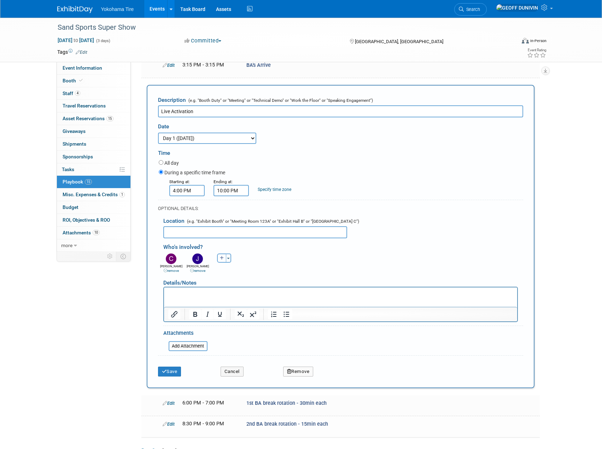
click at [223, 257] on icon "button" at bounding box center [222, 258] width 4 height 4
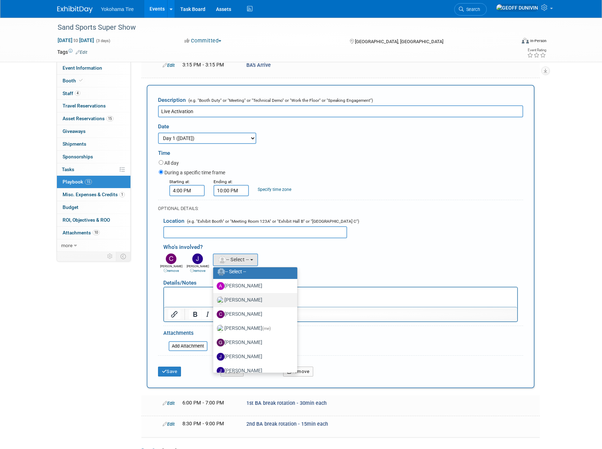
scroll to position [71, 0]
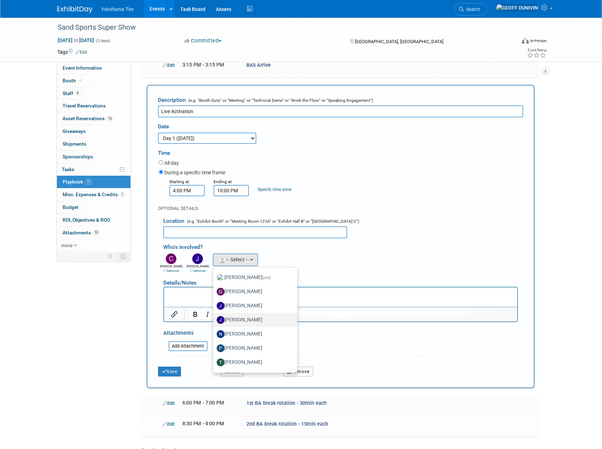
click at [246, 317] on label "[PERSON_NAME]" at bounding box center [254, 319] width 74 height 11
click at [214, 317] on input "[PERSON_NAME]" at bounding box center [212, 319] width 5 height 5
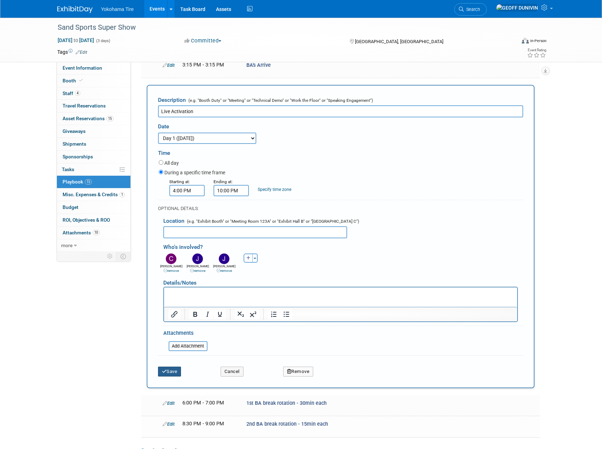
click at [173, 373] on button "Save" at bounding box center [169, 372] width 23 height 10
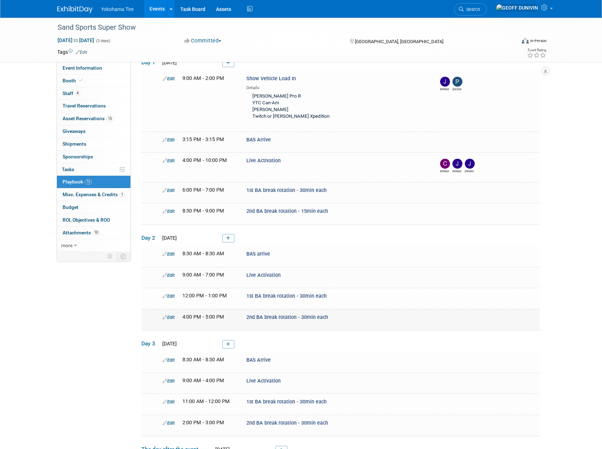
scroll to position [274, 0]
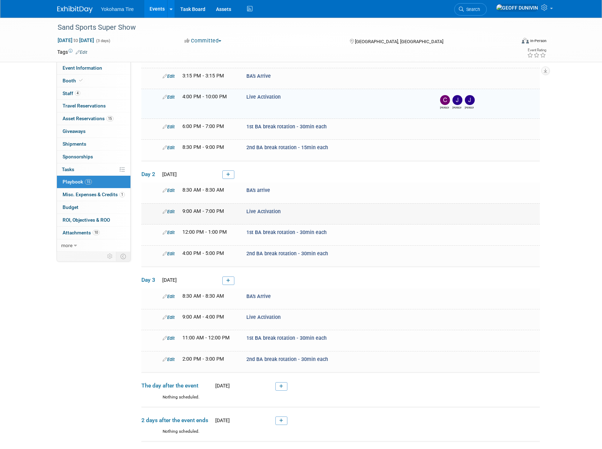
click at [170, 210] on link "Edit" at bounding box center [169, 211] width 12 height 5
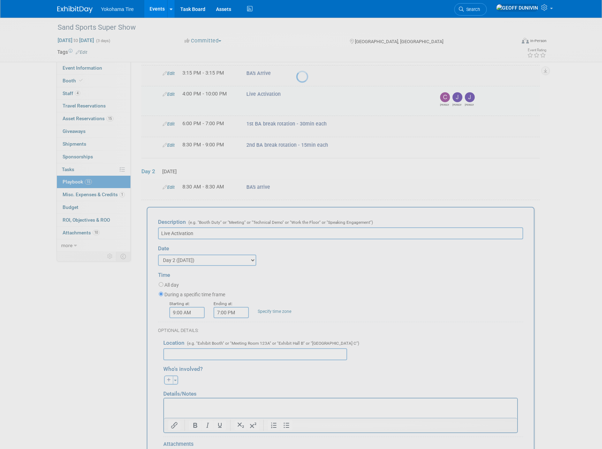
scroll to position [0, 0]
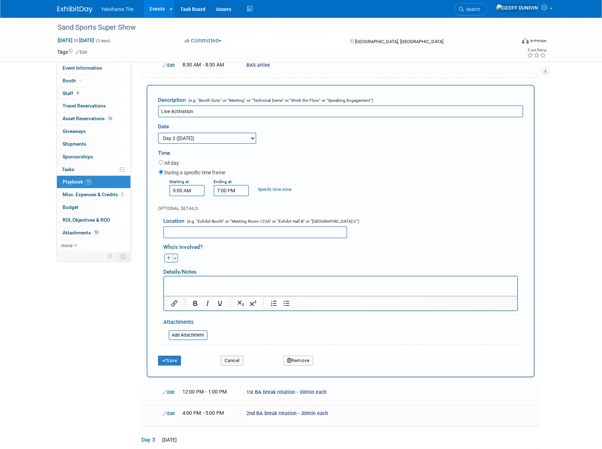
click at [170, 258] on icon "button" at bounding box center [169, 258] width 4 height 4
select select
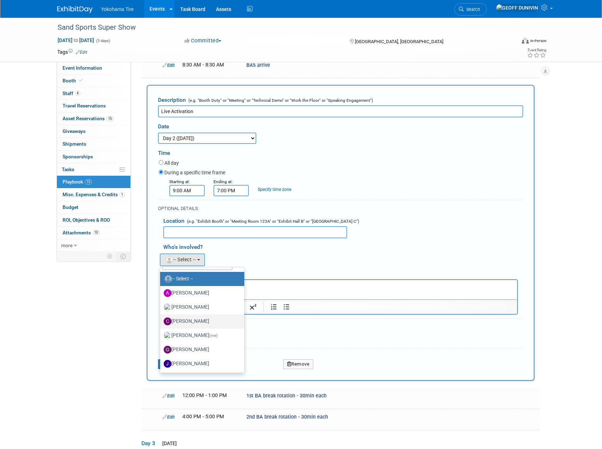
click at [191, 319] on label "[PERSON_NAME]" at bounding box center [201, 321] width 74 height 11
click at [161, 319] on input "[PERSON_NAME]" at bounding box center [159, 320] width 5 height 5
select select "d5abdbe4-9eb0-4ced-b948-2fb8a22fd5a5"
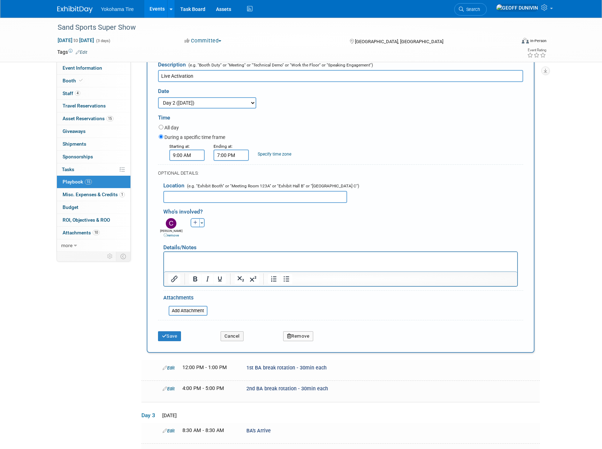
click at [197, 223] on icon "button" at bounding box center [195, 223] width 4 height 4
select select
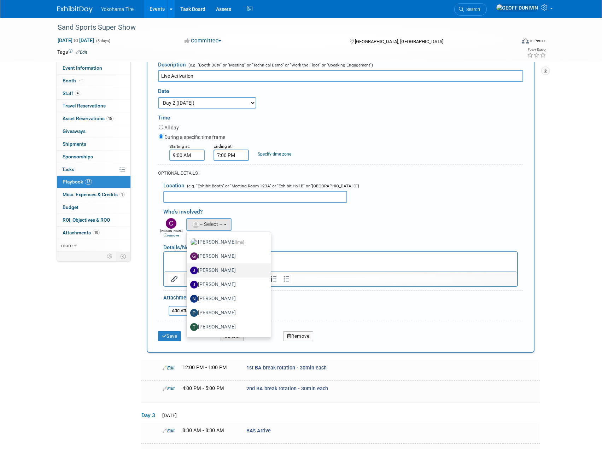
click at [226, 271] on label "[PERSON_NAME]" at bounding box center [227, 270] width 74 height 11
click at [188, 271] on input "[PERSON_NAME]" at bounding box center [185, 269] width 5 height 5
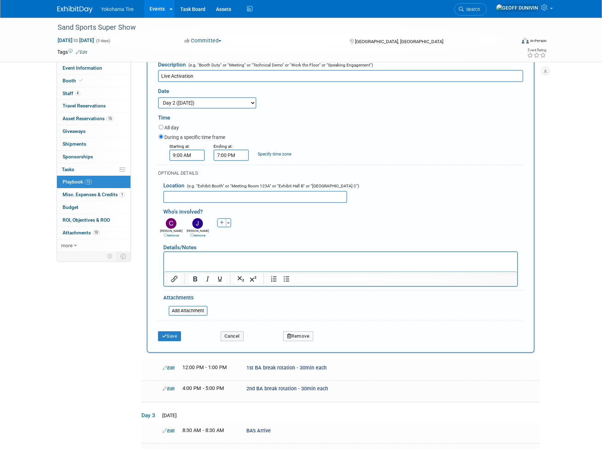
click at [220, 223] on icon "button" at bounding box center [222, 223] width 4 height 4
select select
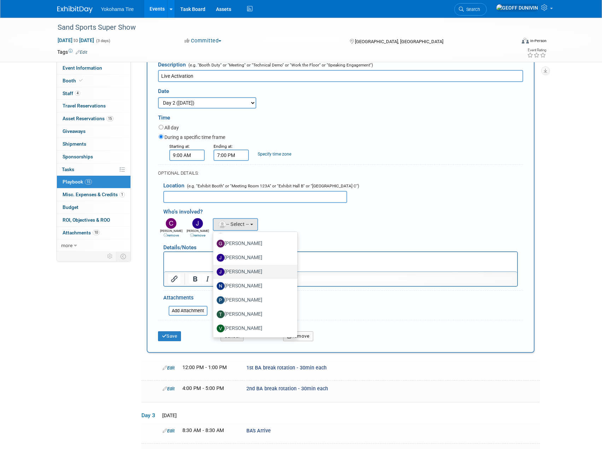
click at [249, 272] on label "[PERSON_NAME]" at bounding box center [254, 271] width 74 height 11
click at [214, 272] on input "[PERSON_NAME]" at bounding box center [212, 271] width 5 height 5
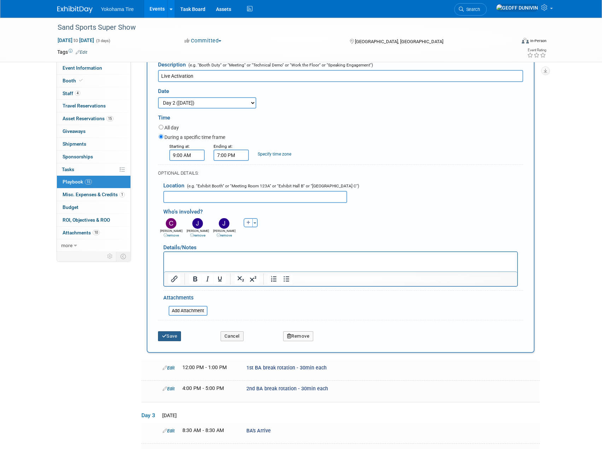
click at [171, 338] on button "Save" at bounding box center [169, 336] width 23 height 10
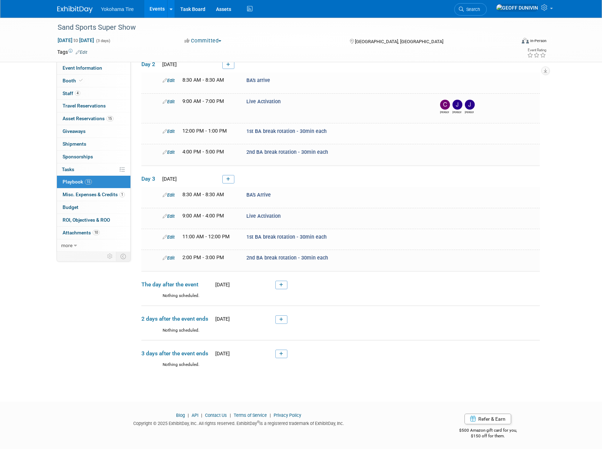
click at [166, 215] on icon at bounding box center [165, 216] width 5 height 5
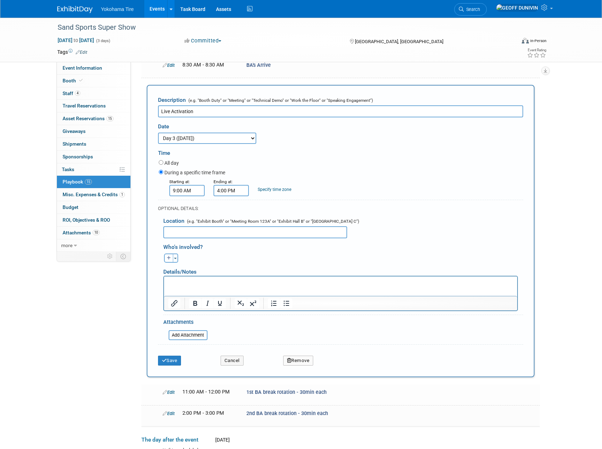
click at [170, 260] on button "button" at bounding box center [168, 257] width 9 height 9
select select
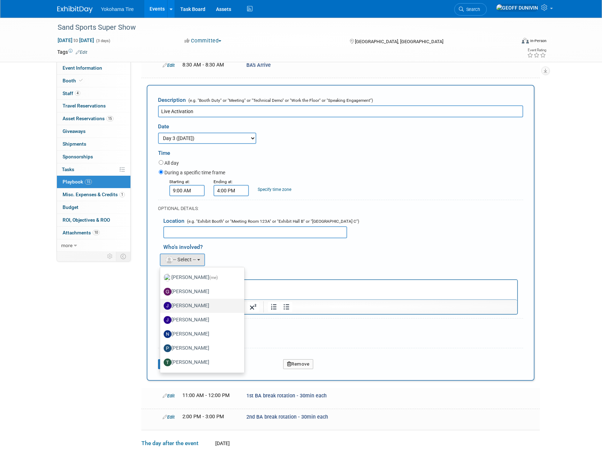
click at [207, 306] on label "[PERSON_NAME]" at bounding box center [201, 305] width 74 height 11
click at [161, 306] on input "[PERSON_NAME]" at bounding box center [159, 305] width 5 height 5
select select "f5696d2e-0ad3-4dd7-864f-798822e054b8"
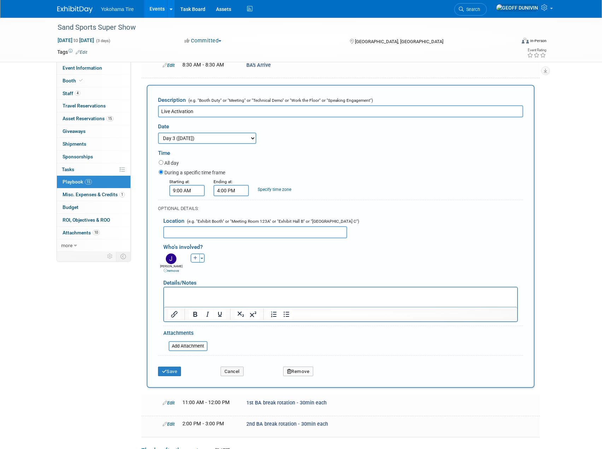
drag, startPoint x: 187, startPoint y: 249, endPoint x: 189, endPoint y: 252, distance: 3.6
click at [187, 250] on div "Who's involved?" at bounding box center [343, 246] width 360 height 12
click at [191, 256] on button "button" at bounding box center [195, 257] width 9 height 9
select select
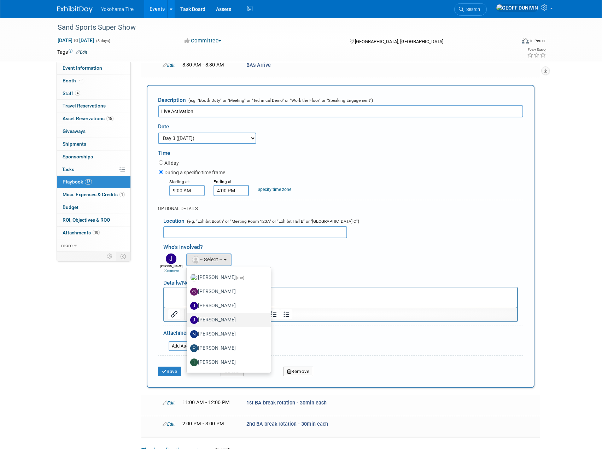
click at [221, 321] on label "[PERSON_NAME]" at bounding box center [227, 319] width 74 height 11
click at [188, 321] on input "[PERSON_NAME]" at bounding box center [185, 319] width 5 height 5
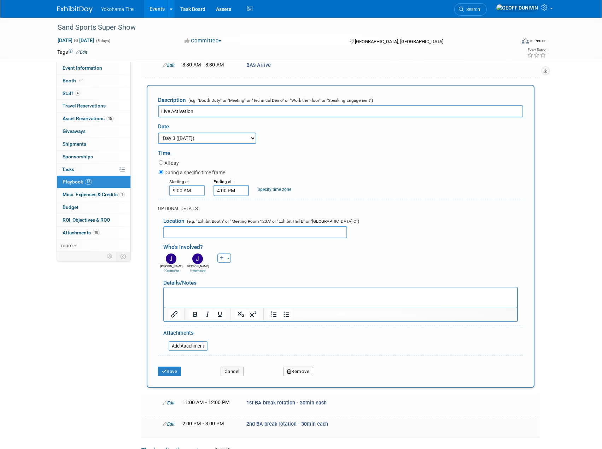
click at [220, 258] on button "button" at bounding box center [221, 257] width 9 height 9
select select
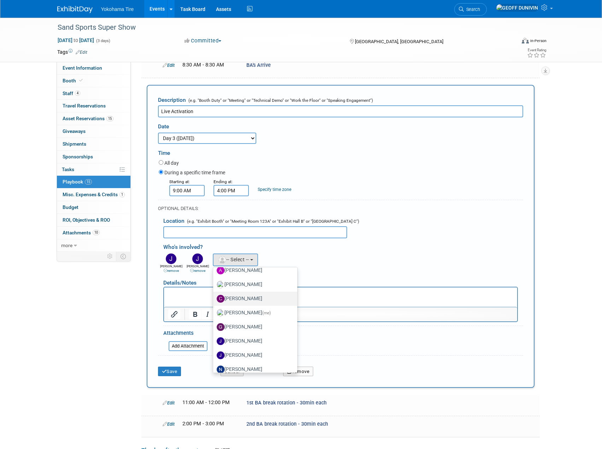
click at [245, 294] on label "[PERSON_NAME]" at bounding box center [254, 298] width 74 height 11
click at [214, 296] on input "[PERSON_NAME]" at bounding box center [212, 298] width 5 height 5
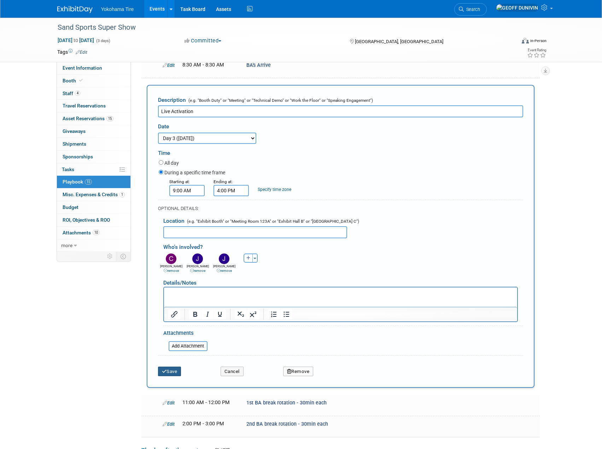
click at [178, 367] on button "Save" at bounding box center [169, 372] width 23 height 10
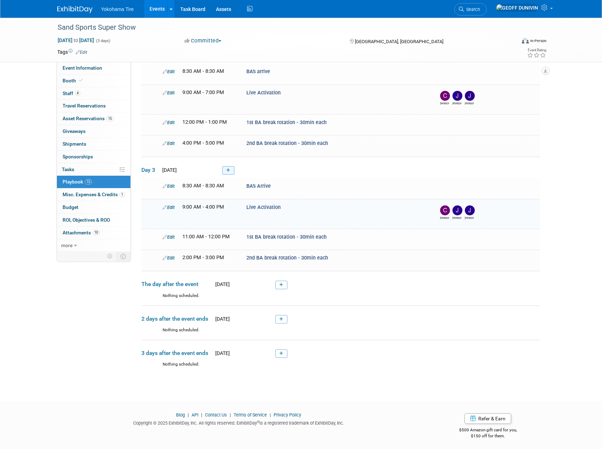
click at [223, 169] on link at bounding box center [228, 170] width 12 height 8
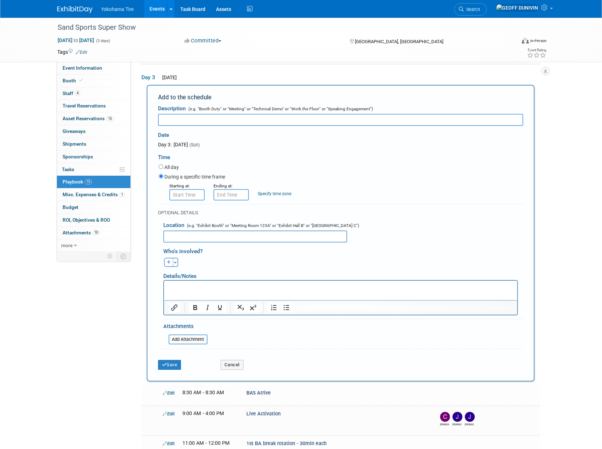
click at [233, 116] on input "text" at bounding box center [340, 120] width 365 height 12
type input "load out"
click at [196, 194] on input "8:00 AM" at bounding box center [186, 194] width 35 height 11
click at [193, 231] on td "08" at bounding box center [185, 227] width 29 height 13
click at [191, 229] on span "08" at bounding box center [185, 227] width 13 height 13
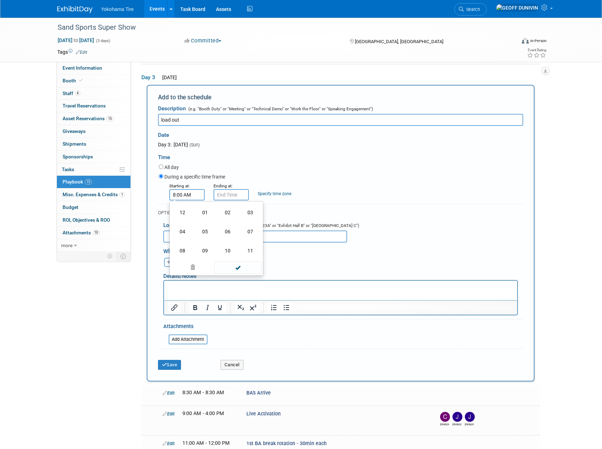
click at [190, 229] on td "04" at bounding box center [182, 231] width 23 height 19
click at [253, 230] on button "AM" at bounding box center [247, 227] width 13 height 12
type input "4:00 PM"
click at [230, 191] on input "4:00 PM" at bounding box center [231, 194] width 35 height 11
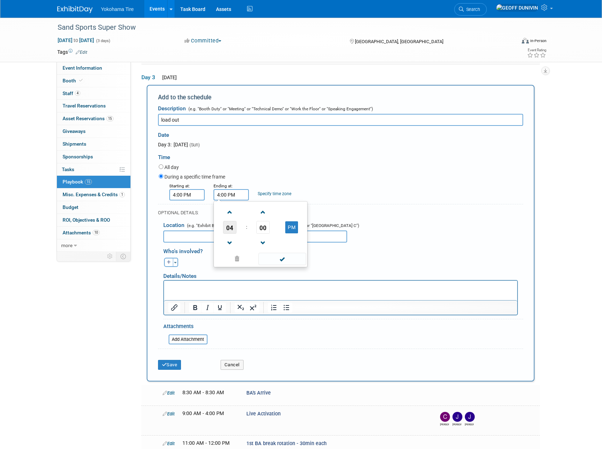
click at [233, 225] on span "04" at bounding box center [229, 227] width 13 height 13
click at [249, 242] on td "09" at bounding box center [249, 250] width 23 height 19
type input "9:00 PM"
click at [279, 260] on span at bounding box center [282, 259] width 48 height 12
click at [168, 262] on icon "button" at bounding box center [169, 262] width 4 height 4
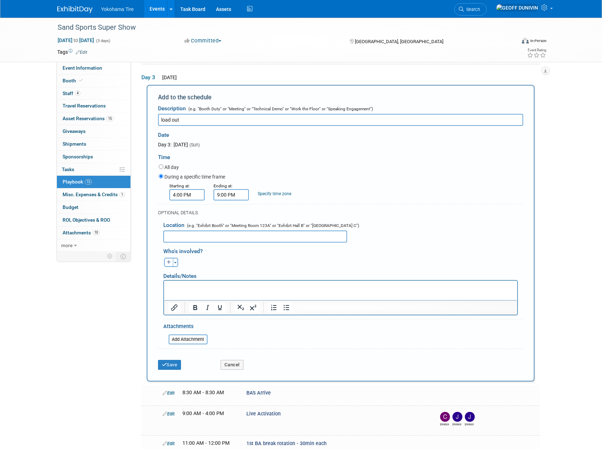
select select
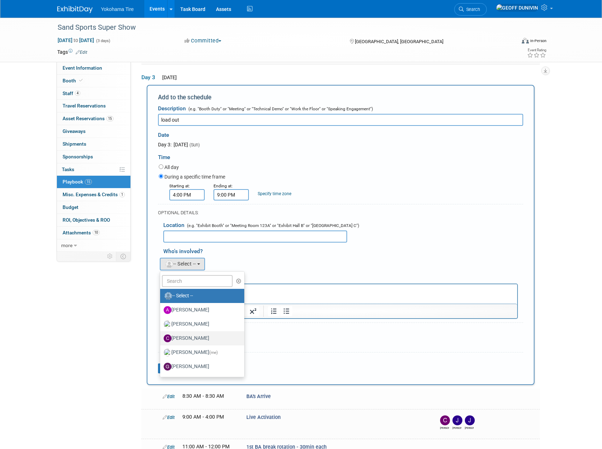
click at [216, 341] on label "[PERSON_NAME]" at bounding box center [201, 338] width 74 height 11
click at [161, 340] on input "[PERSON_NAME]" at bounding box center [159, 337] width 5 height 5
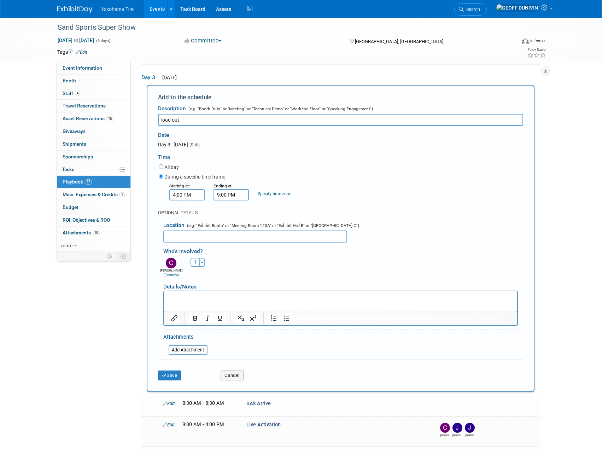
click at [197, 263] on icon "button" at bounding box center [195, 262] width 4 height 4
select select
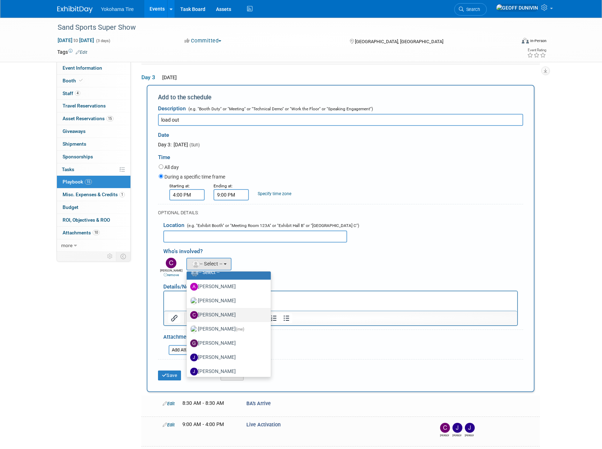
scroll to position [35, 0]
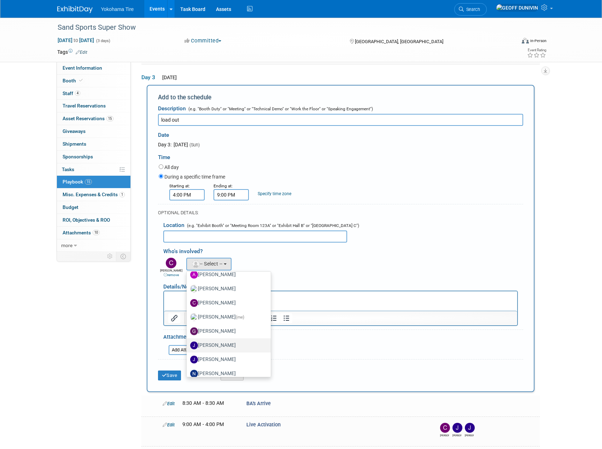
click at [218, 341] on label "[PERSON_NAME]" at bounding box center [227, 345] width 74 height 11
click at [188, 342] on input "[PERSON_NAME]" at bounding box center [185, 344] width 5 height 5
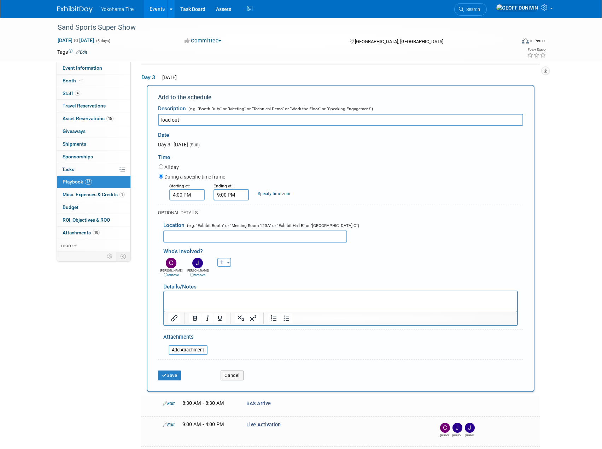
click at [222, 261] on icon "button" at bounding box center [222, 262] width 4 height 4
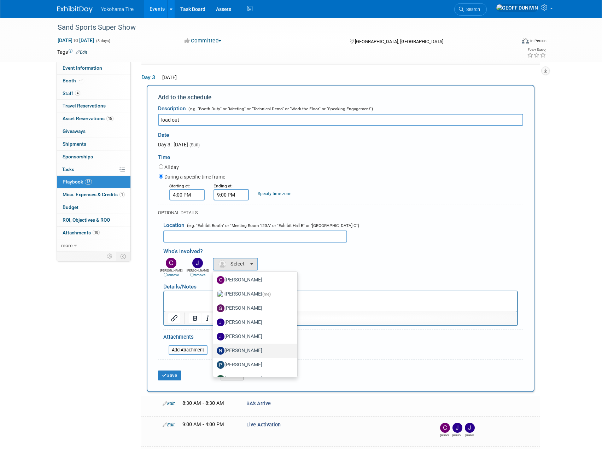
scroll to position [71, 0]
click at [242, 322] on label "[PERSON_NAME]" at bounding box center [254, 324] width 74 height 11
click at [214, 322] on input "[PERSON_NAME]" at bounding box center [212, 323] width 5 height 5
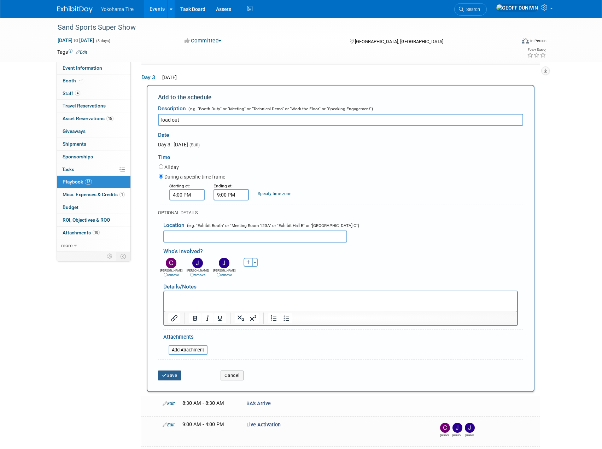
click at [178, 372] on button "Save" at bounding box center [169, 375] width 23 height 10
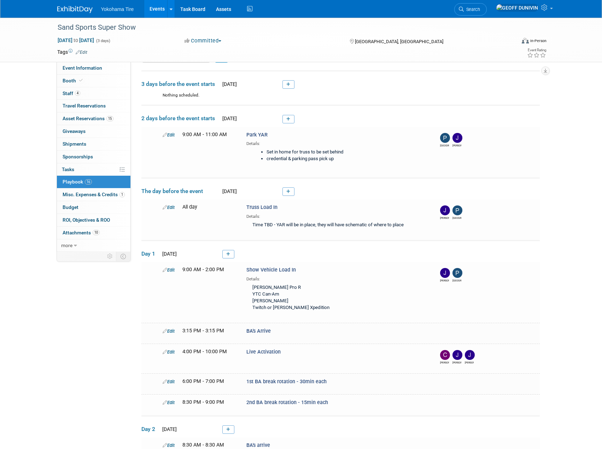
scroll to position [0, 0]
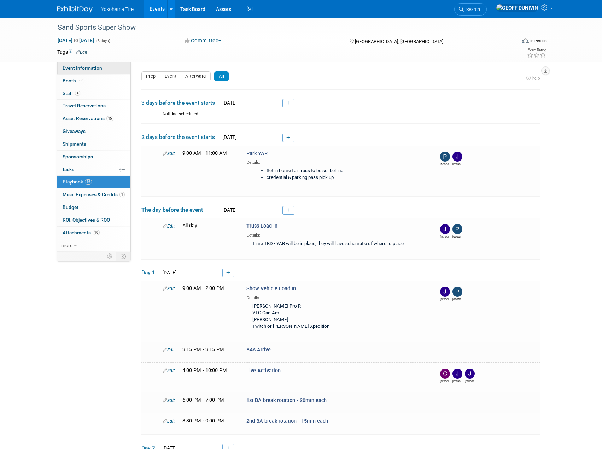
click at [84, 72] on link "Event Information" at bounding box center [94, 68] width 74 height 12
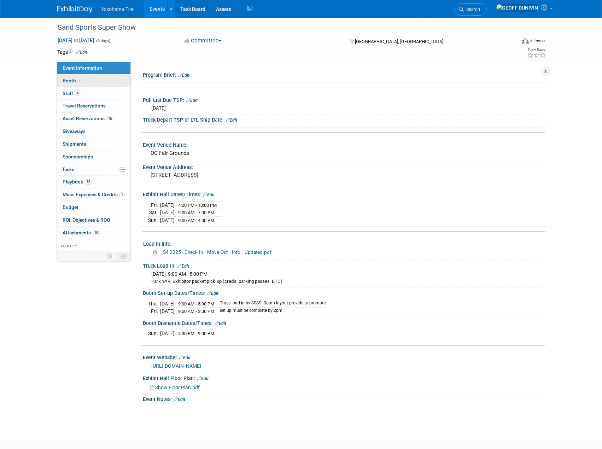
click at [91, 75] on link "Booth" at bounding box center [94, 81] width 74 height 12
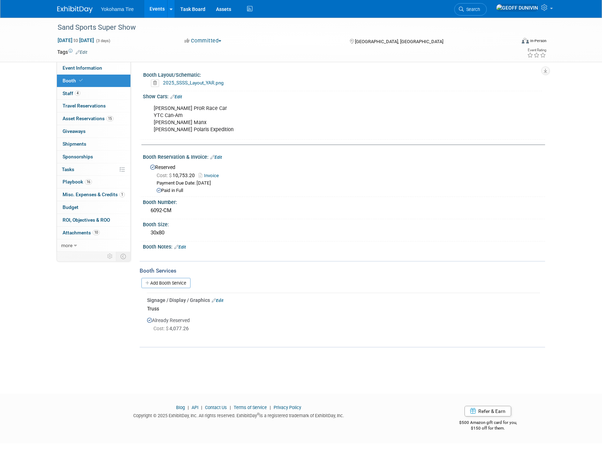
click at [218, 298] on link "Edit" at bounding box center [218, 300] width 12 height 5
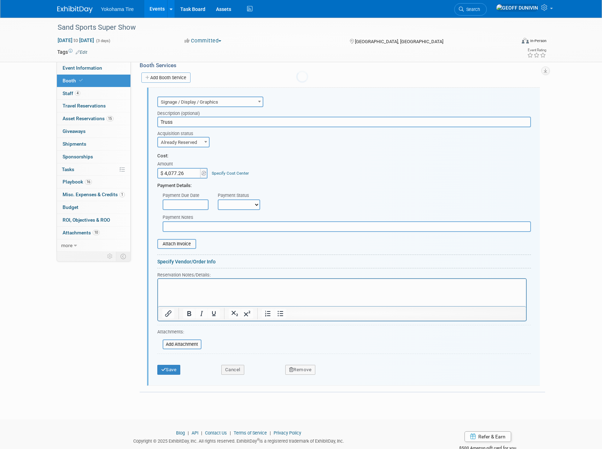
scroll to position [212, 0]
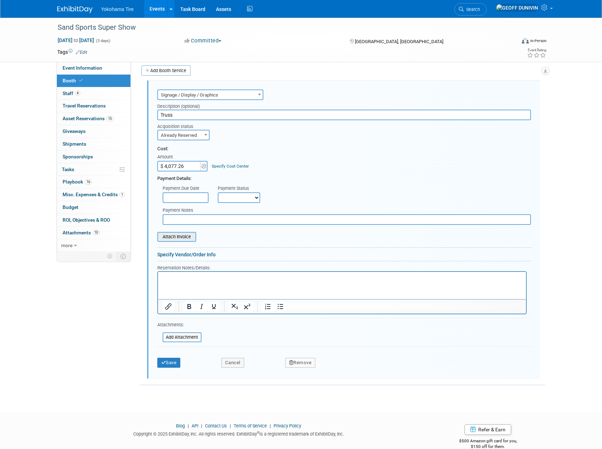
click at [179, 240] on input "file" at bounding box center [153, 237] width 84 height 8
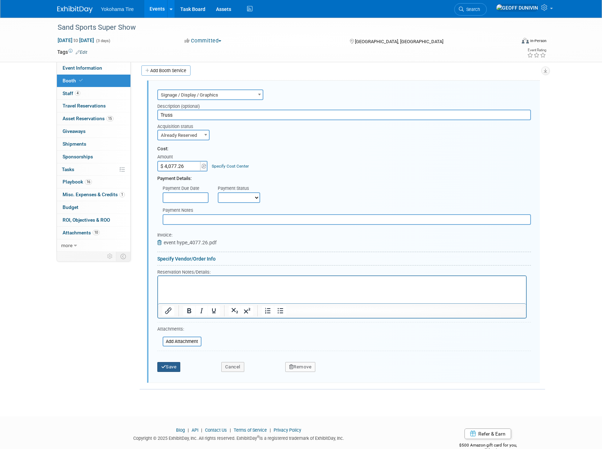
click at [174, 365] on button "Save" at bounding box center [168, 367] width 23 height 10
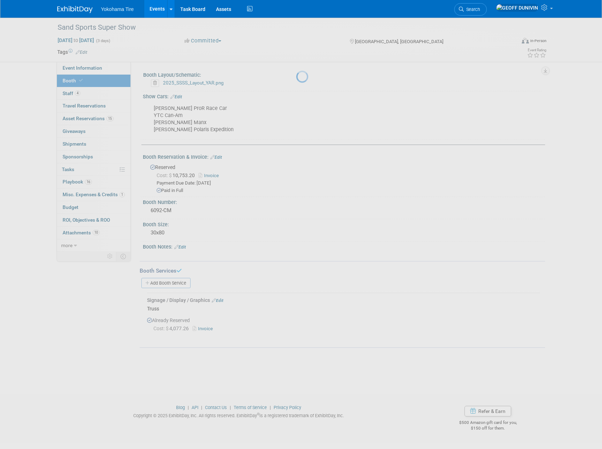
scroll to position [0, 0]
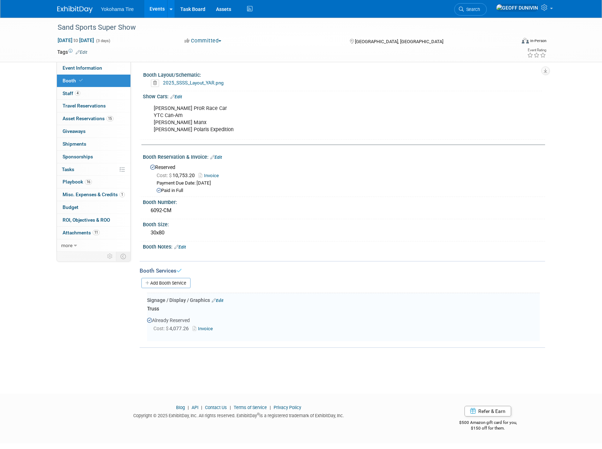
click at [206, 329] on link "Invoice" at bounding box center [204, 328] width 23 height 5
click at [85, 95] on link "4 Staff 4" at bounding box center [94, 93] width 74 height 12
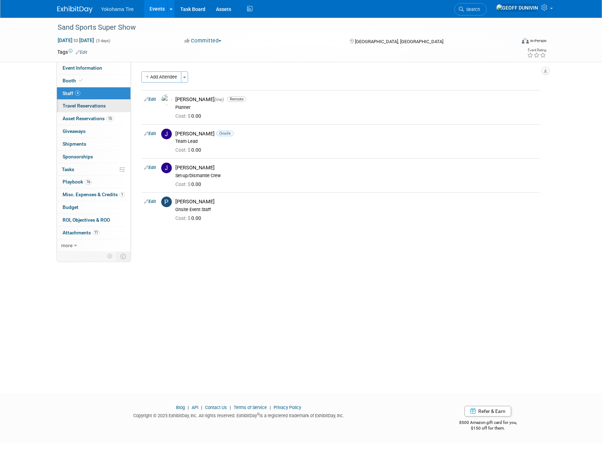
click at [94, 111] on link "0 Travel Reservations 0" at bounding box center [94, 106] width 74 height 12
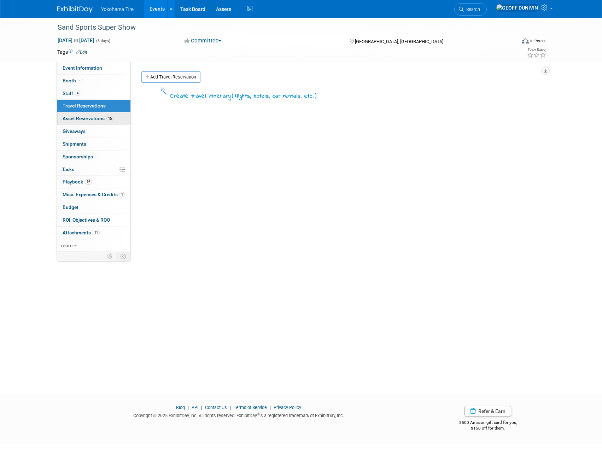
click at [96, 115] on link "15 Asset Reservations 15" at bounding box center [94, 118] width 74 height 12
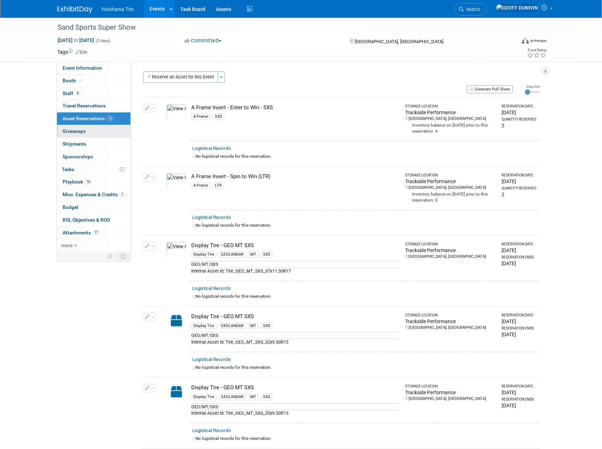
click at [108, 136] on link "0 Giveaways 0" at bounding box center [94, 131] width 74 height 12
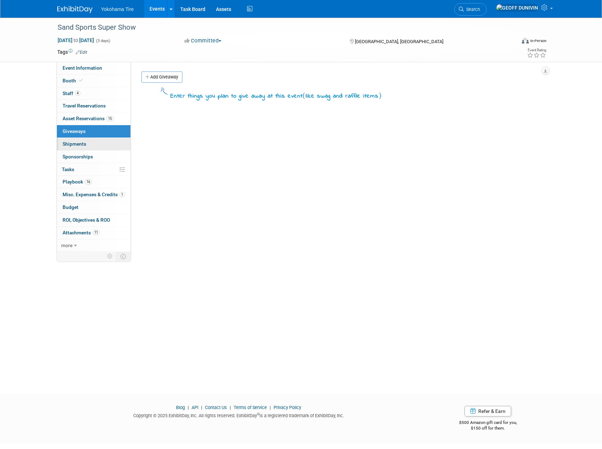
click at [108, 144] on link "0 Shipments 0" at bounding box center [94, 144] width 74 height 12
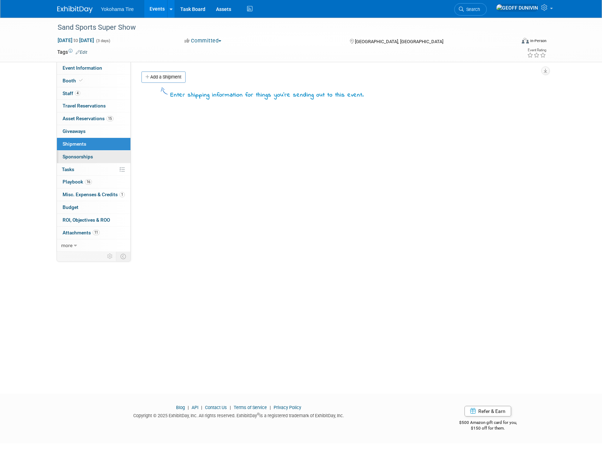
click at [110, 153] on link "0 Sponsorships 0" at bounding box center [94, 157] width 74 height 12
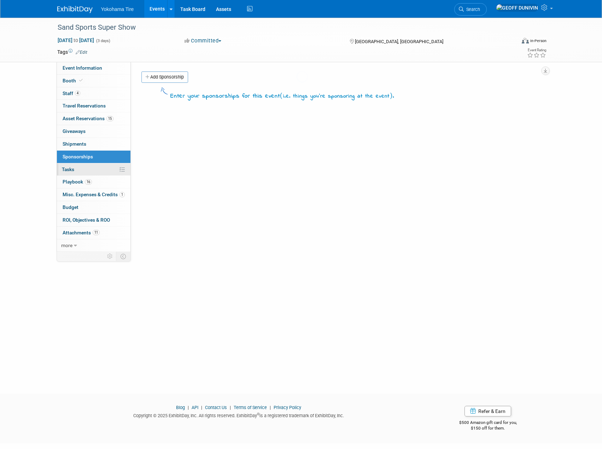
click at [110, 166] on link "0% Tasks 0%" at bounding box center [94, 169] width 74 height 12
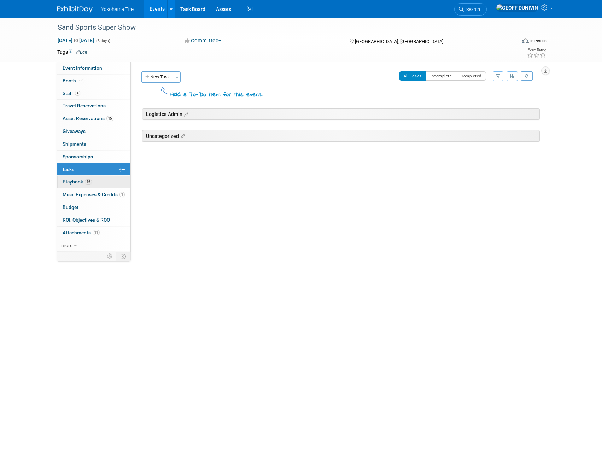
click at [107, 184] on link "16 Playbook 16" at bounding box center [94, 182] width 74 height 12
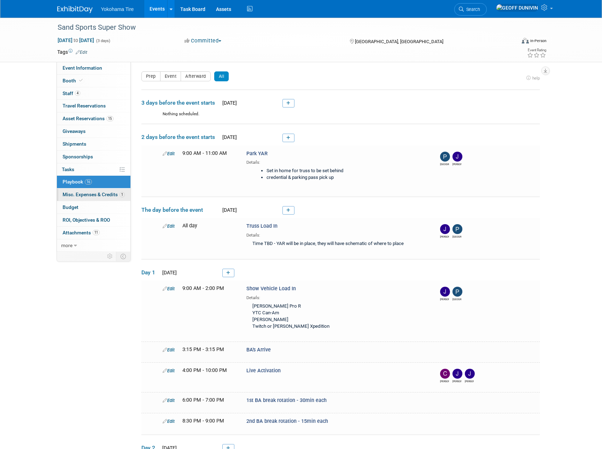
click at [107, 193] on span "Misc. Expenses & Credits 1" at bounding box center [94, 195] width 62 height 6
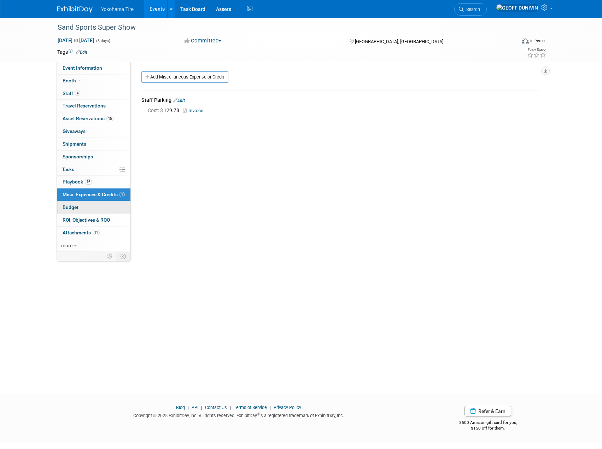
click at [107, 205] on link "Budget" at bounding box center [94, 207] width 74 height 12
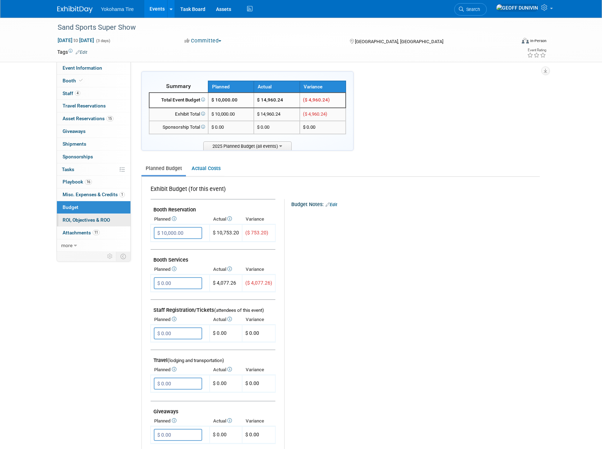
click at [107, 221] on span "ROI, Objectives & ROO 0" at bounding box center [86, 220] width 47 height 6
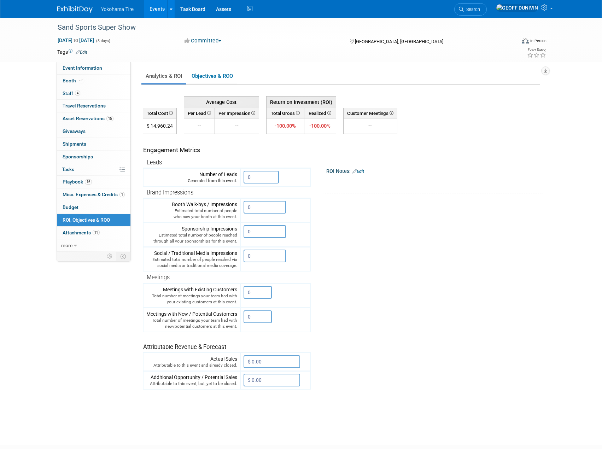
click at [110, 214] on link "0 ROI, Objectives & ROO 0" at bounding box center [94, 220] width 74 height 12
click at [112, 204] on link "Budget" at bounding box center [94, 207] width 74 height 12
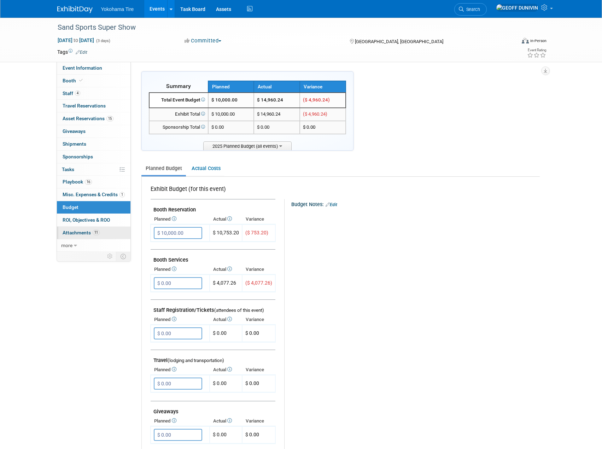
click at [102, 234] on link "11 Attachments 11" at bounding box center [94, 233] width 74 height 12
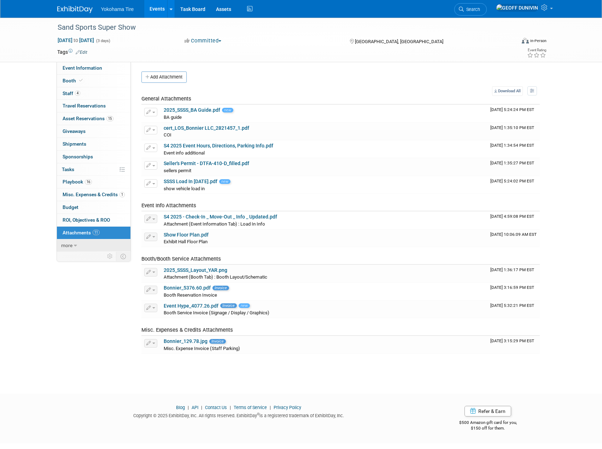
click at [98, 244] on link "more" at bounding box center [94, 245] width 74 height 12
click at [106, 258] on span "Event Binder (.pdf export)" at bounding box center [91, 258] width 57 height 6
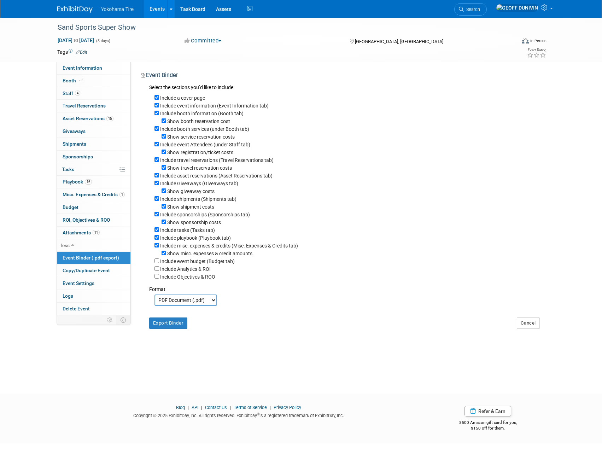
click at [190, 98] on label "Include a cover page" at bounding box center [182, 98] width 45 height 6
click at [159, 98] on input "Include a cover page" at bounding box center [156, 97] width 5 height 5
checkbox input "false"
click at [194, 123] on label "Show booth reservation cost" at bounding box center [198, 121] width 63 height 6
click at [166, 123] on input "Show booth reservation cost" at bounding box center [164, 120] width 5 height 5
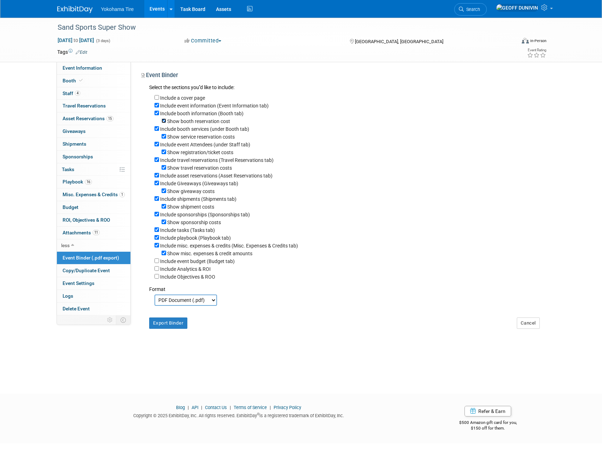
checkbox input "false"
click at [190, 139] on label "Show service reservation costs" at bounding box center [201, 137] width 68 height 6
click at [166, 139] on input "Show service reservation costs" at bounding box center [164, 136] width 5 height 5
checkbox input "false"
click at [191, 147] on label "Include event Attendees (under Staff tab)" at bounding box center [205, 145] width 90 height 6
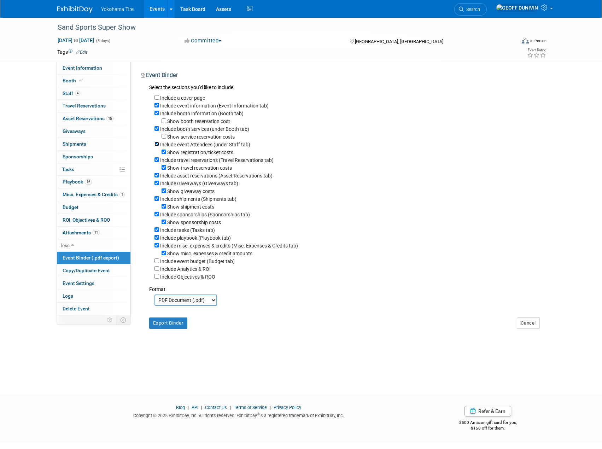
click at [159, 146] on input "Include event Attendees (under Staff tab)" at bounding box center [156, 144] width 5 height 5
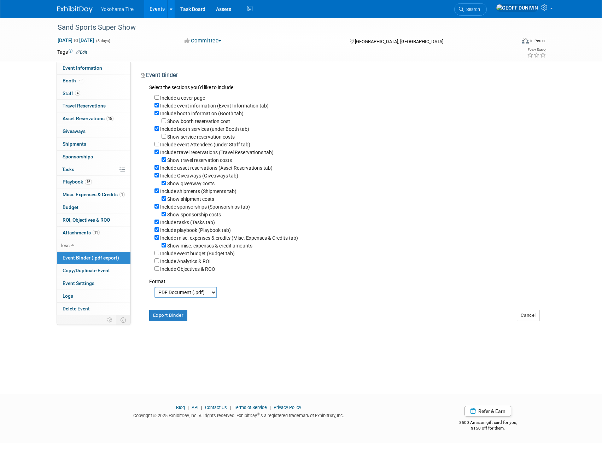
click at [191, 147] on label "Include event Attendees (under Staff tab)" at bounding box center [205, 145] width 90 height 6
click at [159, 146] on input "Include event Attendees (under Staff tab)" at bounding box center [156, 144] width 5 height 5
checkbox input "true"
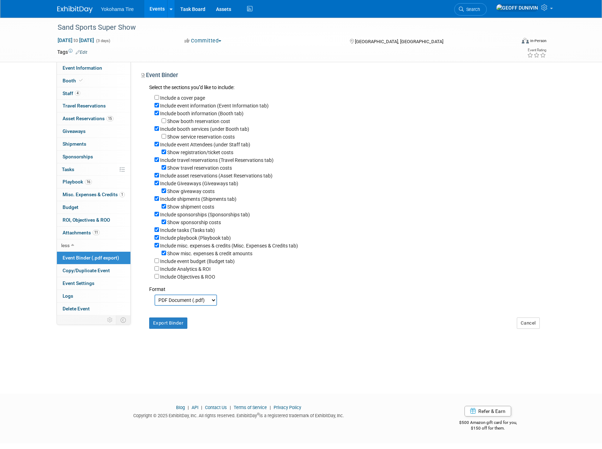
click at [192, 153] on label "Show registration/ticket costs" at bounding box center [200, 153] width 66 height 6
click at [166, 153] on input "Show registration/ticket costs" at bounding box center [164, 152] width 5 height 5
checkbox input "false"
click at [195, 162] on label "Include travel reservations (Travel Reservations tab)" at bounding box center [216, 160] width 113 height 6
click at [159, 162] on input "Include travel reservations (Travel Reservations tab)" at bounding box center [156, 159] width 5 height 5
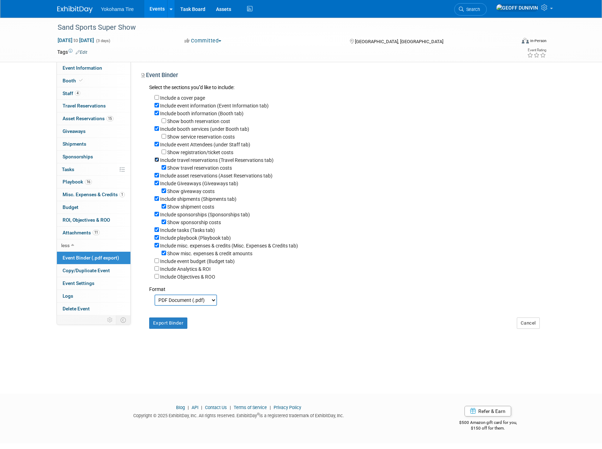
checkbox input "false"
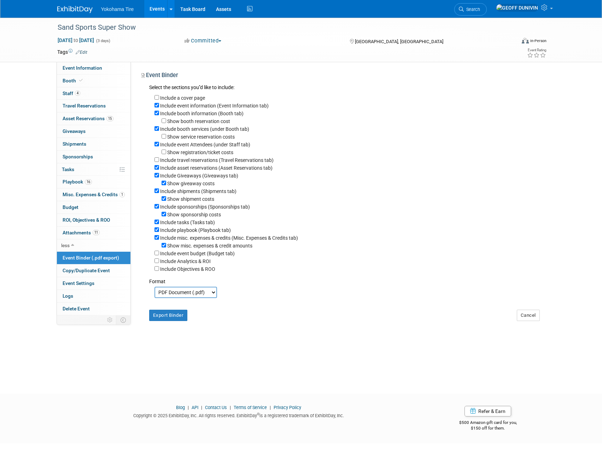
click at [195, 177] on label "Include Giveaways (Giveaways tab)" at bounding box center [199, 176] width 78 height 6
click at [159, 177] on input "Include Giveaways (Giveaways tab)" at bounding box center [156, 175] width 5 height 5
checkbox input "false"
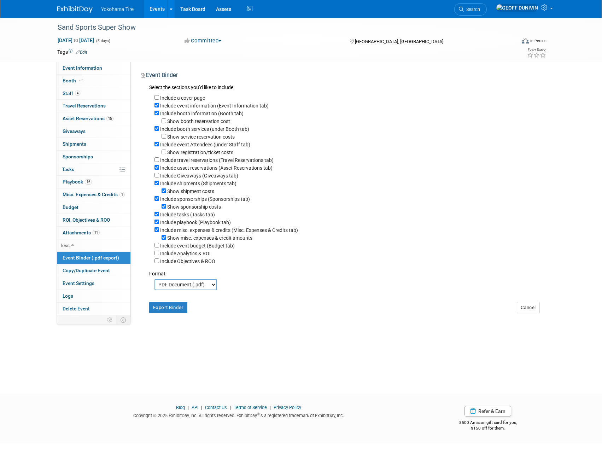
click at [193, 186] on label "Include shipments (Shipments tab)" at bounding box center [198, 184] width 76 height 6
click at [159, 185] on input "Include shipments (Shipments tab)" at bounding box center [156, 183] width 5 height 5
checkbox input "false"
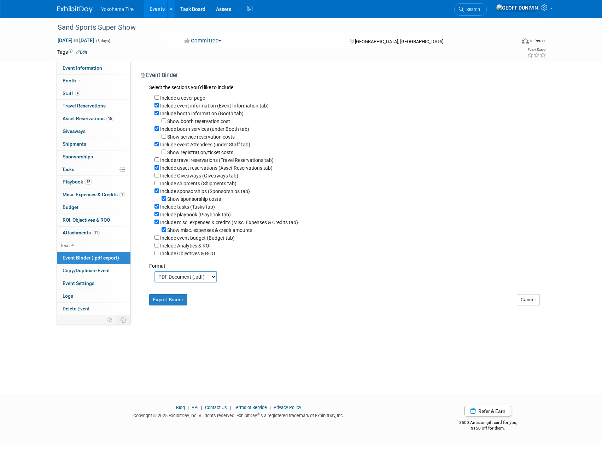
click at [195, 194] on label "Include sponsorships (Sponsorships tab)" at bounding box center [205, 191] width 90 height 6
click at [159, 193] on input "Include sponsorships (Sponsorships tab)" at bounding box center [156, 190] width 5 height 5
checkbox input "false"
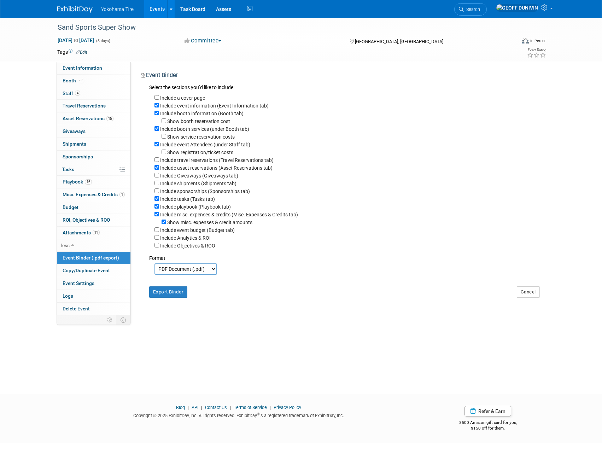
click at [194, 201] on label "Include tasks (Tasks tab)" at bounding box center [187, 199] width 55 height 6
click at [159, 201] on input "Include tasks (Tasks tab)" at bounding box center [156, 198] width 5 height 5
checkbox input "false"
click at [193, 217] on label "Include misc. expenses & credits (Misc. Expenses & Credits tab)" at bounding box center [229, 215] width 138 height 6
click at [159, 216] on input "Include misc. expenses & credits (Misc. Expenses & Credits tab)" at bounding box center [156, 214] width 5 height 5
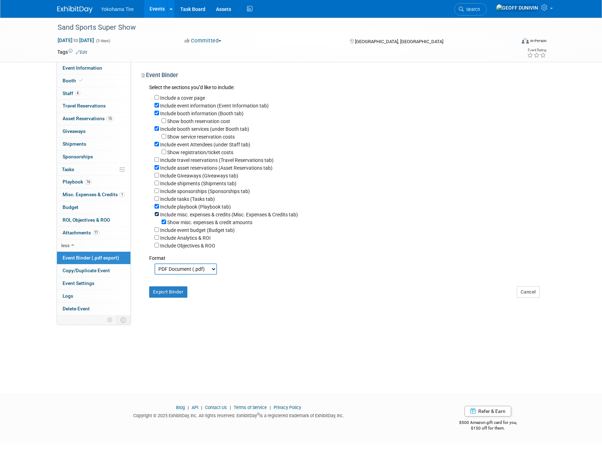
checkbox input "false"
click at [172, 290] on button "Export Binder" at bounding box center [168, 284] width 39 height 11
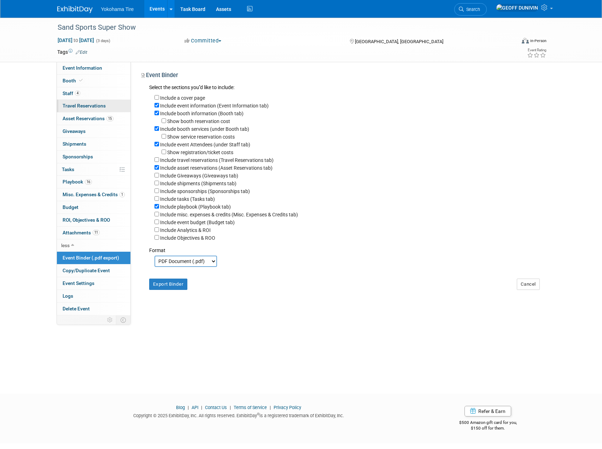
click at [100, 111] on link "0 Travel Reservations 0" at bounding box center [94, 106] width 74 height 12
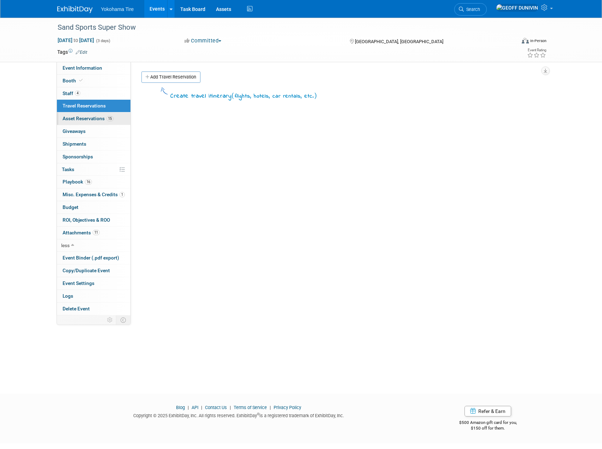
click at [100, 118] on span "Asset Reservations 15" at bounding box center [88, 119] width 51 height 6
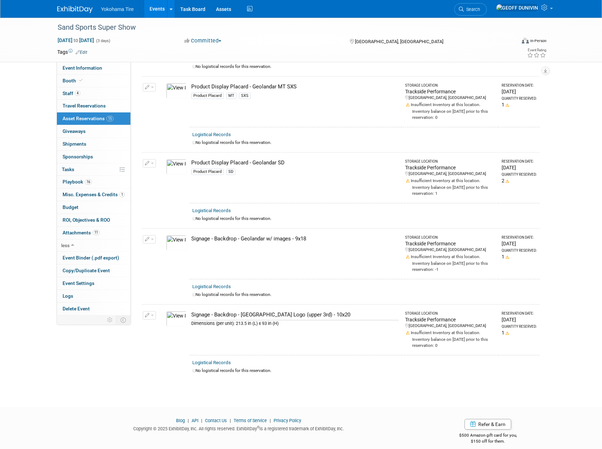
scroll to position [811, 0]
